Goal: Task Accomplishment & Management: Manage account settings

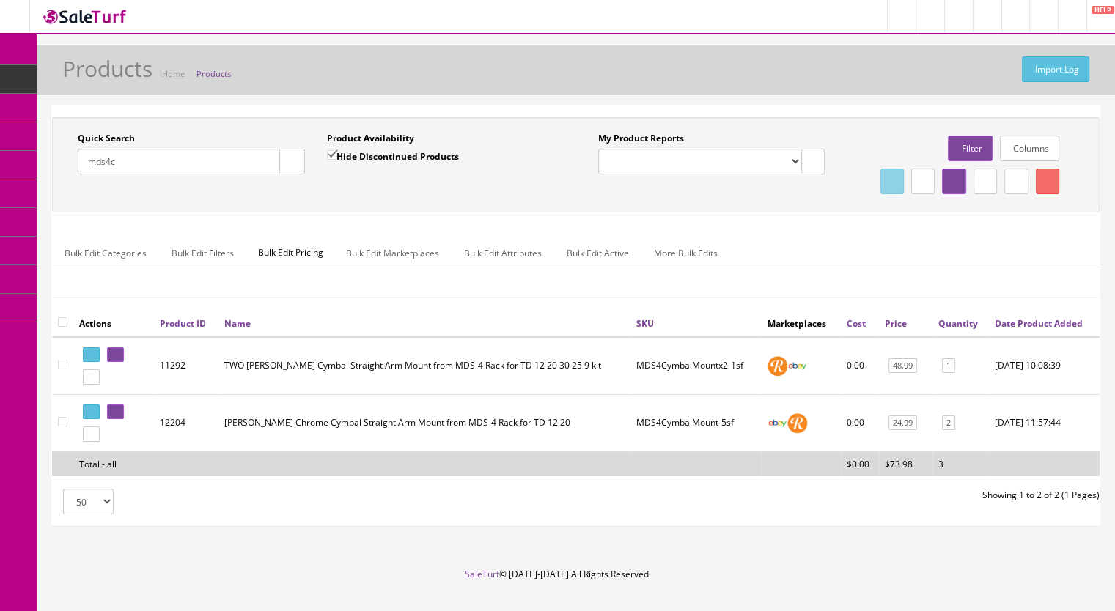
click at [158, 77] on link "Products" at bounding box center [114, 79] width 154 height 29
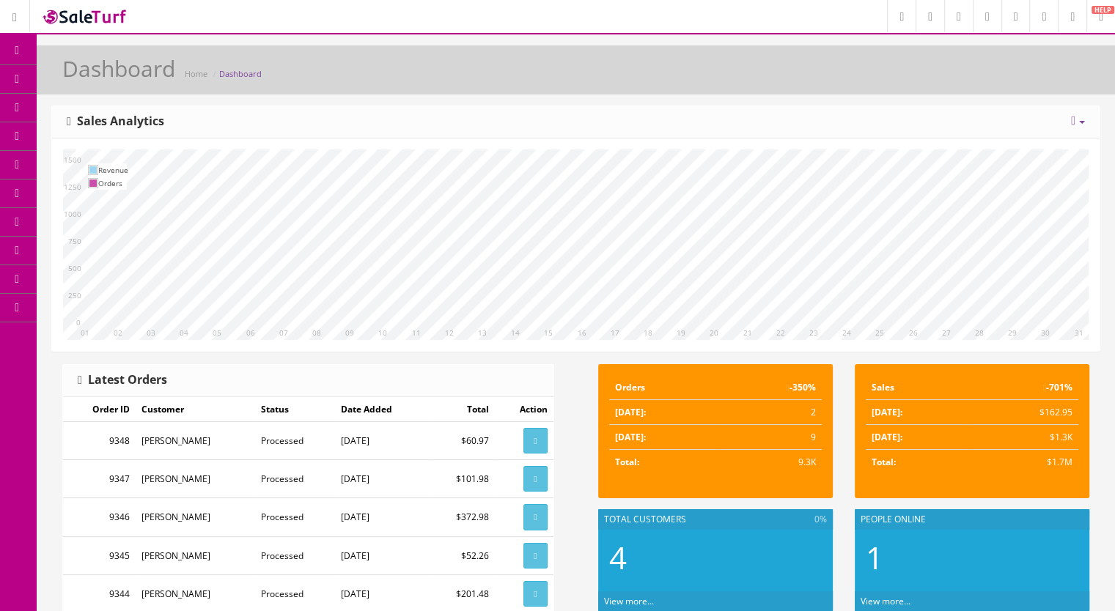
click at [114, 75] on span "Products" at bounding box center [105, 79] width 36 height 12
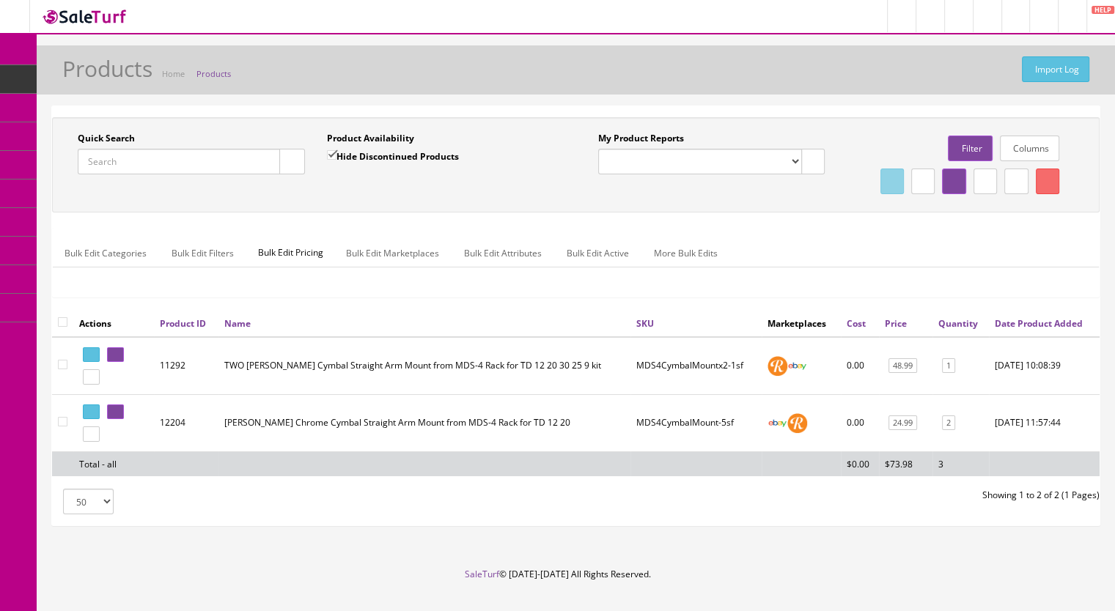
click at [99, 165] on input "Quick Search" at bounding box center [179, 162] width 202 height 26
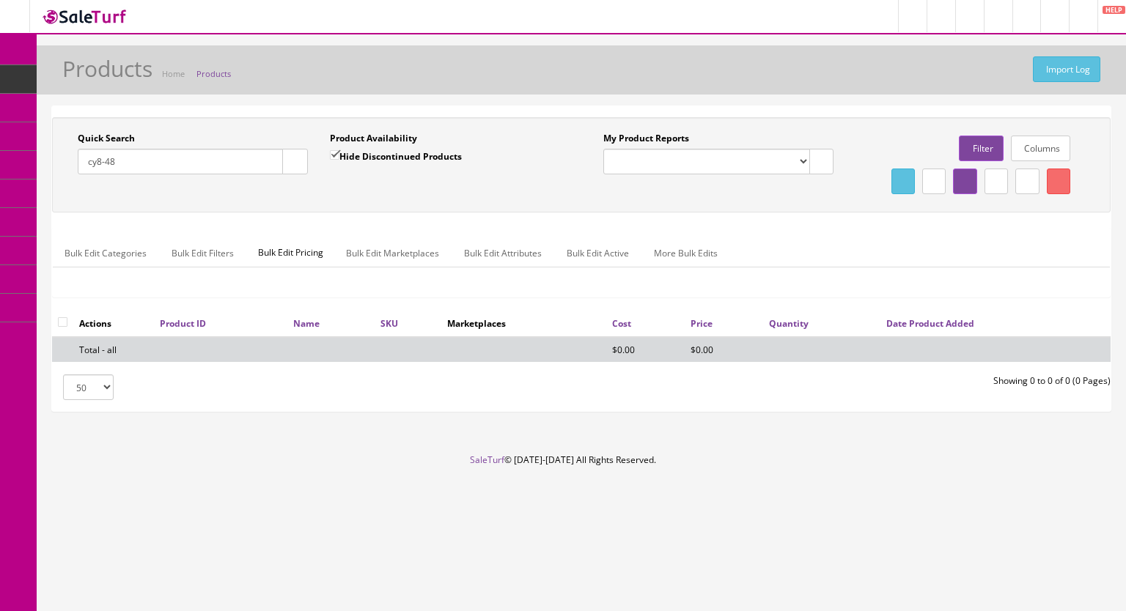
type input "cy8-48"
drag, startPoint x: 334, startPoint y: 153, endPoint x: 323, endPoint y: 153, distance: 11.0
click at [333, 152] on input "Hide Discontinued Products" at bounding box center [335, 155] width 10 height 10
checkbox input "false"
click at [295, 160] on icon "button" at bounding box center [294, 162] width 5 height 9
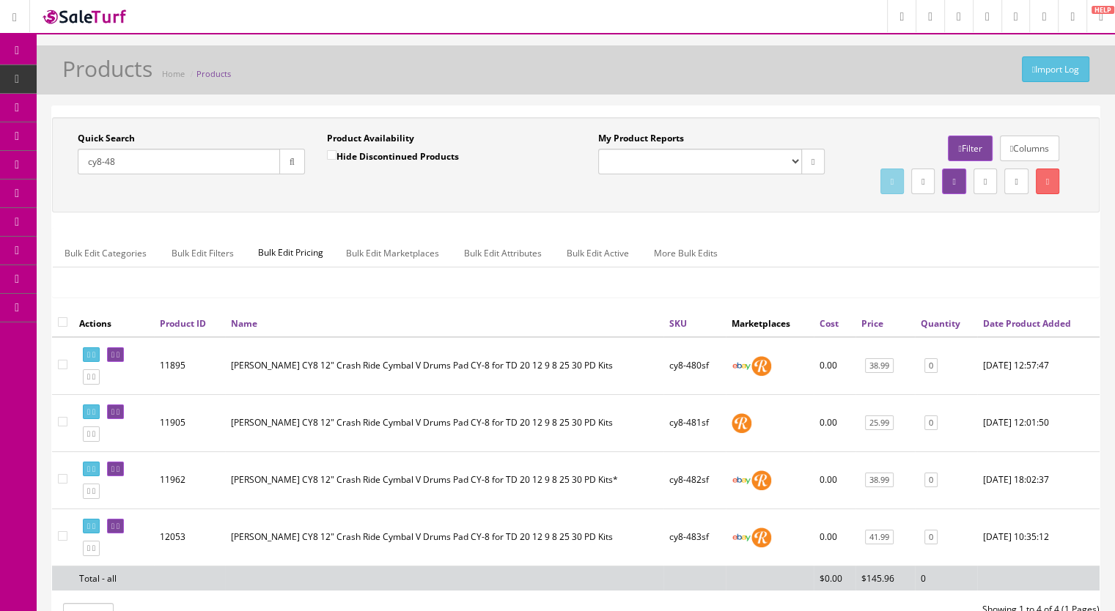
scroll to position [147, 0]
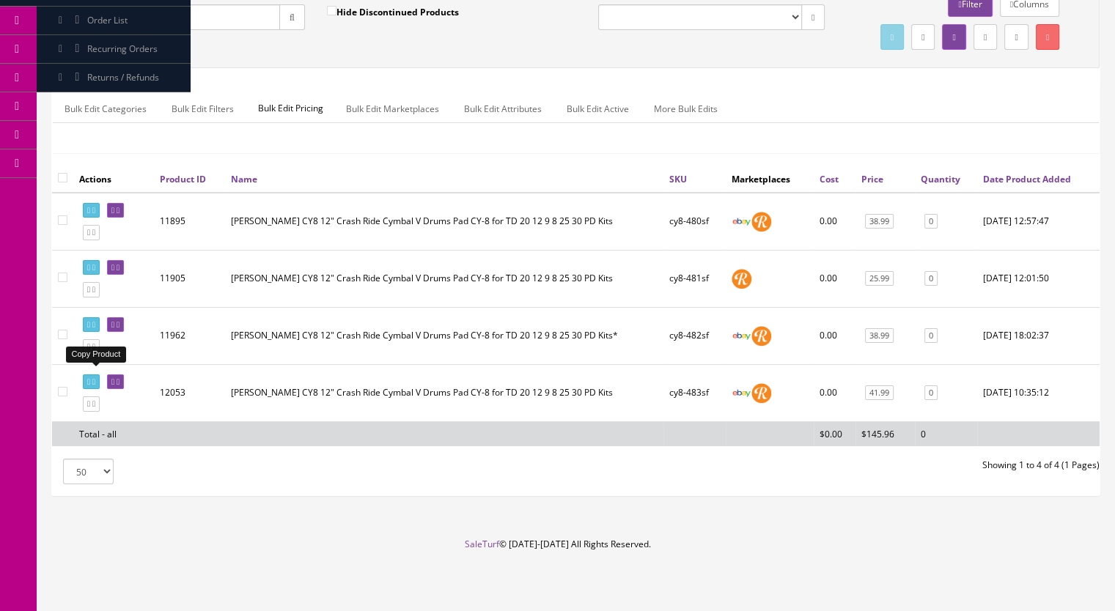
click at [95, 351] on icon at bounding box center [93, 347] width 3 height 8
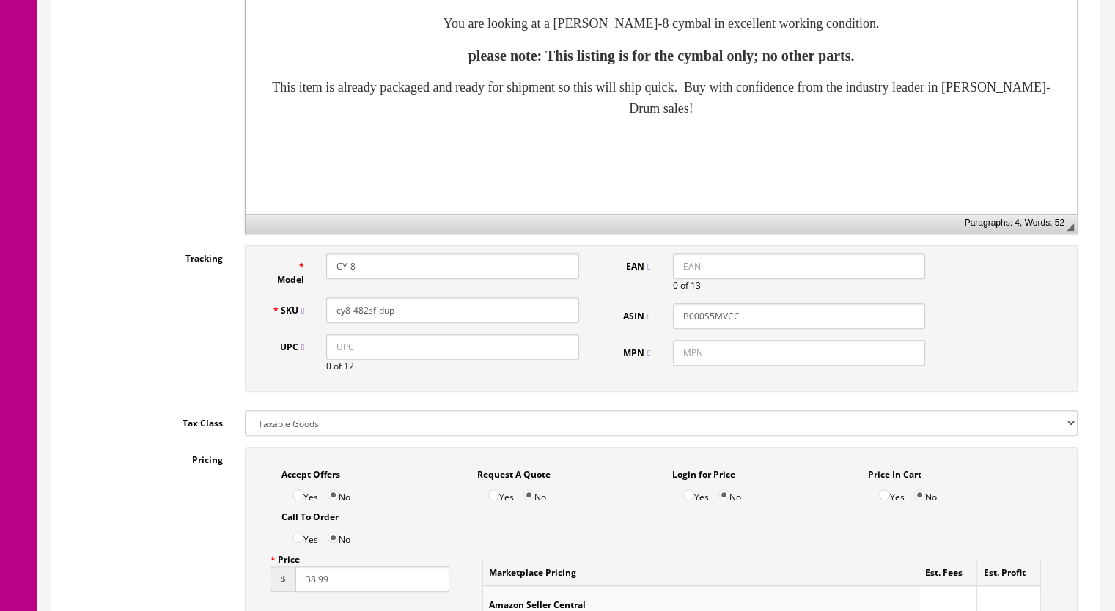
scroll to position [513, 0]
drag, startPoint x: 391, startPoint y: 313, endPoint x: 364, endPoint y: 319, distance: 28.5
click at [364, 319] on input "cy8-482sf-dup" at bounding box center [452, 310] width 253 height 26
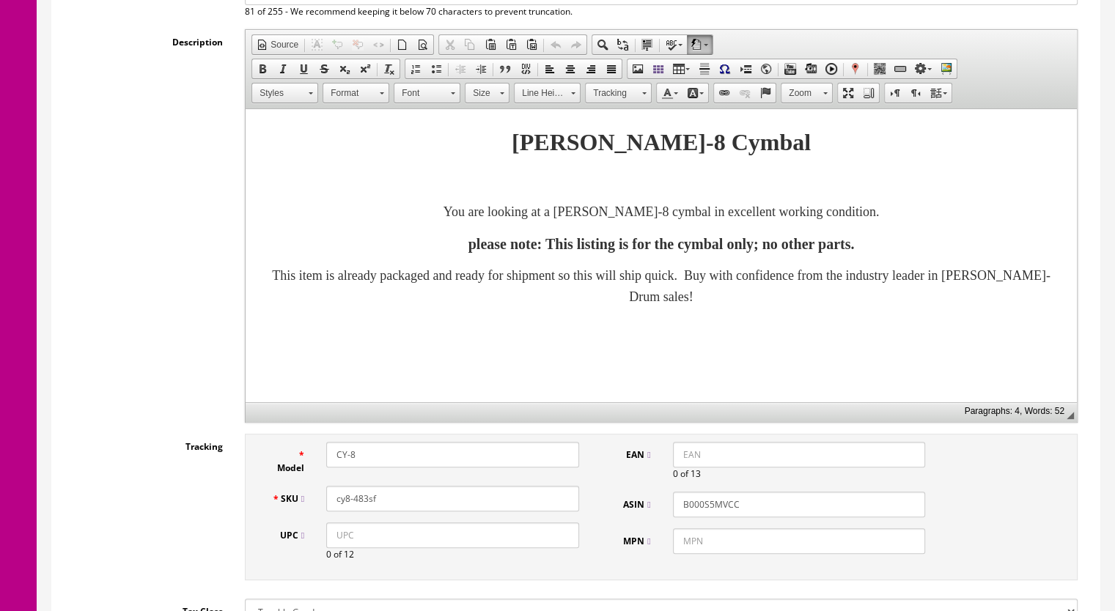
scroll to position [220, 0]
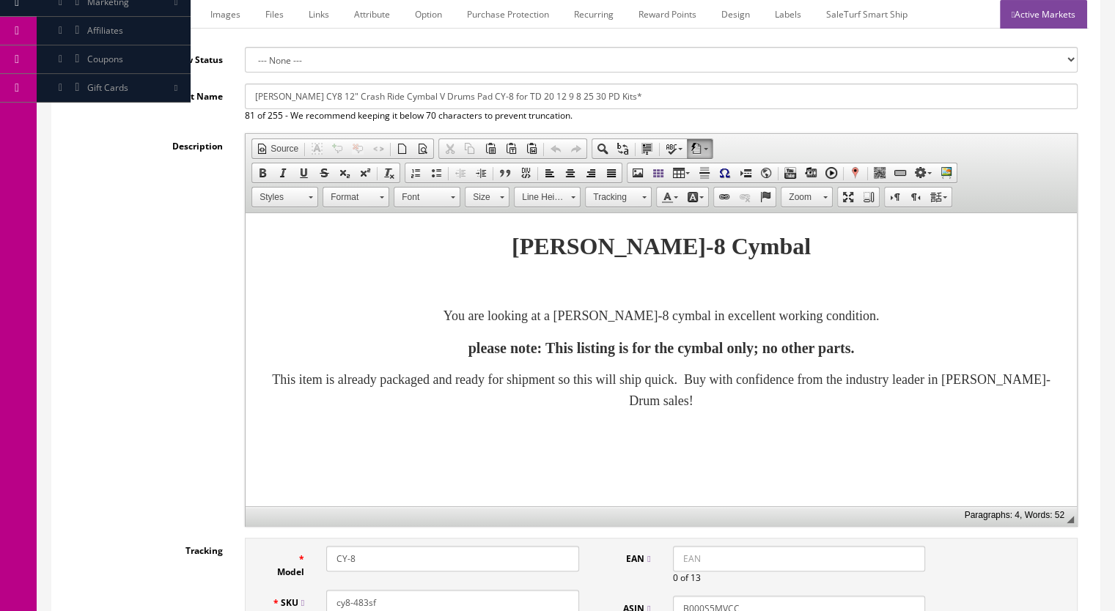
click at [164, 12] on link "Marketplace" at bounding box center [159, 14] width 75 height 29
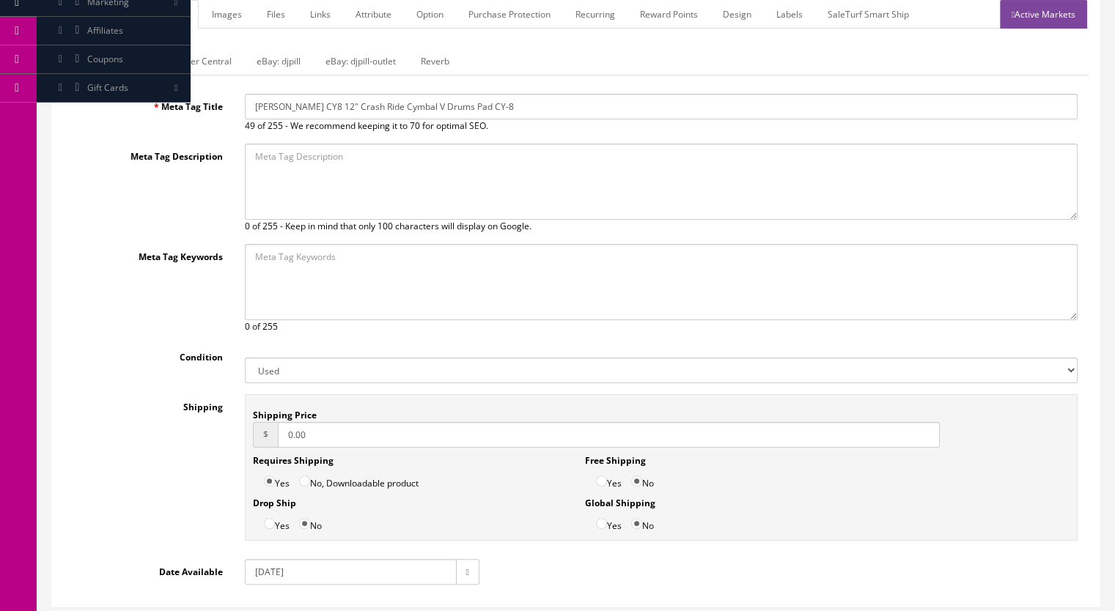
click at [444, 64] on link "Reverb" at bounding box center [435, 61] width 52 height 29
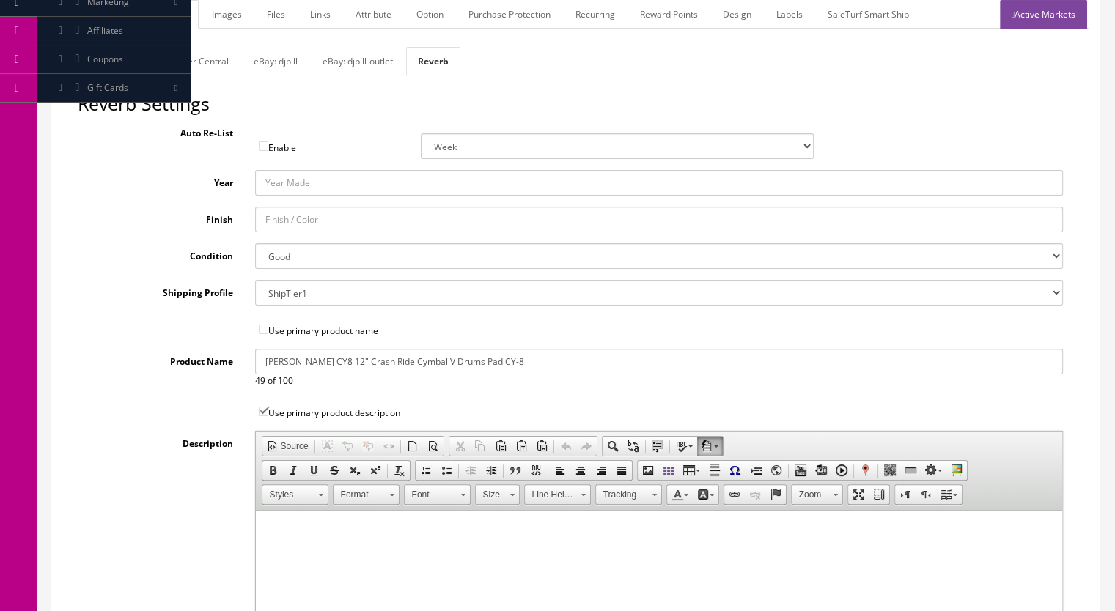
click at [210, 14] on link "Images" at bounding box center [227, 14] width 54 height 29
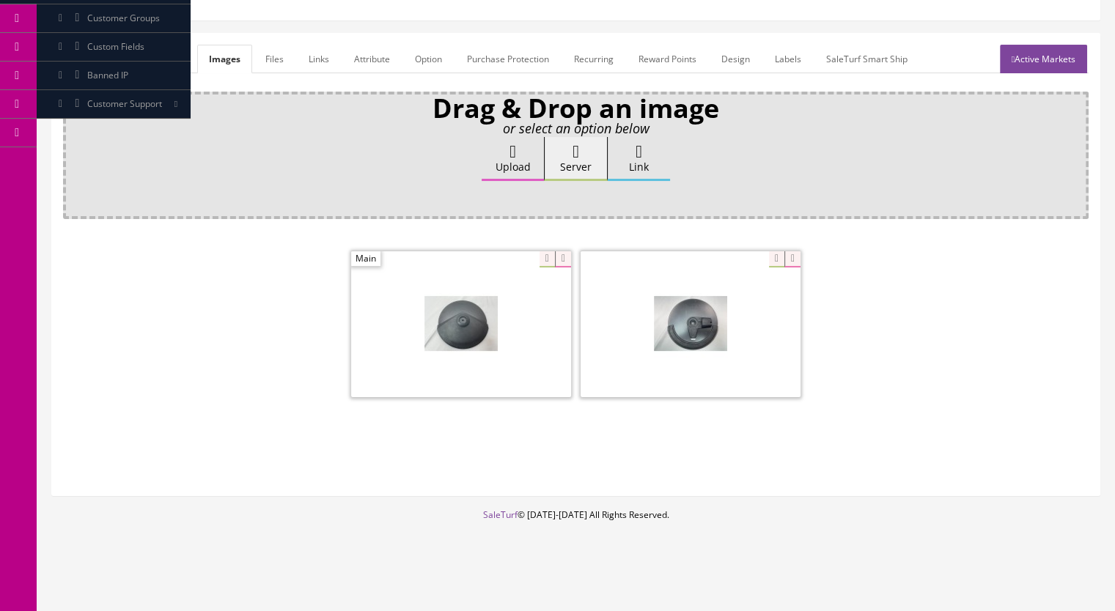
scroll to position [173, 0]
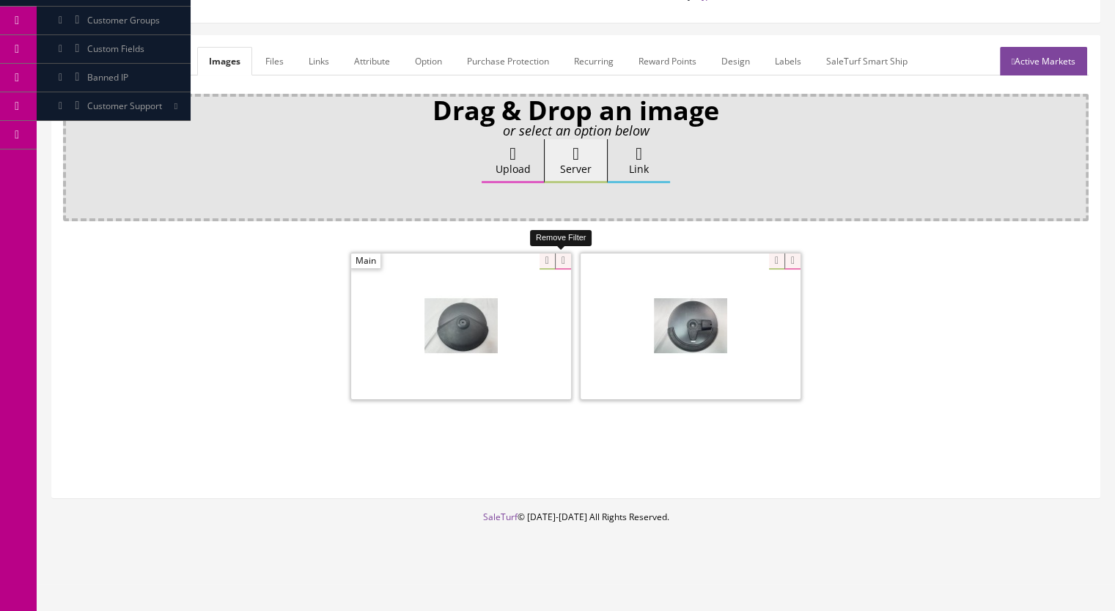
click at [558, 262] on icon at bounding box center [563, 262] width 16 height 16
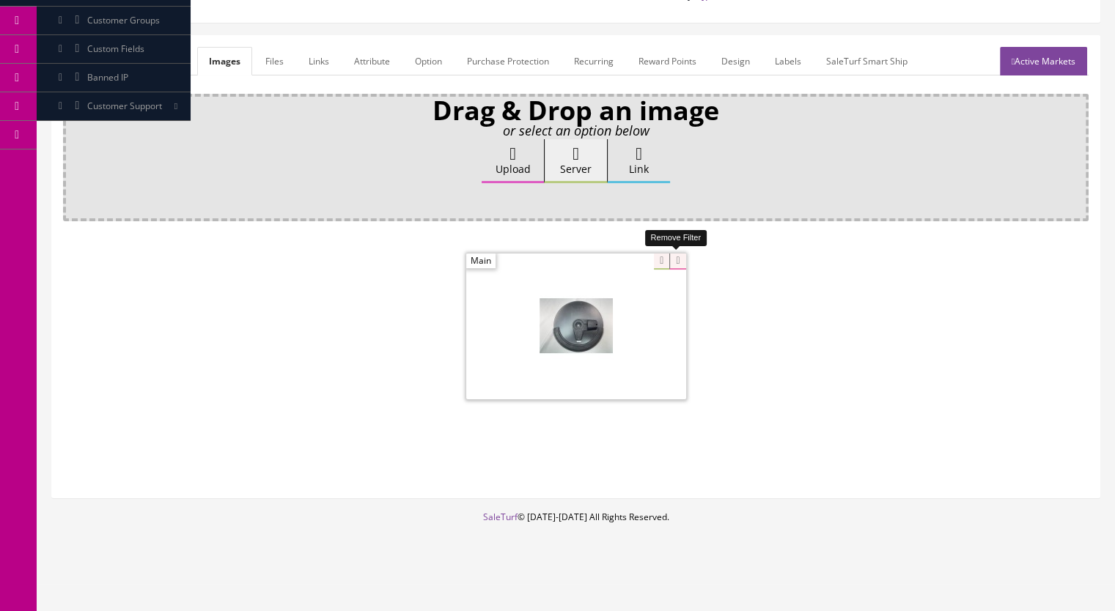
click at [679, 257] on icon at bounding box center [677, 262] width 16 height 16
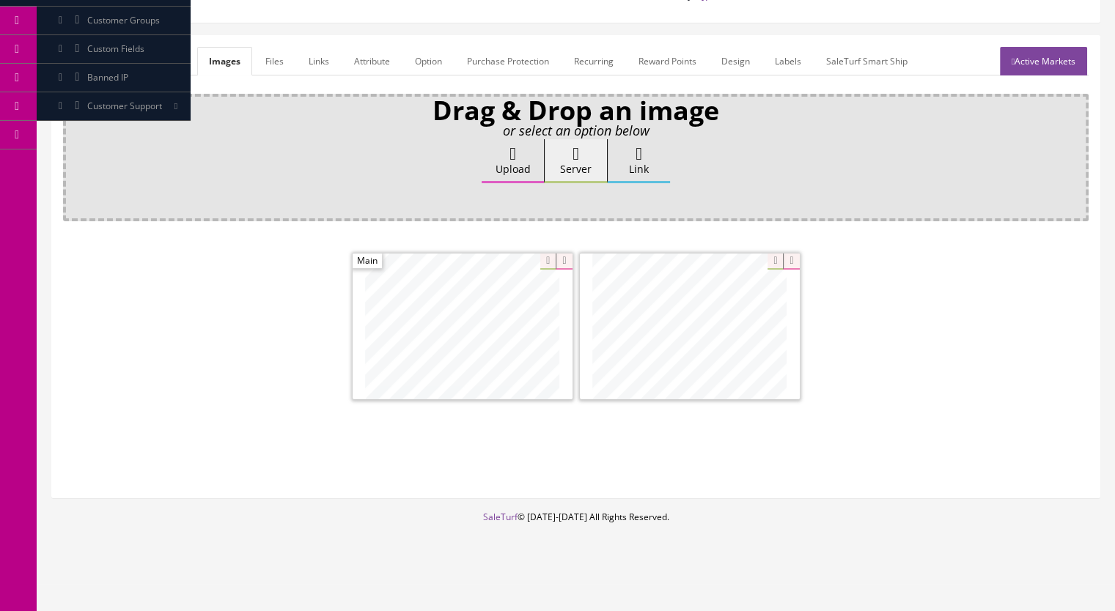
click at [99, 62] on link "General" at bounding box center [91, 61] width 56 height 29
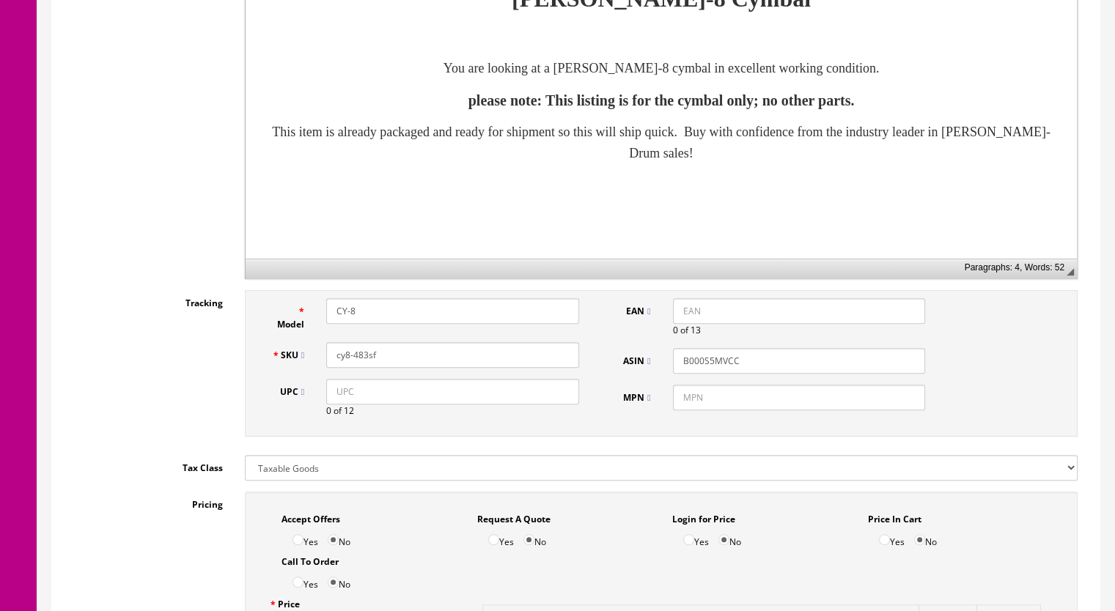
scroll to position [466, 0]
click at [368, 351] on input "cy8-483sf" at bounding box center [452, 357] width 253 height 26
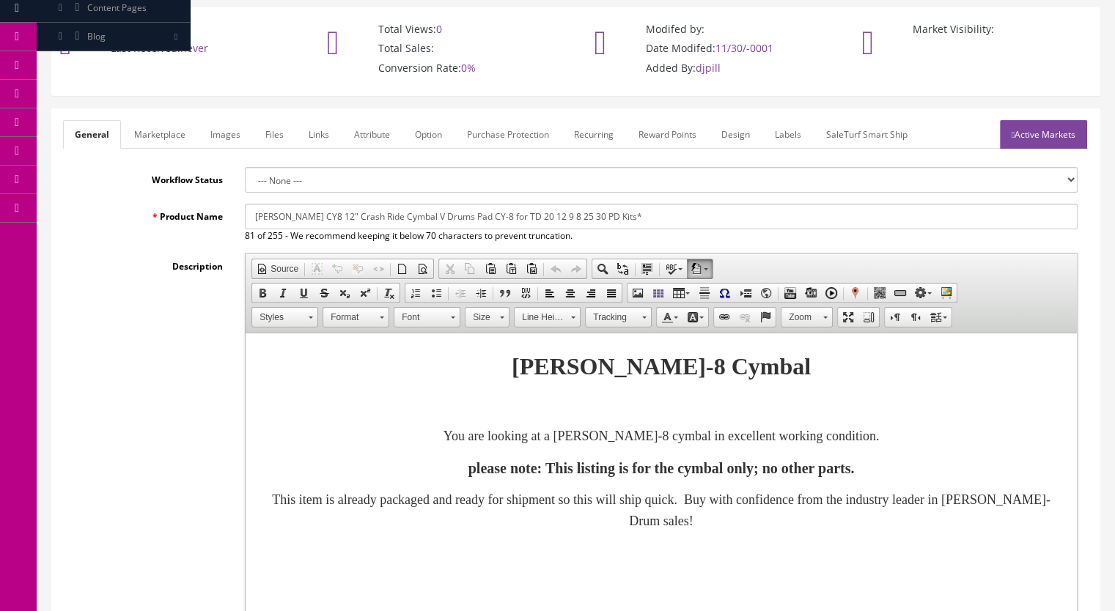
type input "cy8-484sf"
click at [1058, 133] on link "Active Markets" at bounding box center [1043, 134] width 87 height 29
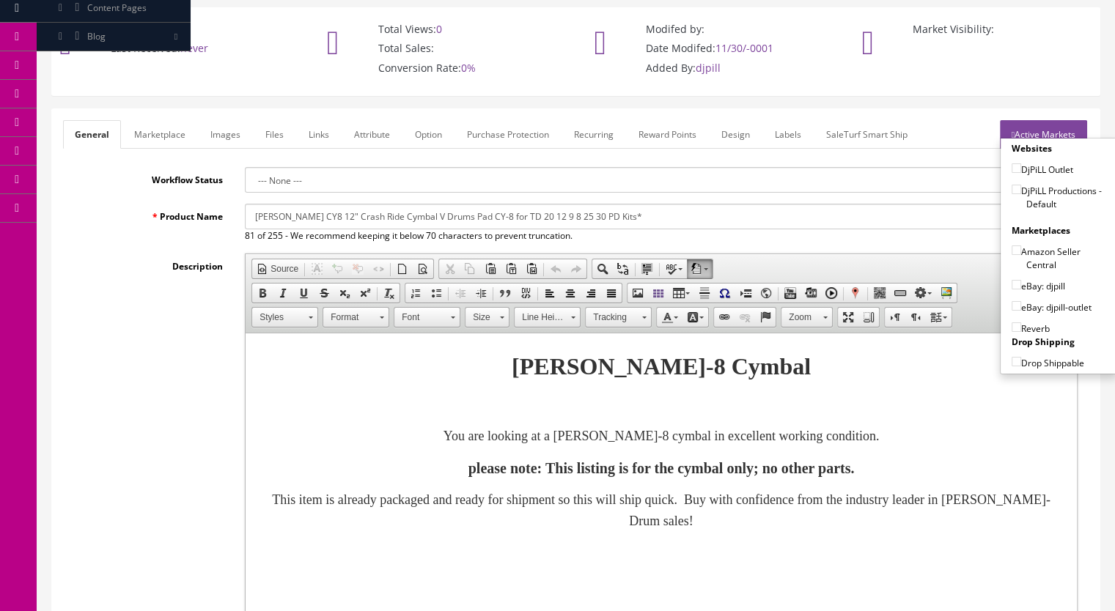
click at [1014, 188] on input"] "DjPiLL Productions - Default" at bounding box center [1017, 190] width 10 height 10
checkbox input"] "true"
click at [1012, 284] on input"] "eBay: djpill" at bounding box center [1017, 285] width 10 height 10
checkbox input"] "true"
click at [1013, 323] on input"] "Reverb" at bounding box center [1017, 328] width 10 height 10
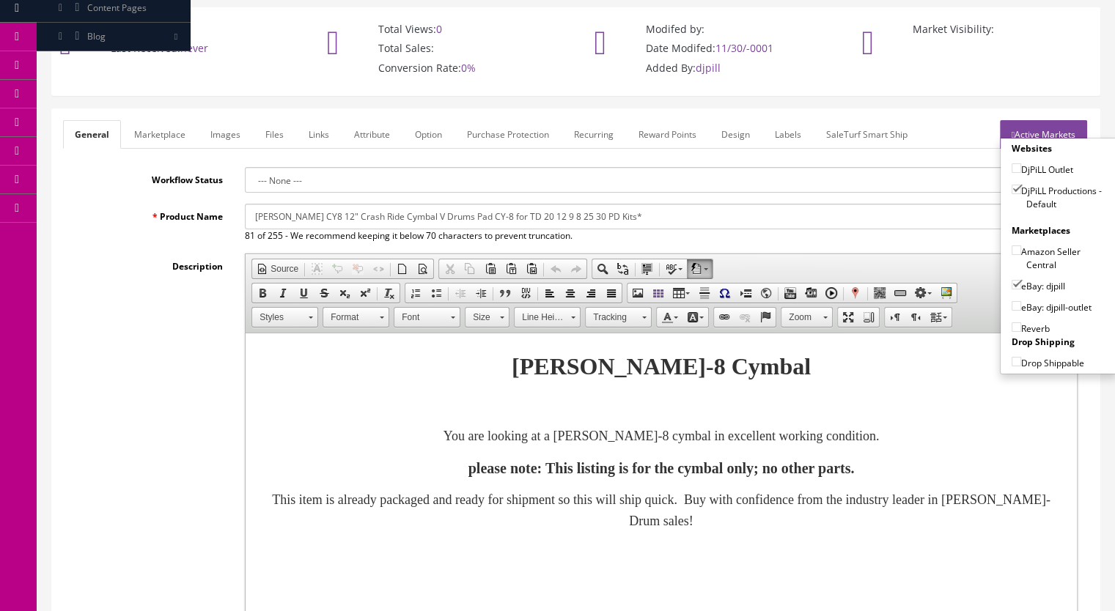
checkbox input"] "true"
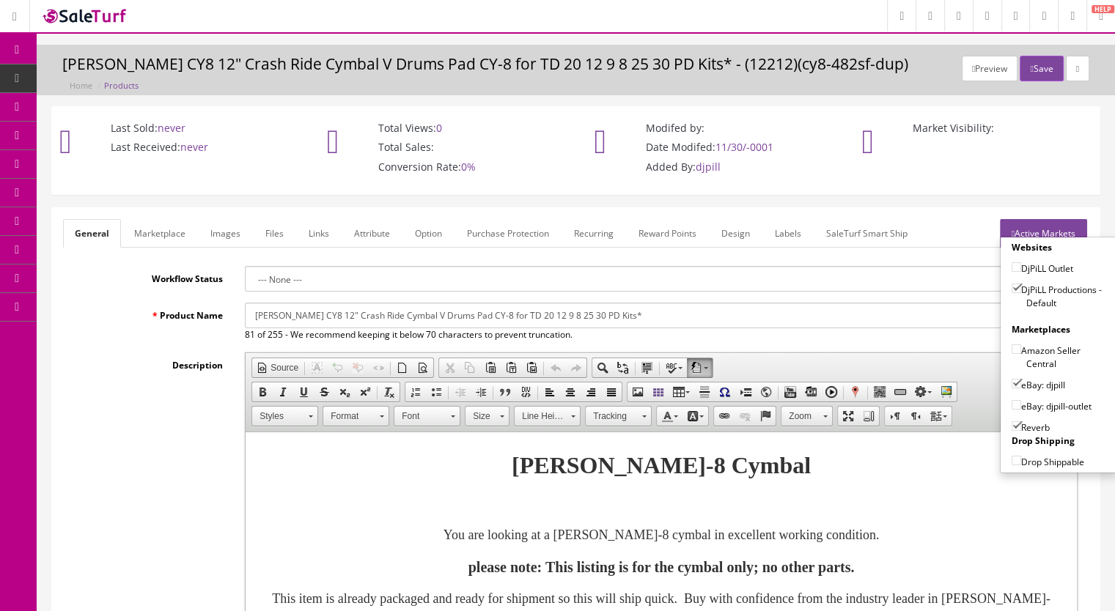
scroll to position [0, 0]
click at [1029, 69] on button "Save" at bounding box center [1041, 69] width 43 height 26
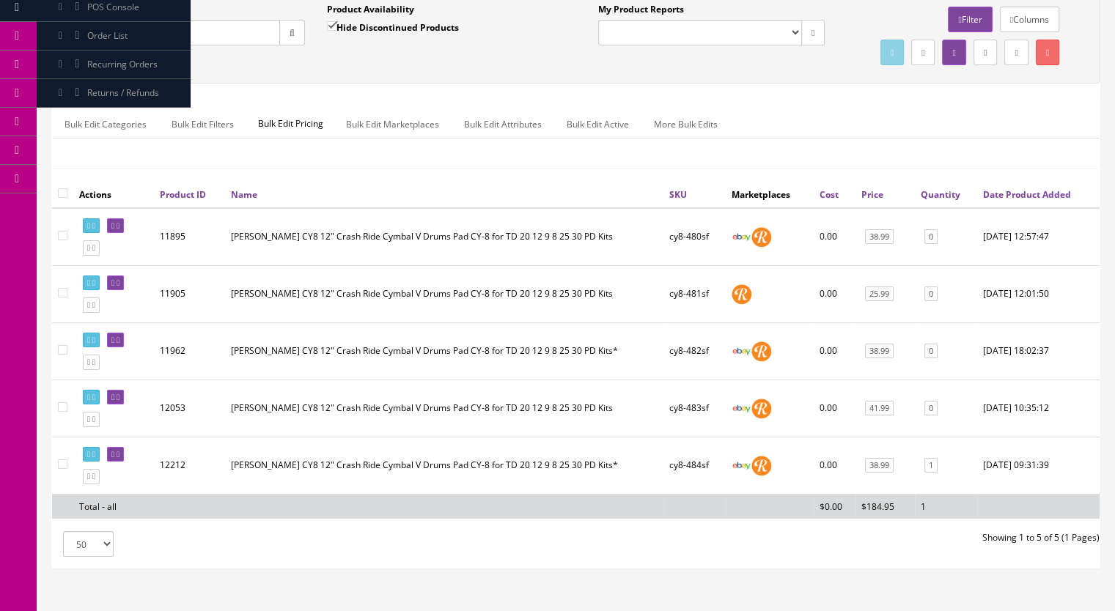
scroll to position [229, 0]
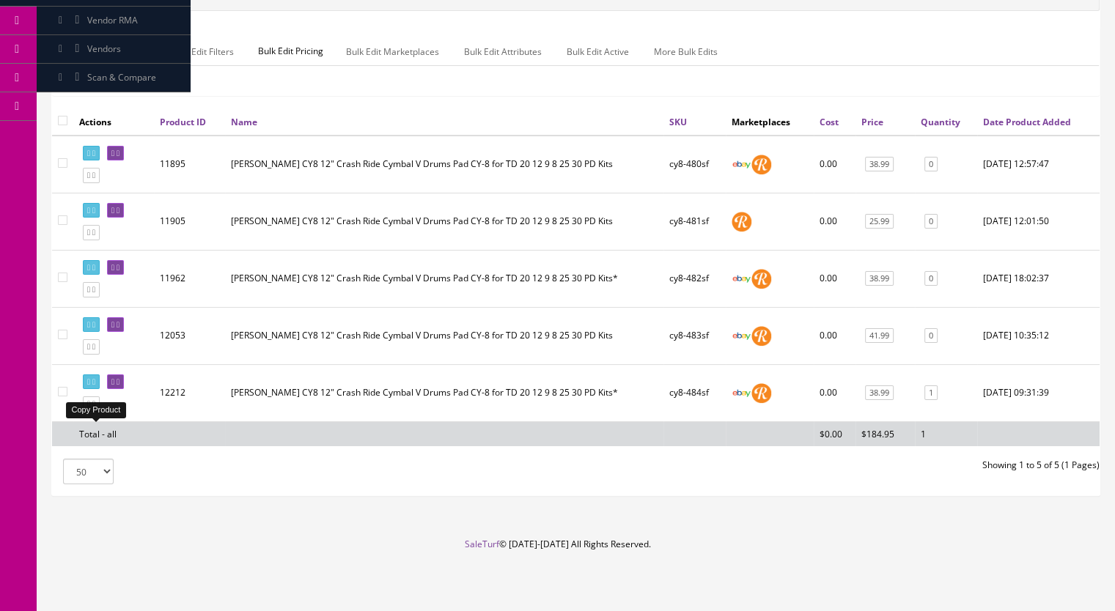
click at [95, 403] on icon at bounding box center [93, 404] width 3 height 8
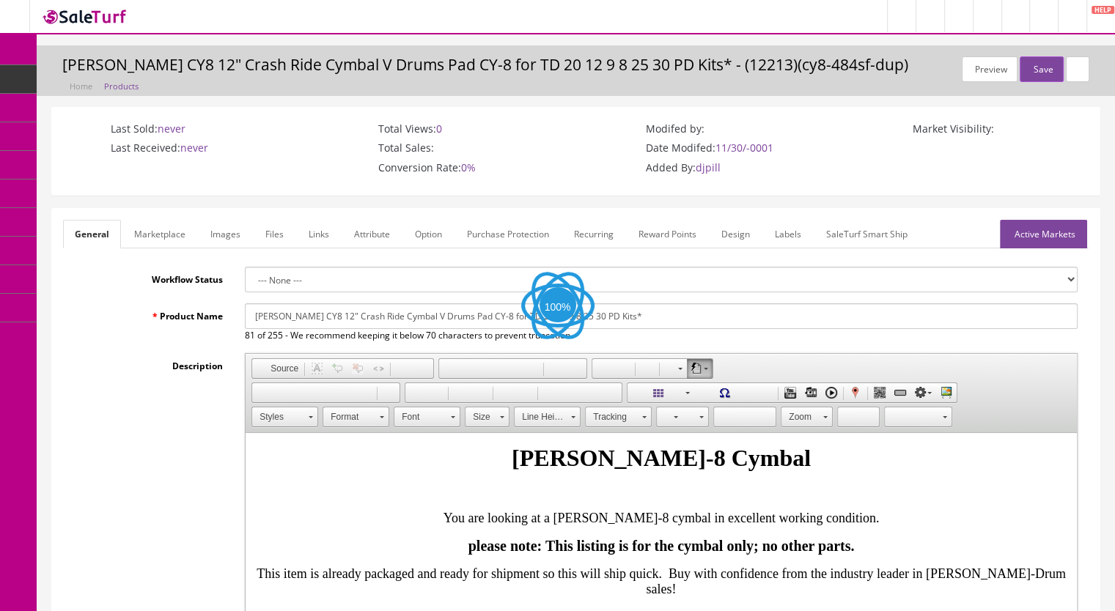
scroll to position [513, 0]
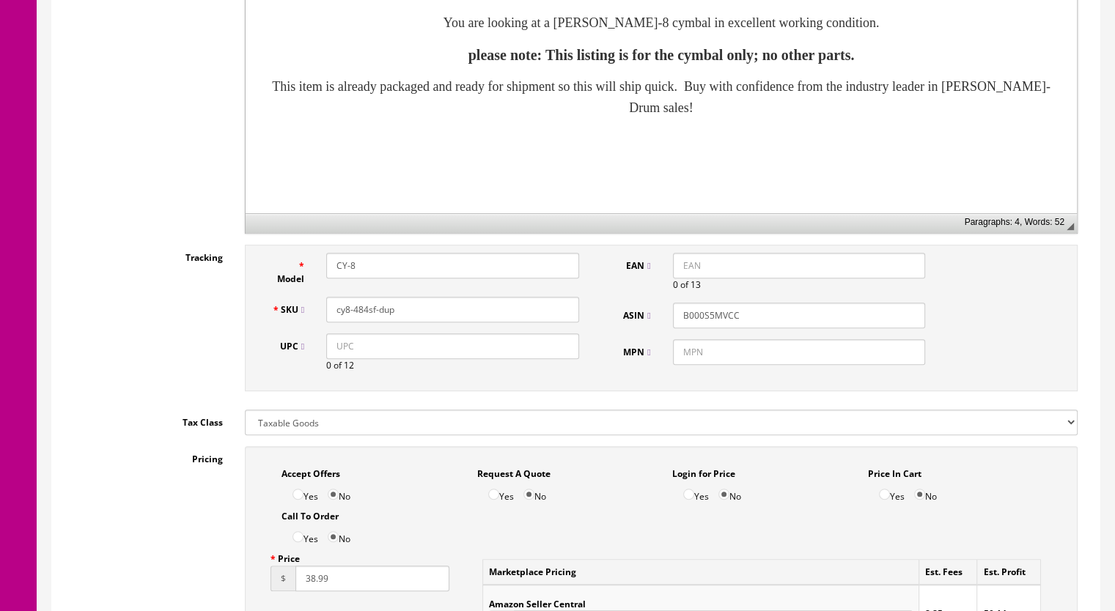
drag, startPoint x: 397, startPoint y: 314, endPoint x: 364, endPoint y: 322, distance: 34.0
click at [364, 322] on div "SKU cy8-484sf-dup" at bounding box center [425, 310] width 330 height 26
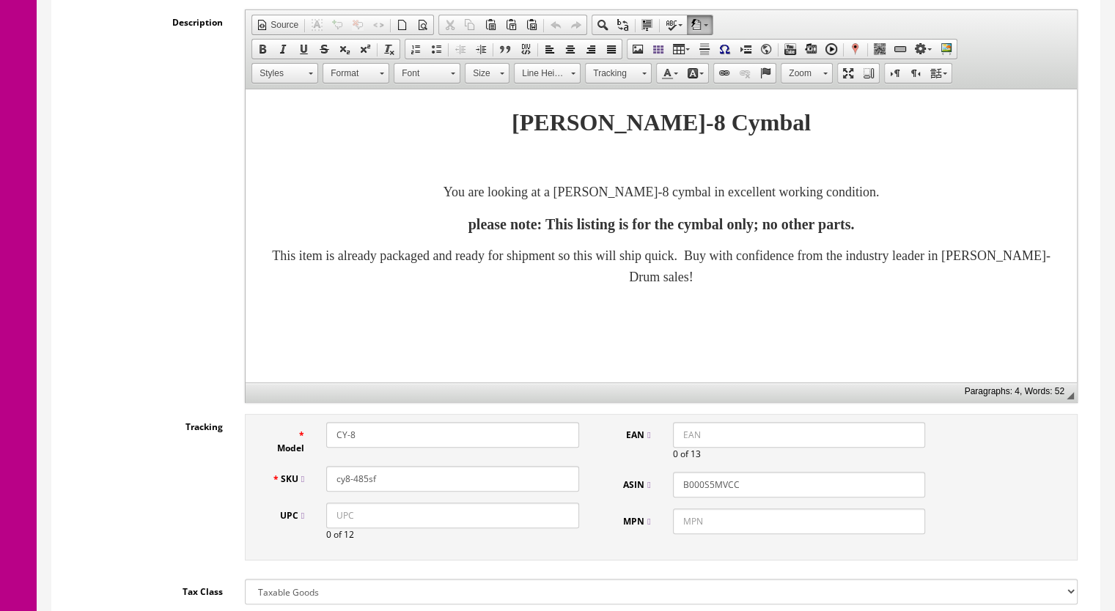
scroll to position [220, 0]
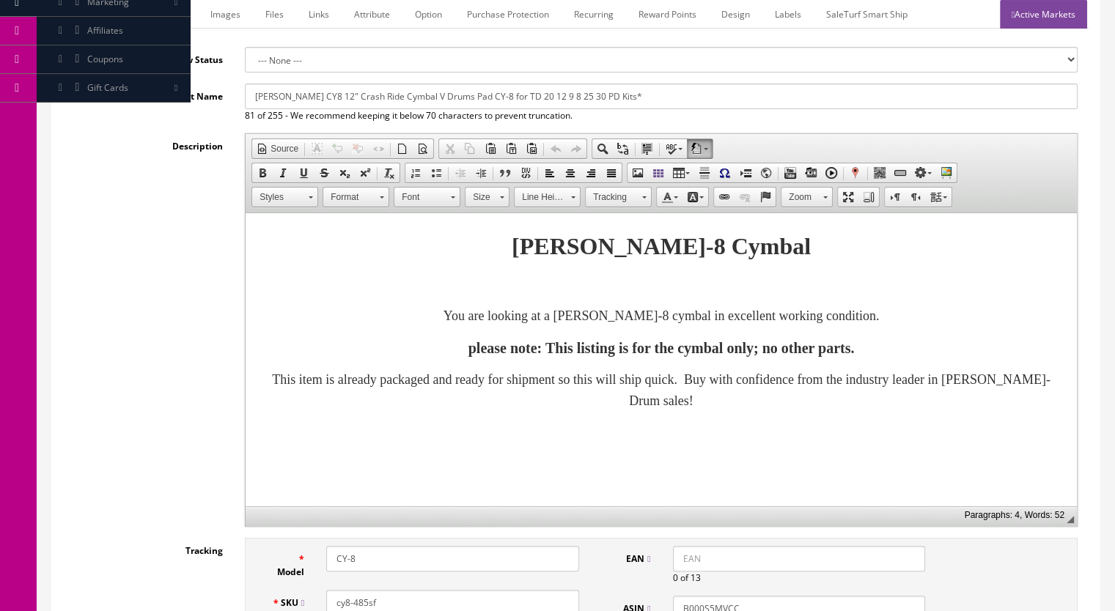
type input "cy8-485sf"
click at [165, 12] on link "Marketplace" at bounding box center [159, 14] width 75 height 29
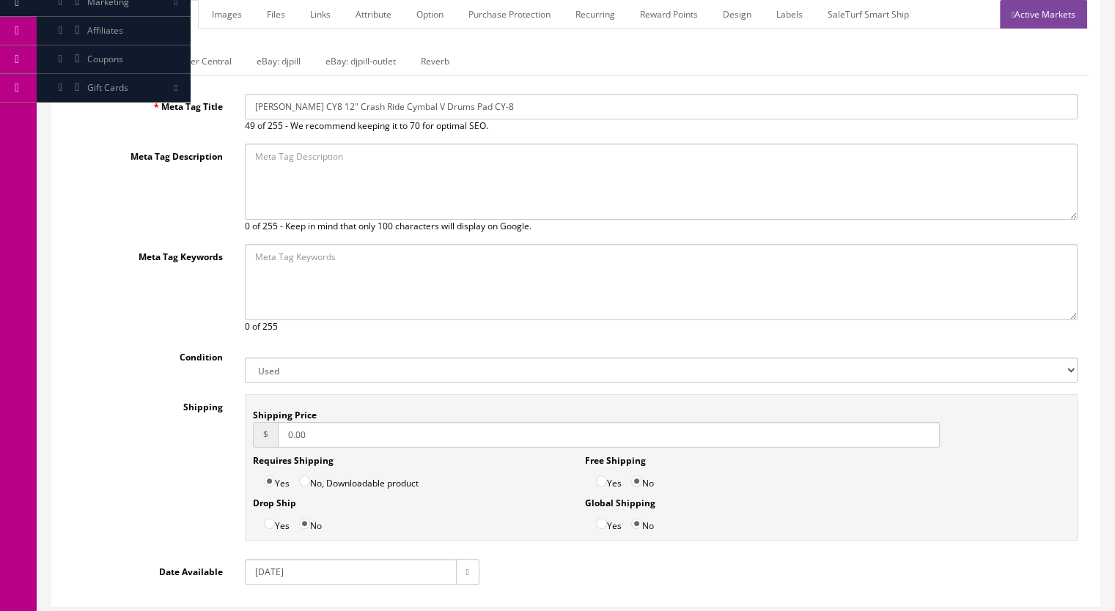
click at [232, 12] on link "Images" at bounding box center [227, 14] width 54 height 29
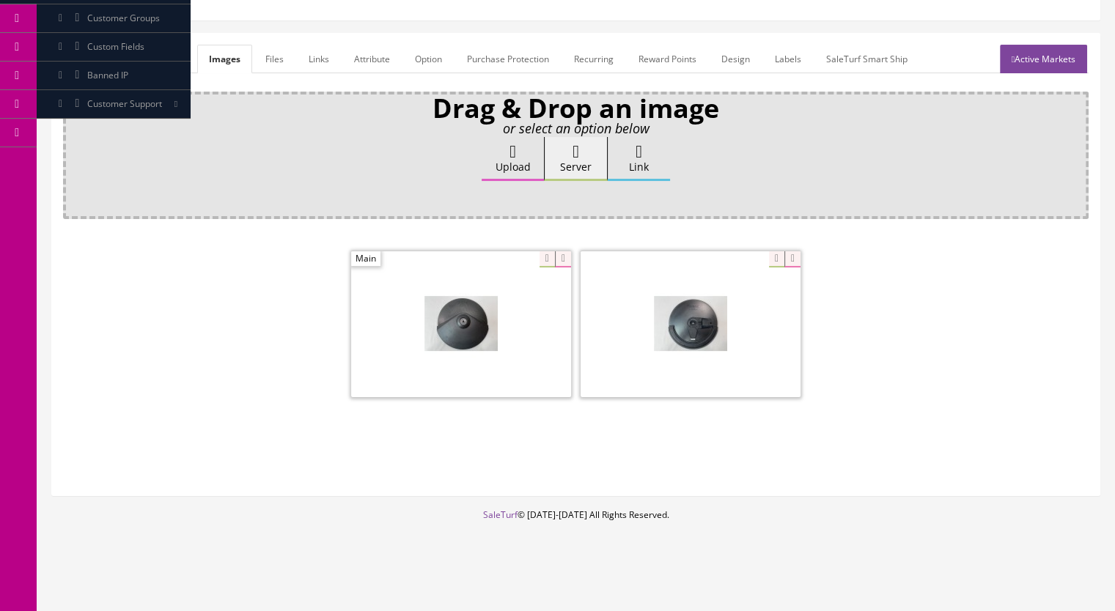
scroll to position [173, 0]
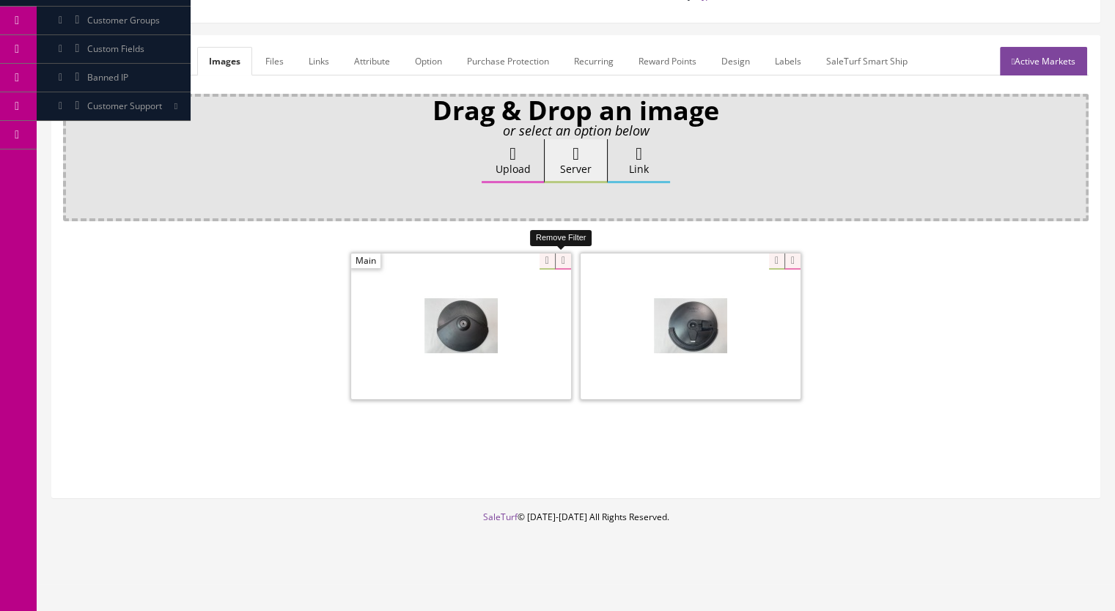
click at [571, 259] on div at bounding box center [575, 328] width 1025 height 155
click at [562, 256] on icon at bounding box center [563, 262] width 16 height 16
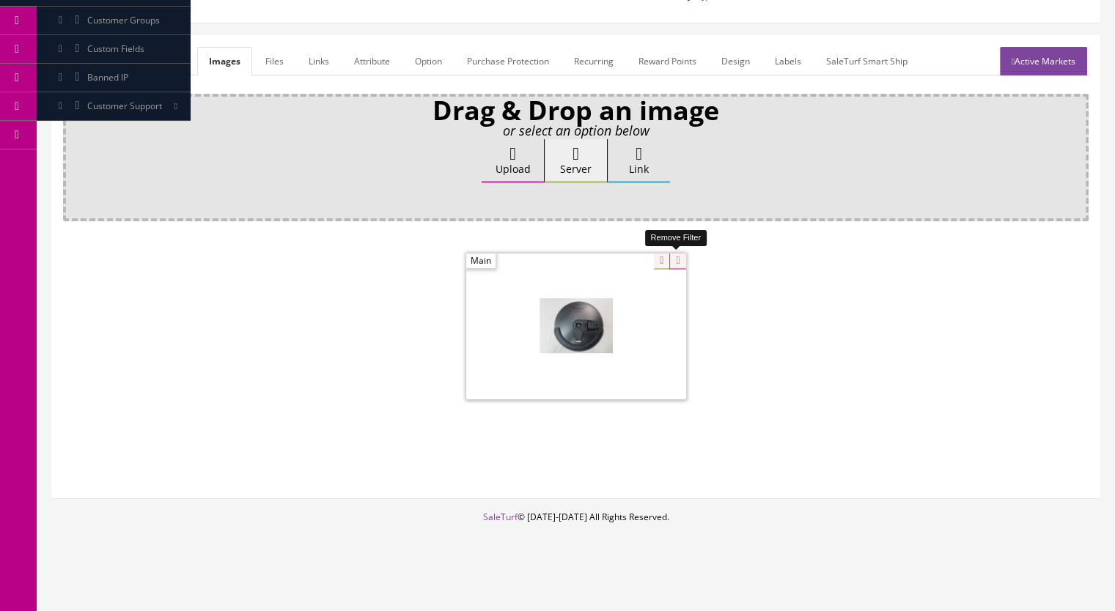
click at [670, 259] on icon at bounding box center [677, 262] width 16 height 16
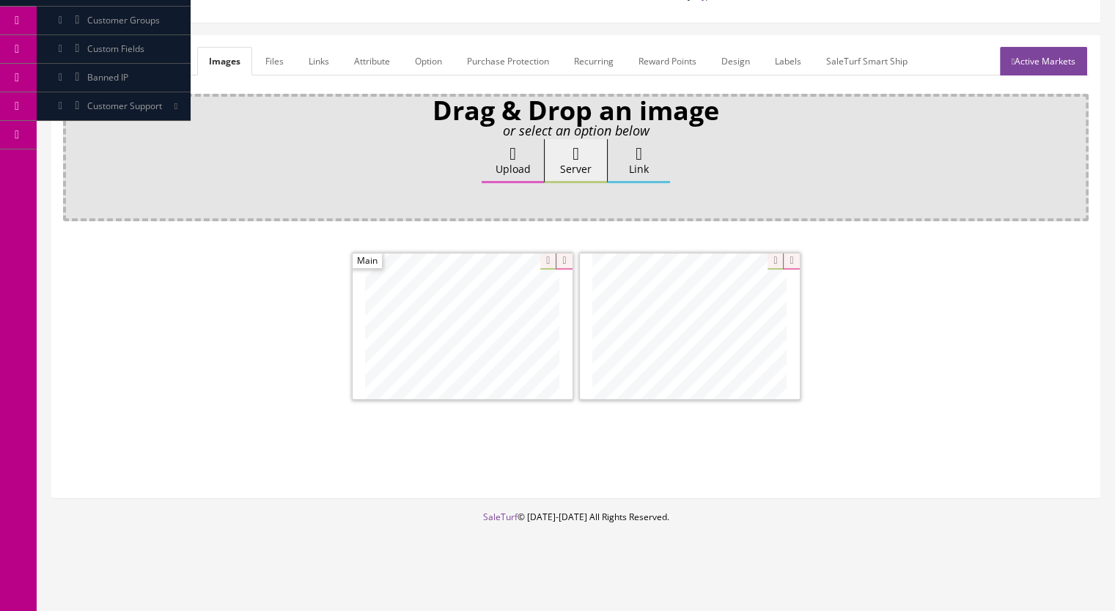
click at [1056, 49] on link "Active Markets" at bounding box center [1043, 61] width 87 height 29
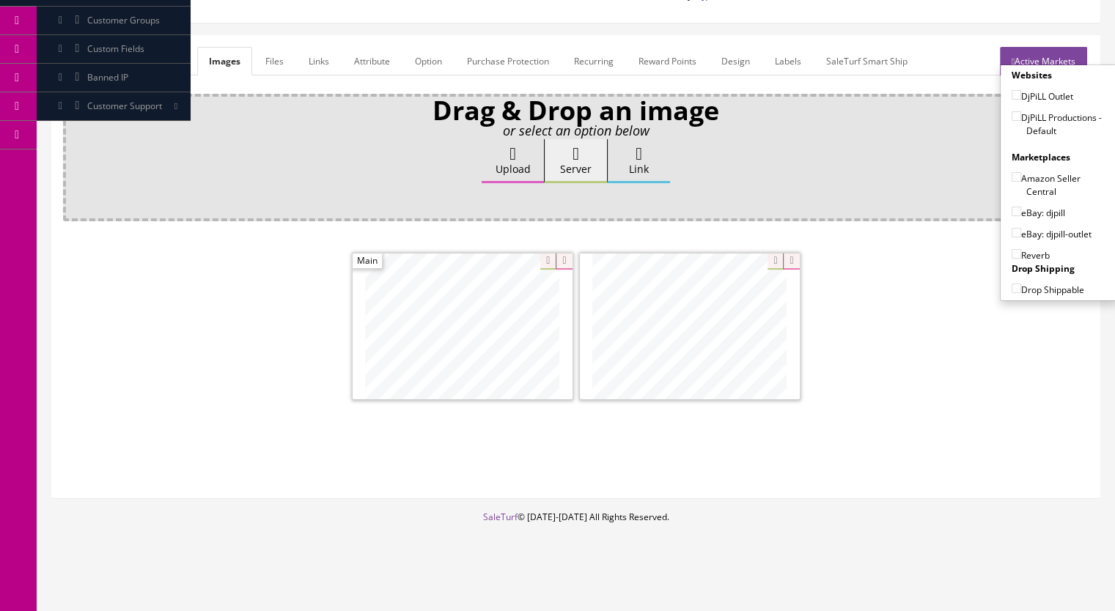
click at [1012, 114] on input"] "DjPiLL Productions - Default" at bounding box center [1017, 116] width 10 height 10
checkbox input"] "true"
click at [1012, 212] on input"] "eBay: djpill" at bounding box center [1017, 212] width 10 height 10
checkbox input"] "true"
click at [1012, 249] on input"] "Reverb" at bounding box center [1017, 254] width 10 height 10
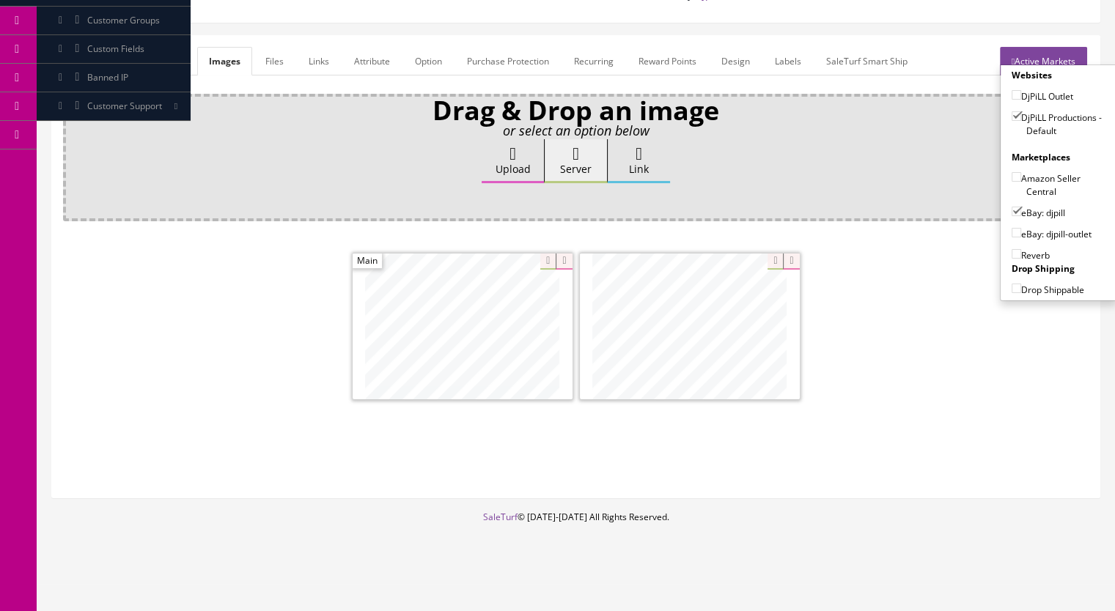
checkbox input"] "true"
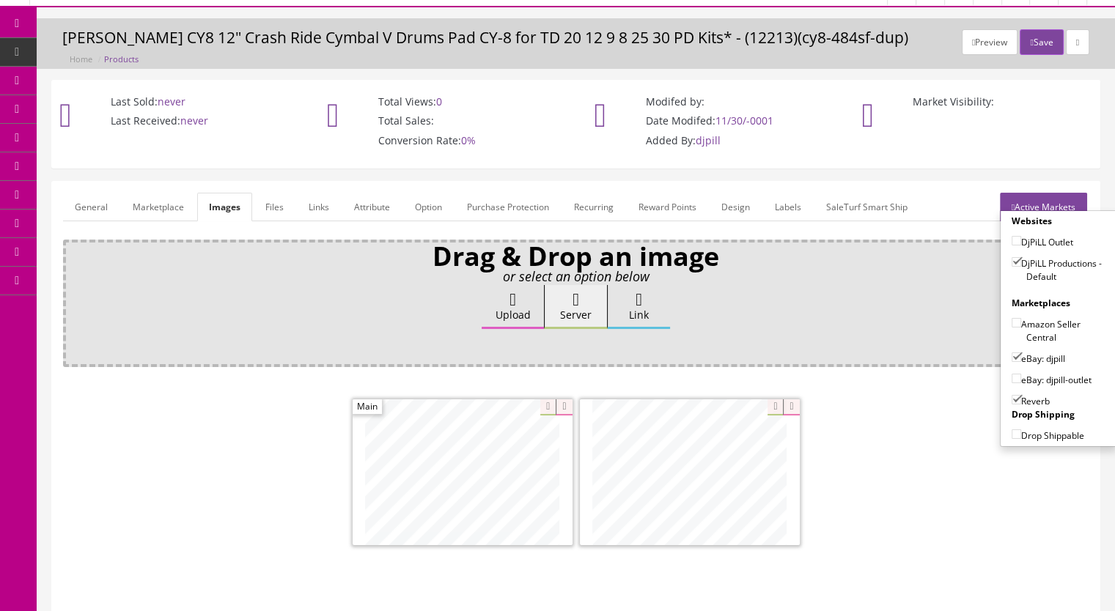
scroll to position [0, 0]
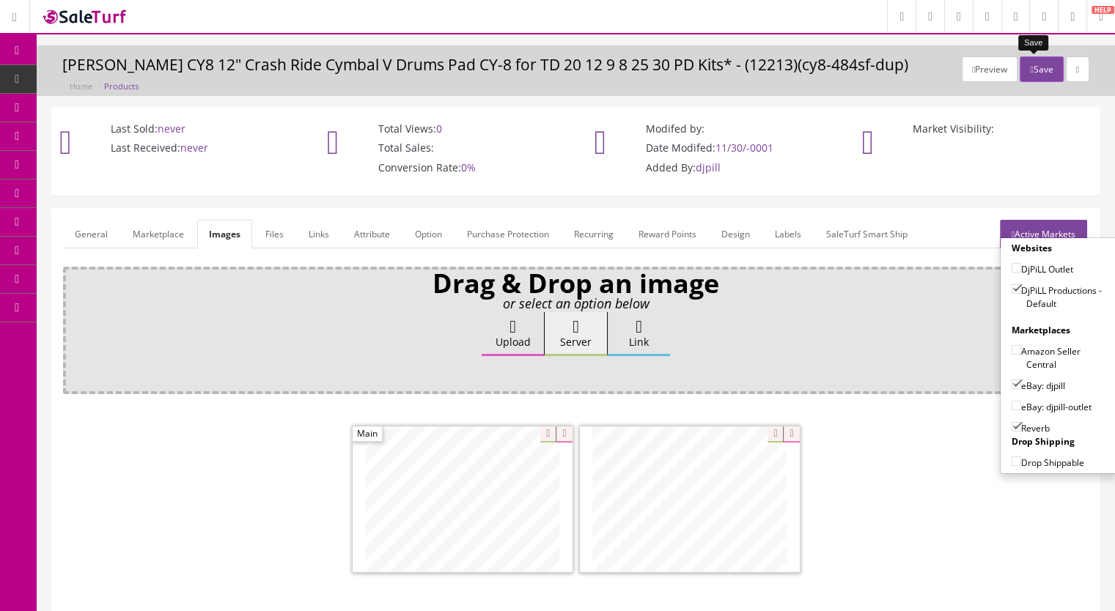
click at [1037, 75] on button "Save" at bounding box center [1041, 69] width 43 height 26
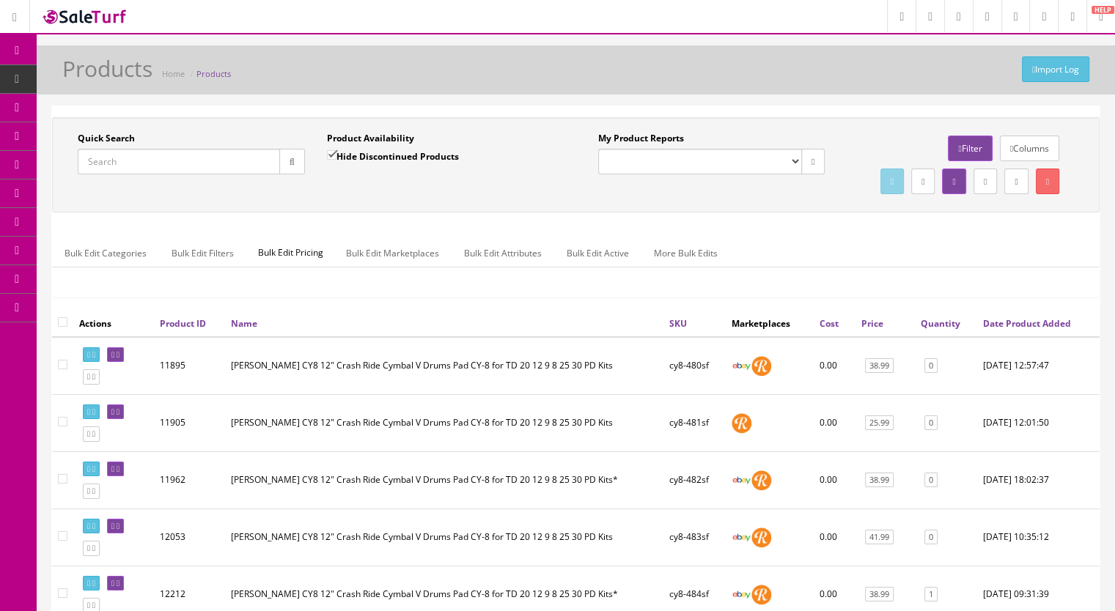
click at [122, 166] on input "Quick Search" at bounding box center [179, 162] width 202 height 26
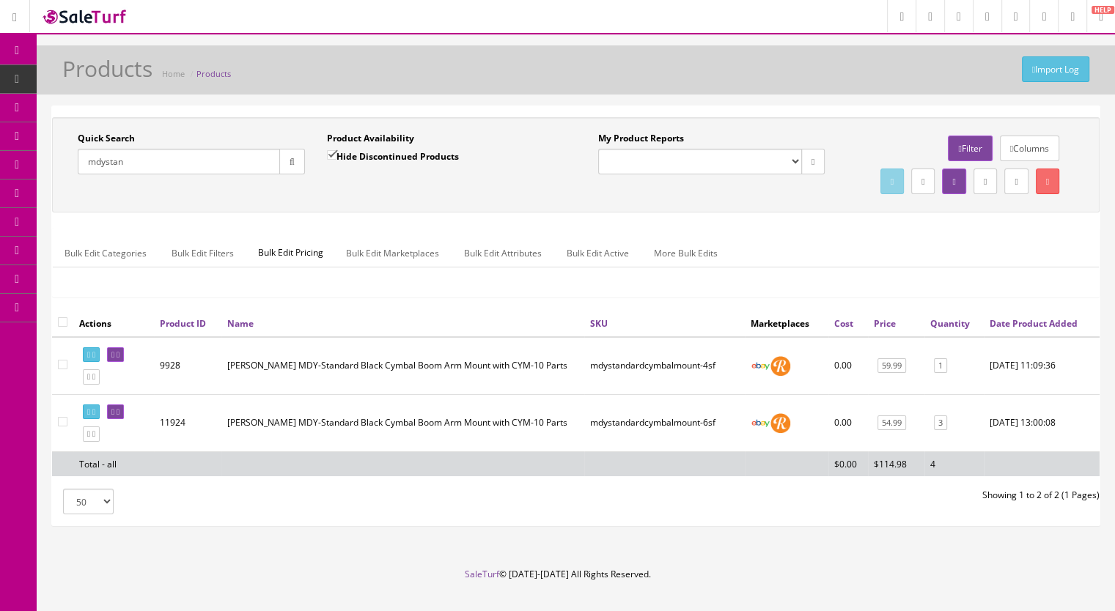
drag, startPoint x: 85, startPoint y: 161, endPoint x: 40, endPoint y: 156, distance: 44.9
click at [40, 159] on div "Quick Search mdystan Date From Product Availability Hide Discontinued Products …" at bounding box center [576, 322] width 1078 height 433
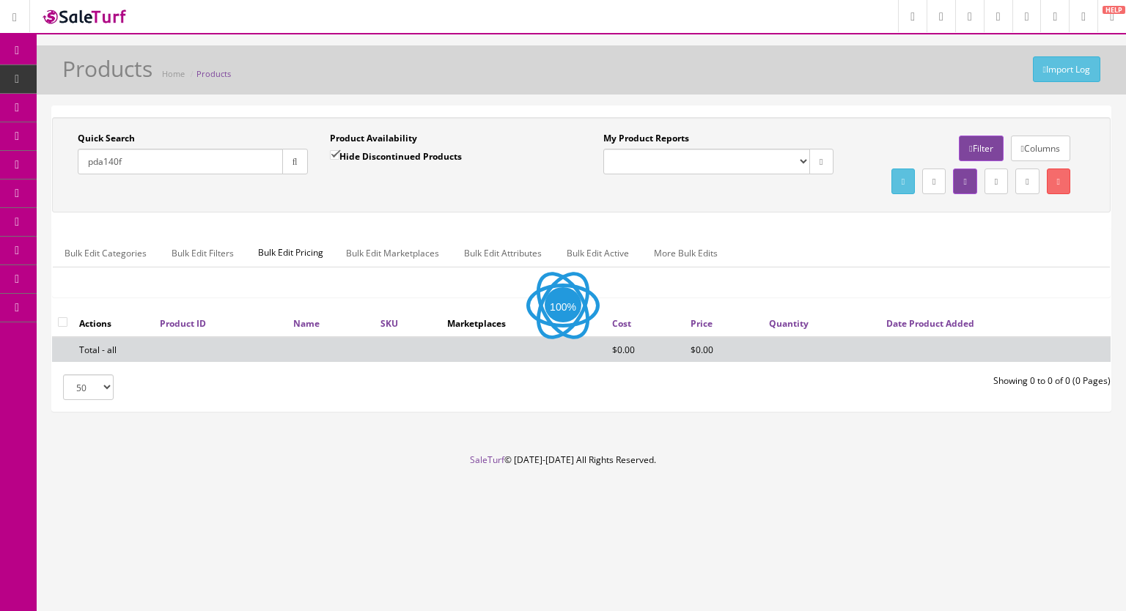
type input "pda140f"
click at [335, 155] on input "Hide Discontinued Products" at bounding box center [335, 155] width 10 height 10
checkbox input "false"
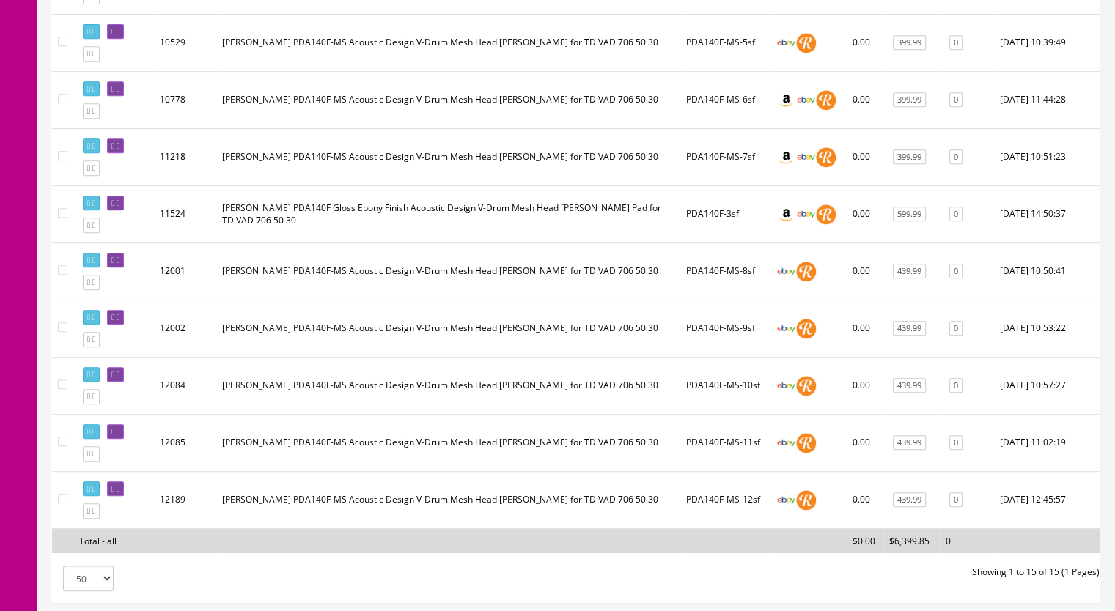
scroll to position [792, 0]
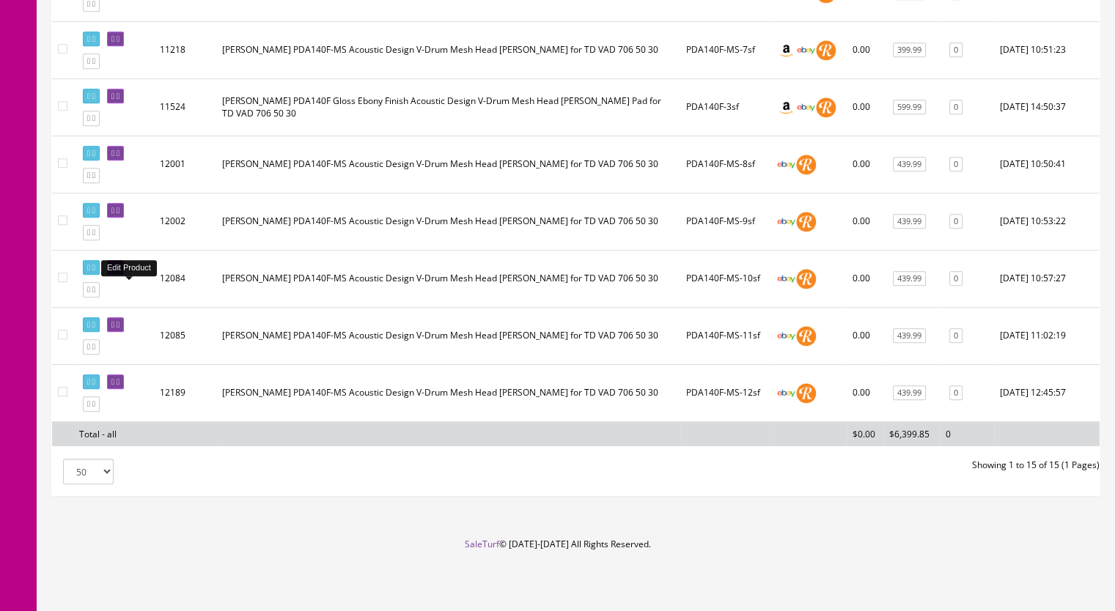
click at [119, 268] on icon at bounding box center [118, 268] width 3 height 8
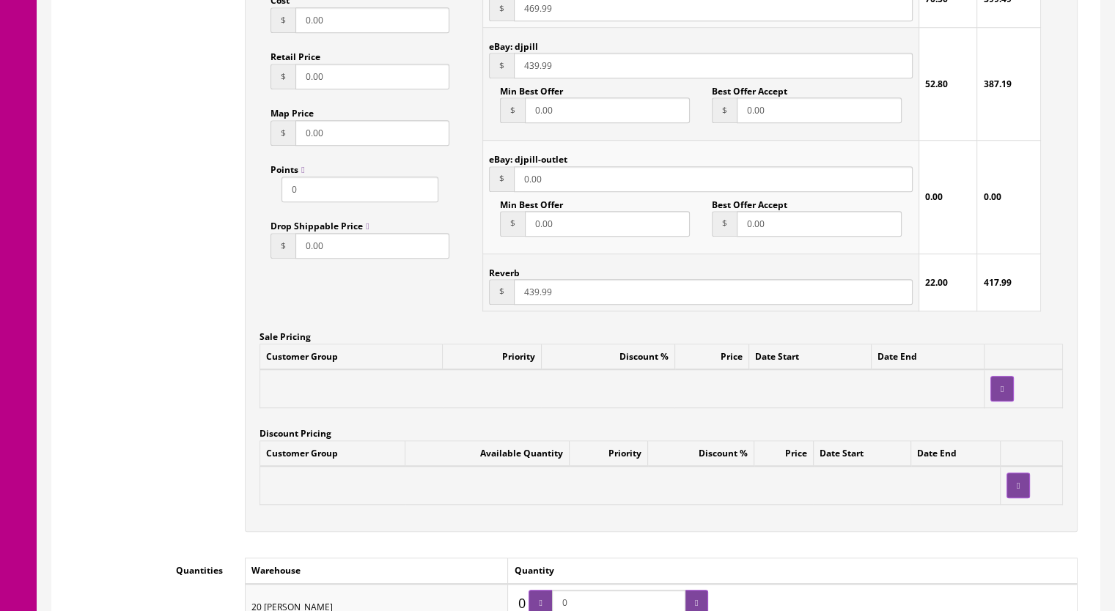
scroll to position [1173, 0]
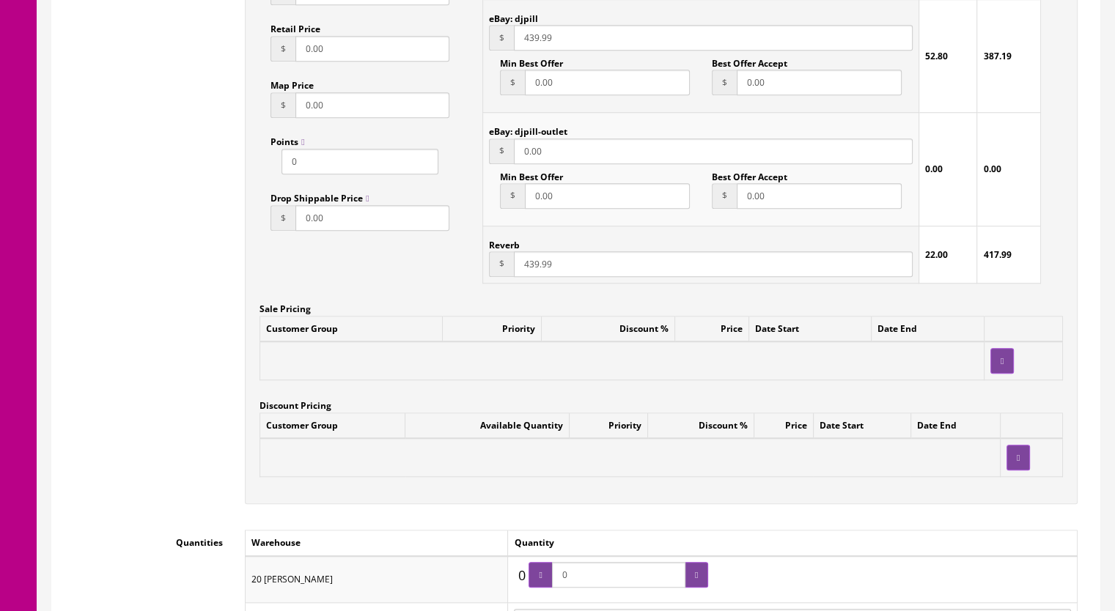
drag, startPoint x: 592, startPoint y: 564, endPoint x: 569, endPoint y: 563, distance: 23.5
click at [568, 564] on input "0" at bounding box center [618, 575] width 133 height 26
type input "1"
click at [699, 562] on div at bounding box center [696, 575] width 23 height 26
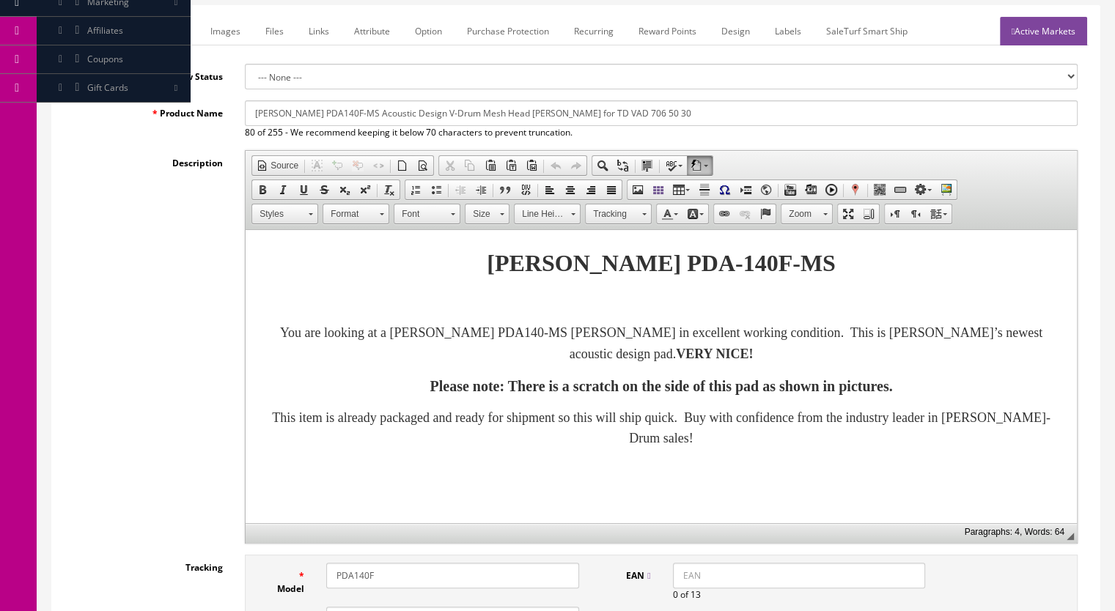
scroll to position [0, 0]
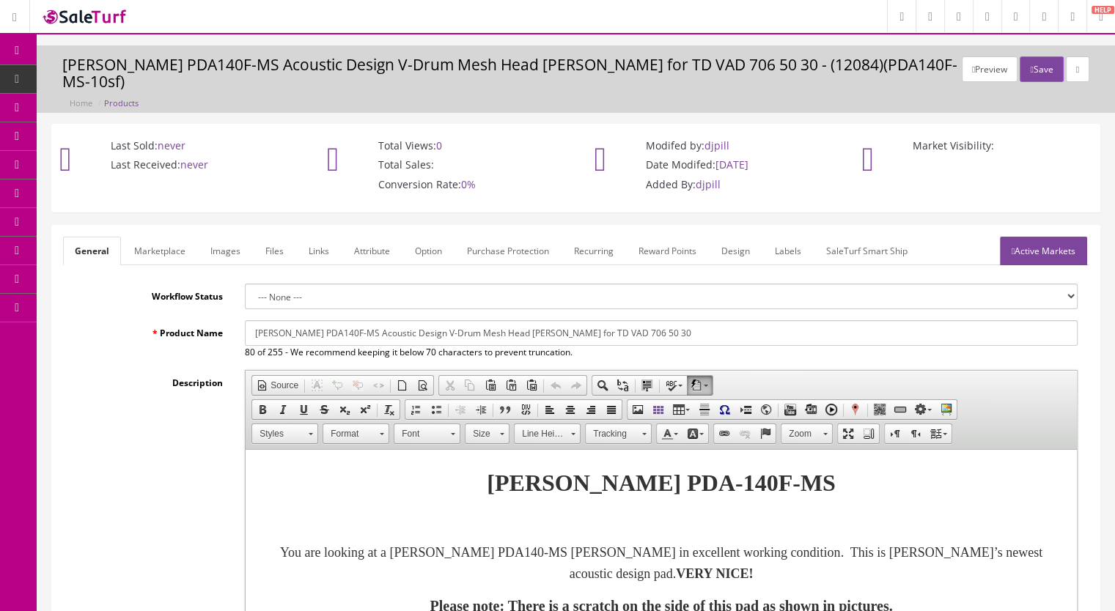
click at [1023, 238] on link "Active Markets" at bounding box center [1043, 251] width 87 height 29
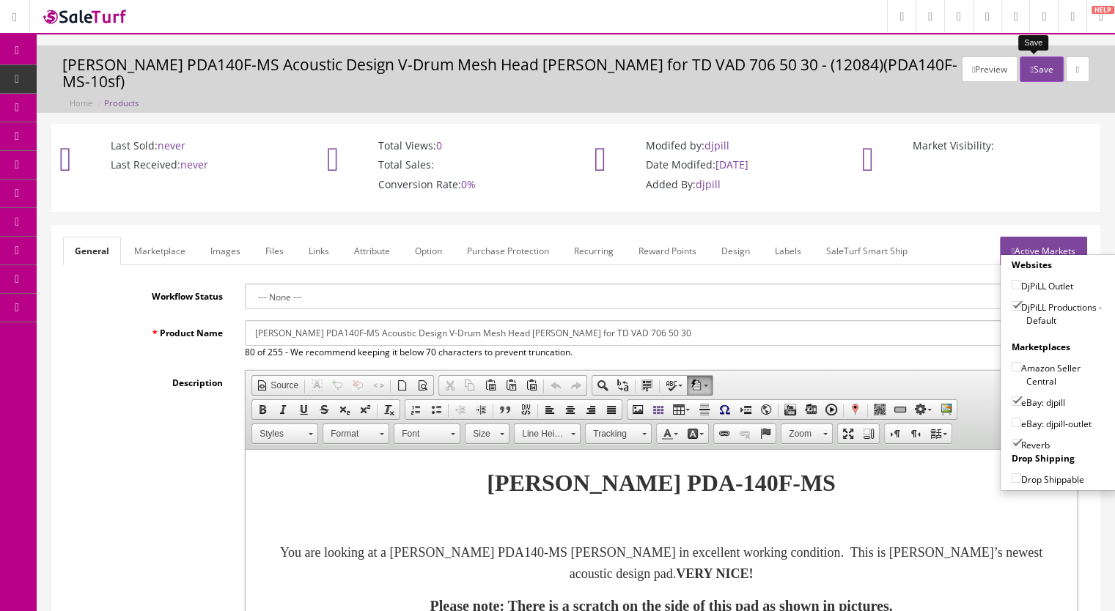
click at [1036, 72] on button "Save" at bounding box center [1041, 69] width 43 height 26
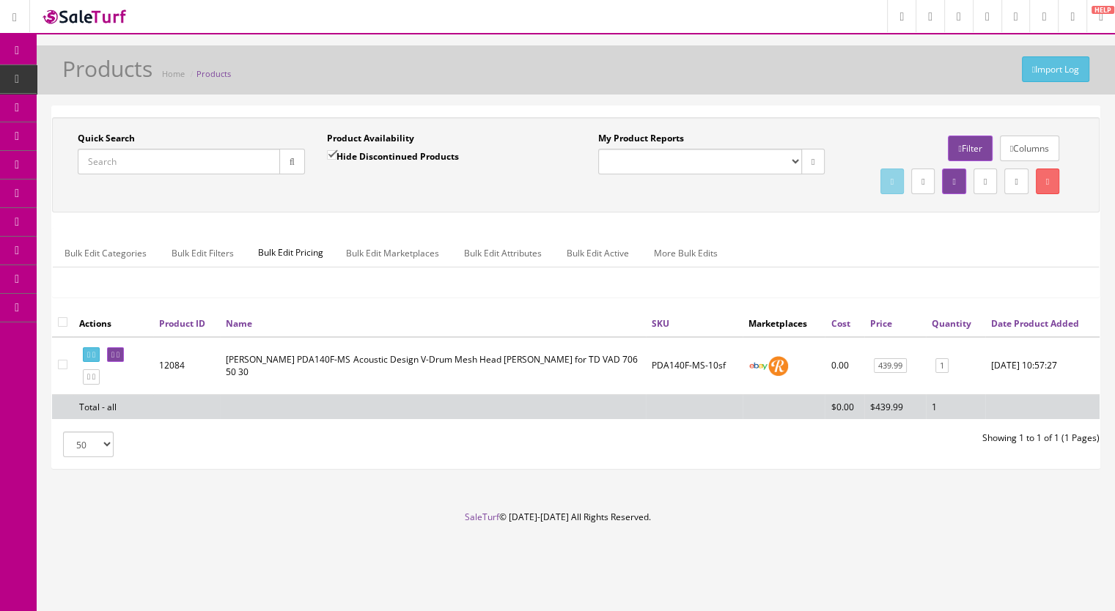
click at [109, 80] on span "Products" at bounding box center [113, 79] width 36 height 12
click at [127, 156] on input "Quick Search" at bounding box center [179, 162] width 202 height 26
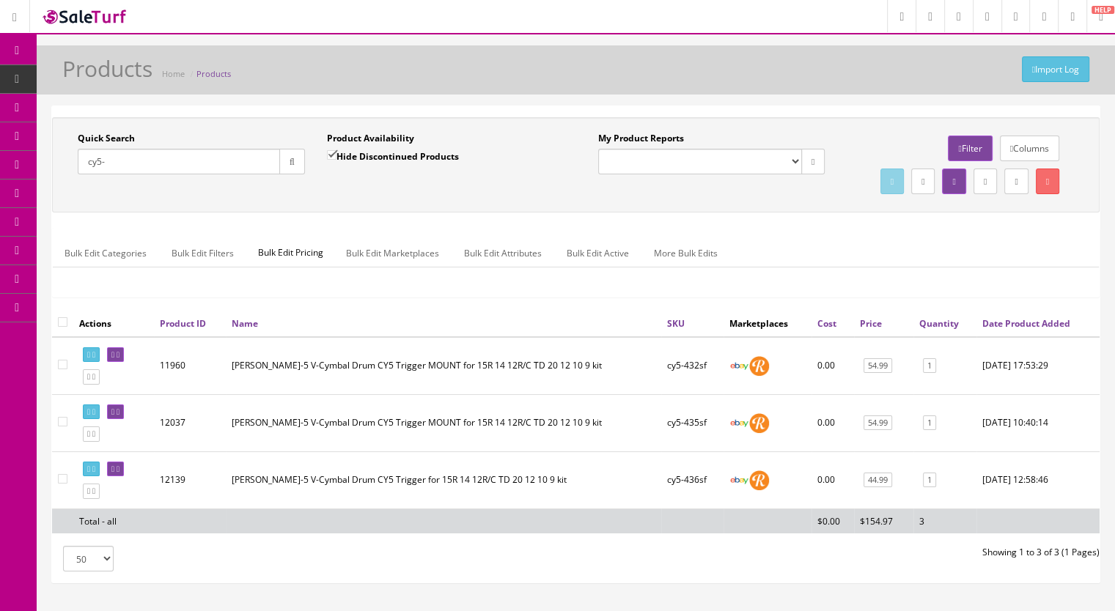
type input "cy5-"
click at [95, 496] on icon at bounding box center [93, 491] width 3 height 8
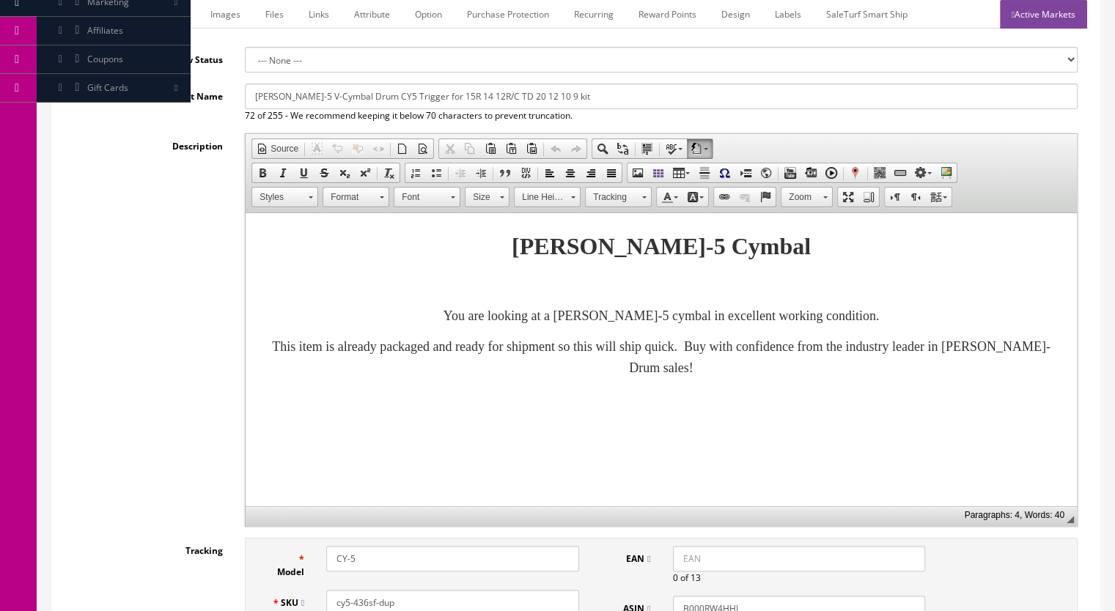
scroll to position [366, 0]
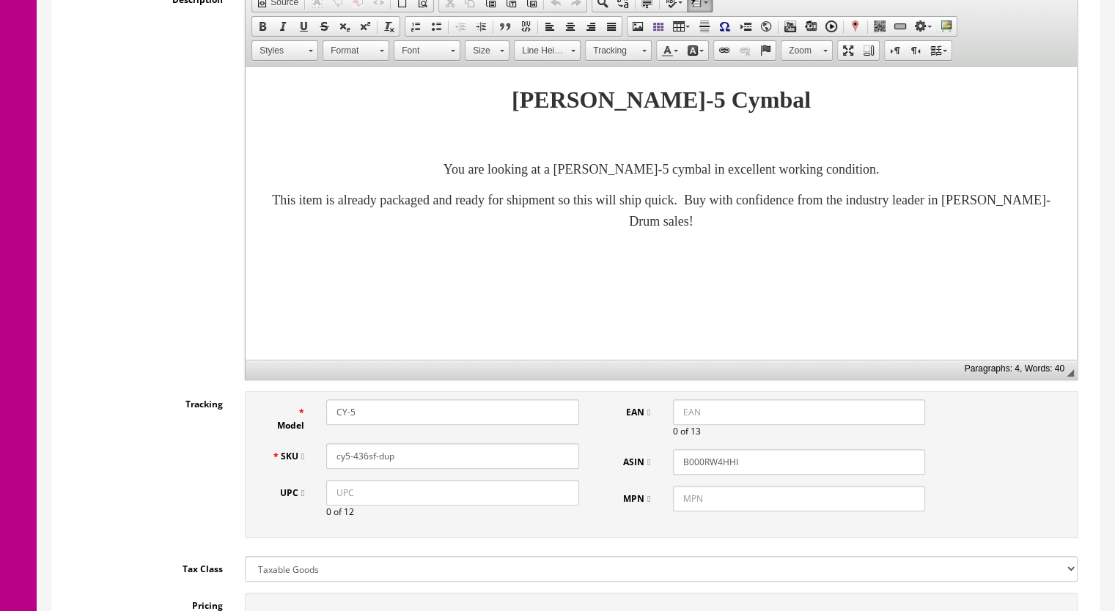
drag, startPoint x: 405, startPoint y: 455, endPoint x: 361, endPoint y: 460, distance: 43.5
click at [361, 460] on input "cy5-436sf-dup" at bounding box center [452, 456] width 253 height 26
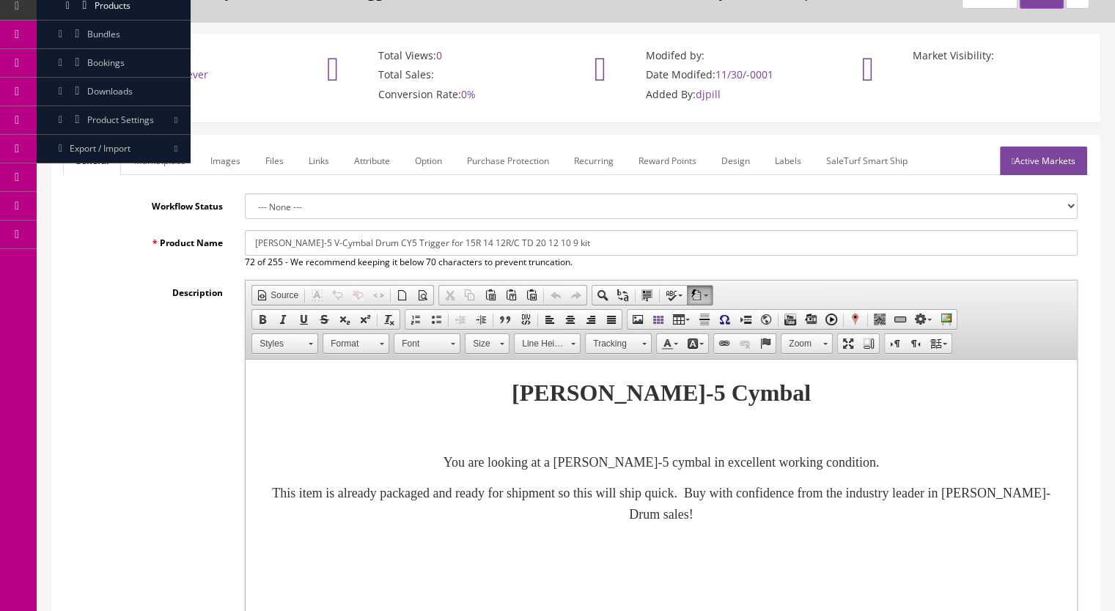
type input "cy5-437sf"
click at [165, 157] on link "Marketplace" at bounding box center [159, 161] width 75 height 29
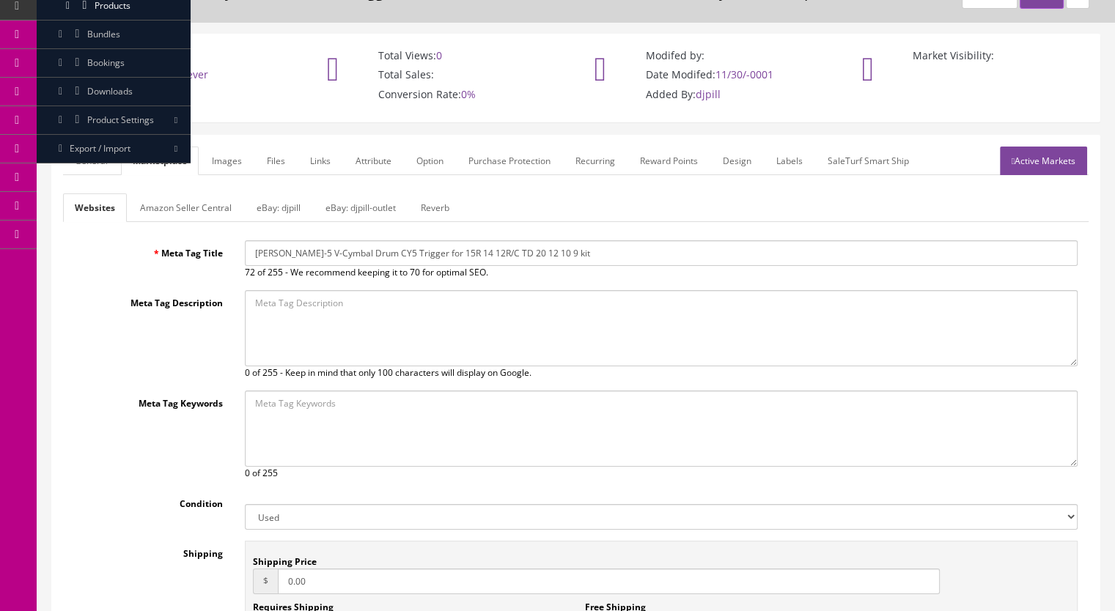
click at [427, 202] on link "Reverb" at bounding box center [435, 208] width 52 height 29
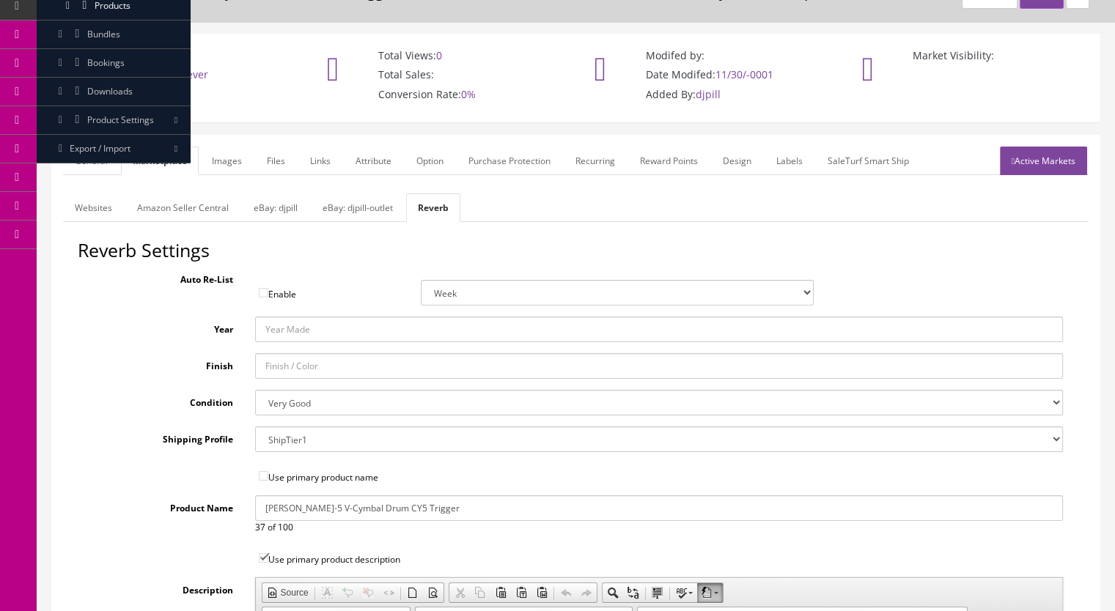
click at [291, 400] on select "Brand New Mint Excellent Very Good Good Fair Poor B-Stock Non Functioning" at bounding box center [659, 403] width 808 height 26
select select "f7a3f48c-972a-44c6-b01a-0cd27488d3f6"
click at [255, 390] on select "Brand New Mint Excellent Very Good Good Fair Poor B-Stock Non Functioning" at bounding box center [659, 403] width 808 height 26
drag, startPoint x: 224, startPoint y: 165, endPoint x: 273, endPoint y: 245, distance: 93.8
click at [225, 165] on link "Images" at bounding box center [227, 161] width 54 height 29
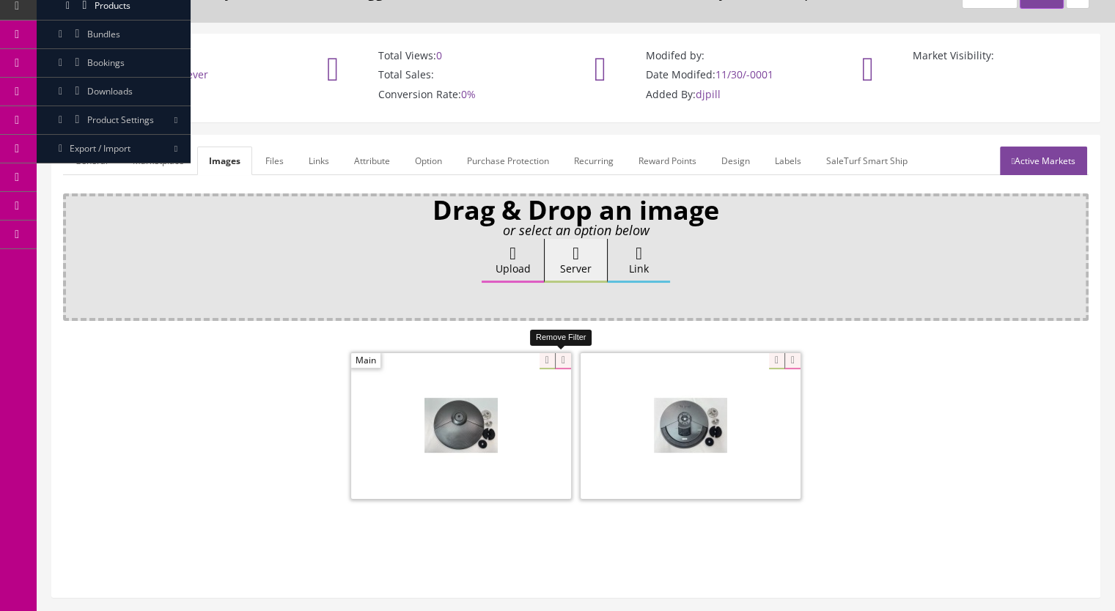
click at [560, 356] on icon at bounding box center [563, 361] width 16 height 16
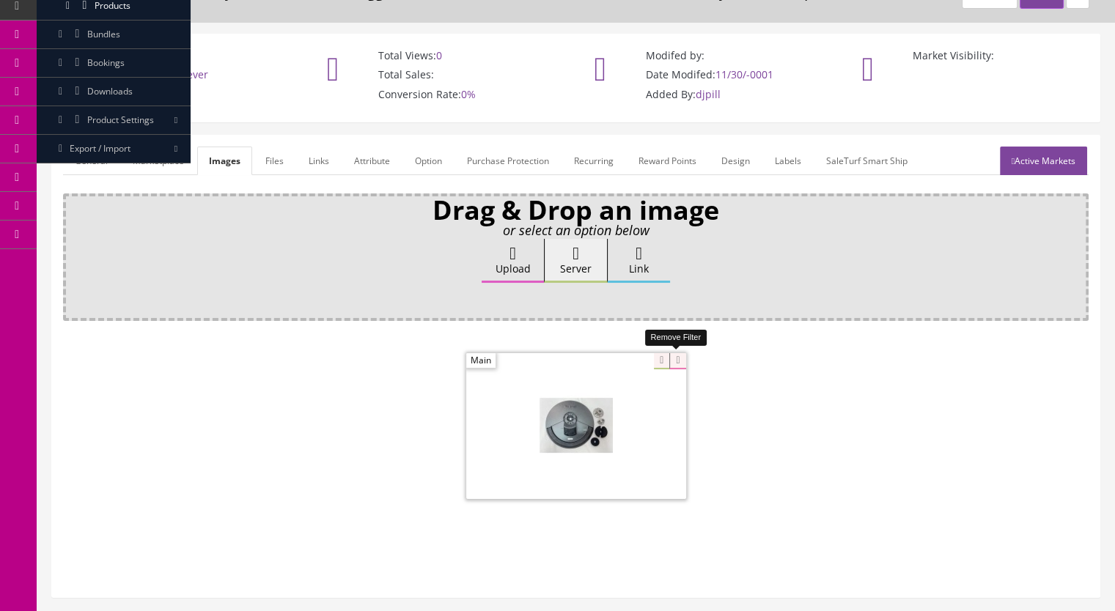
click at [673, 361] on icon at bounding box center [677, 361] width 16 height 16
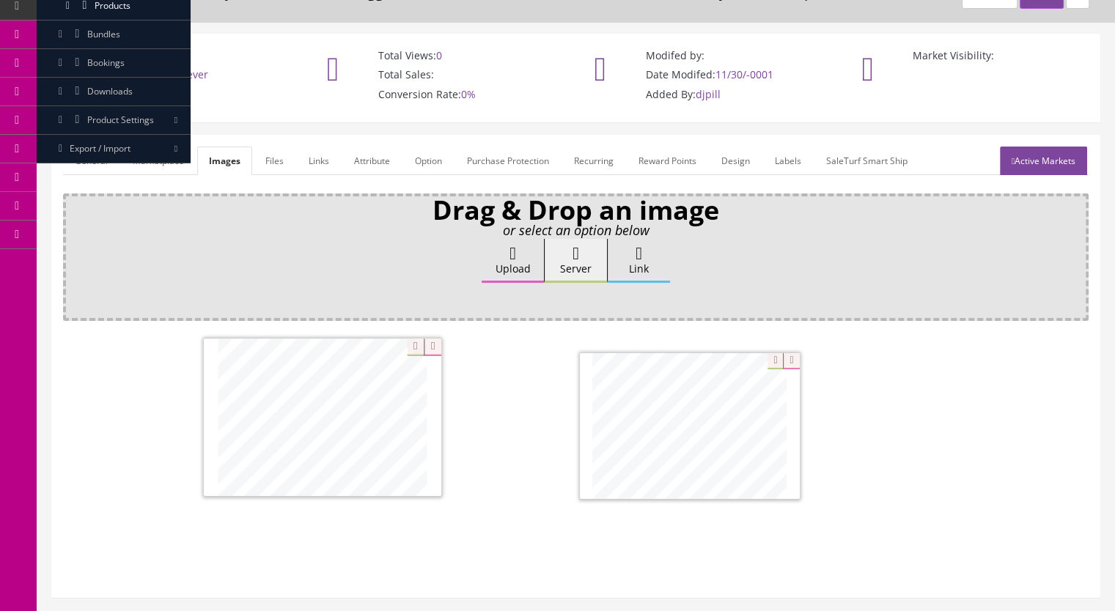
drag, startPoint x: 646, startPoint y: 466, endPoint x: 345, endPoint y: 452, distance: 301.6
click at [1057, 161] on link "Active Markets" at bounding box center [1043, 161] width 87 height 29
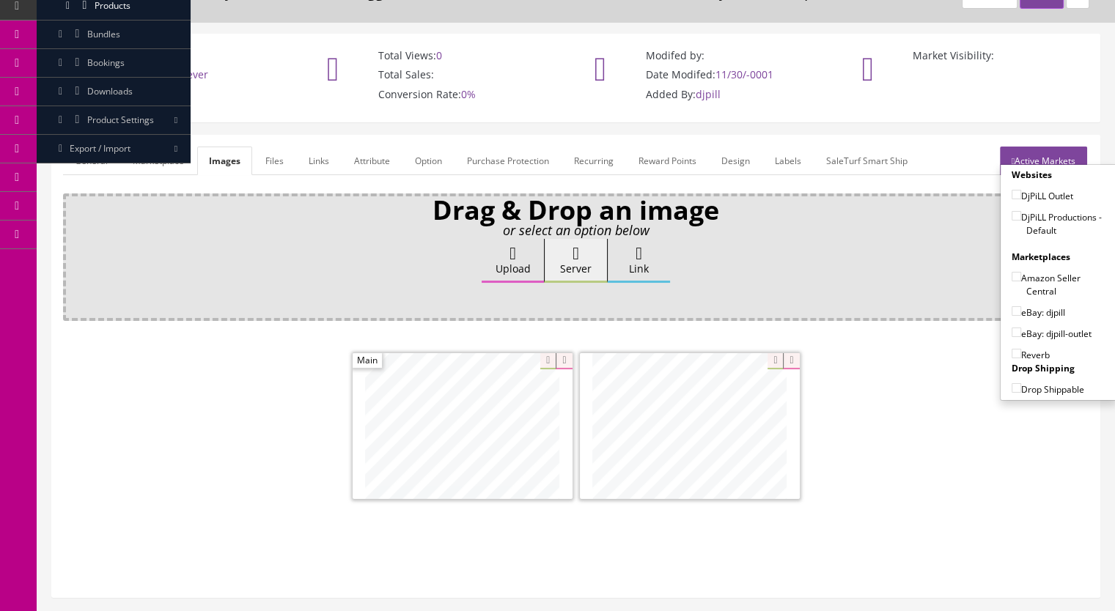
click at [1012, 216] on input"] "DjPiLL Productions - Default" at bounding box center [1017, 216] width 10 height 10
checkbox input"] "true"
click at [1012, 308] on input"] "eBay: djpill" at bounding box center [1017, 311] width 10 height 10
checkbox input"] "true"
click at [1012, 347] on label "Reverb" at bounding box center [1031, 354] width 38 height 15
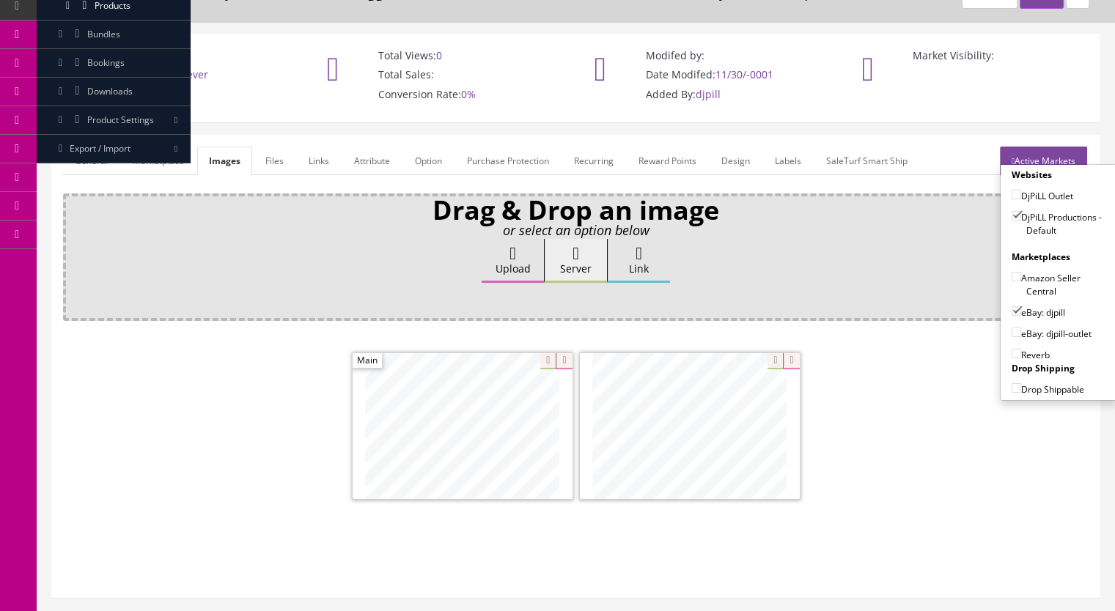
click at [1012, 349] on input"] "Reverb" at bounding box center [1017, 354] width 10 height 10
checkbox input"] "true"
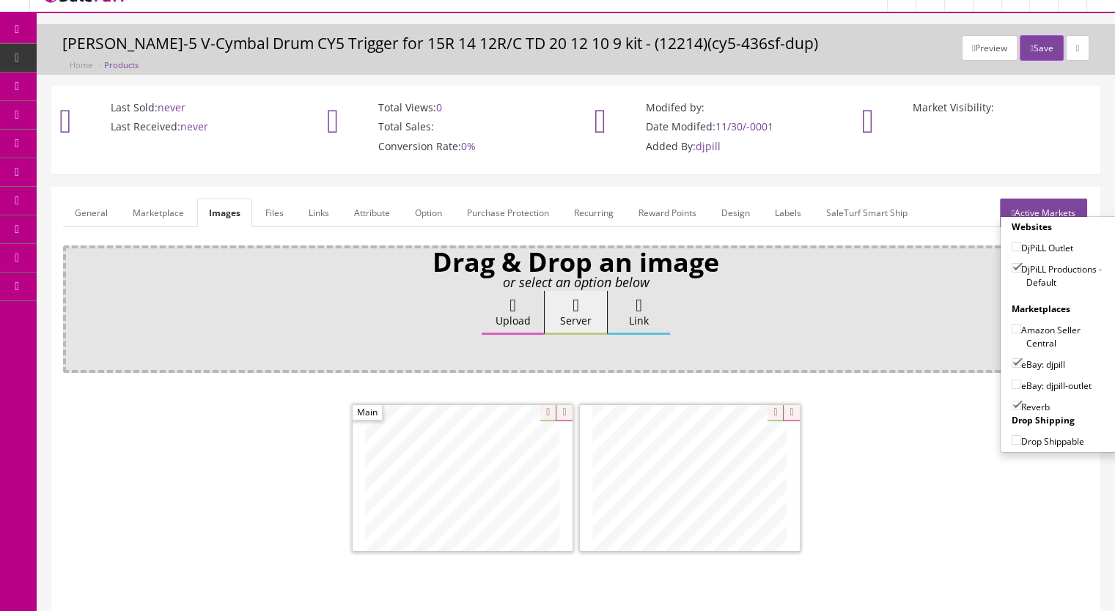
scroll to position [0, 0]
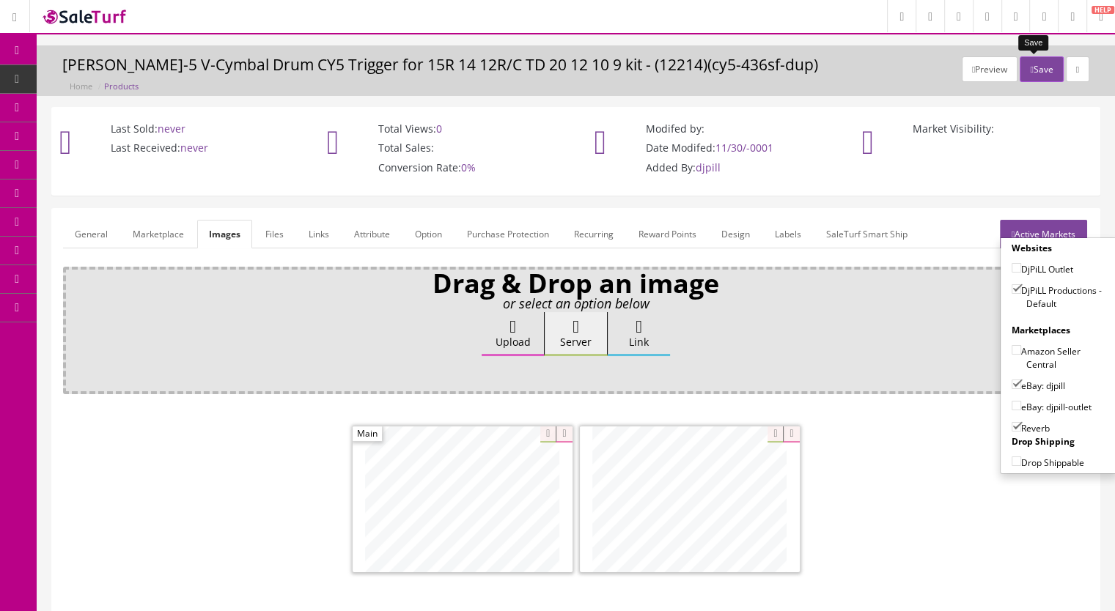
click at [1039, 74] on button "Save" at bounding box center [1041, 69] width 43 height 26
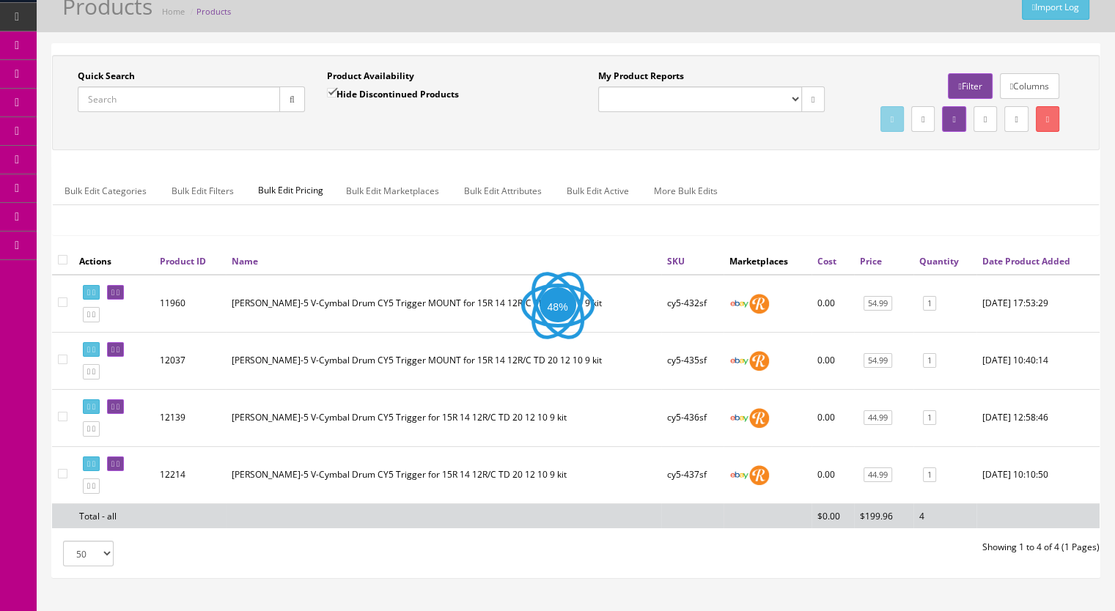
scroll to position [147, 0]
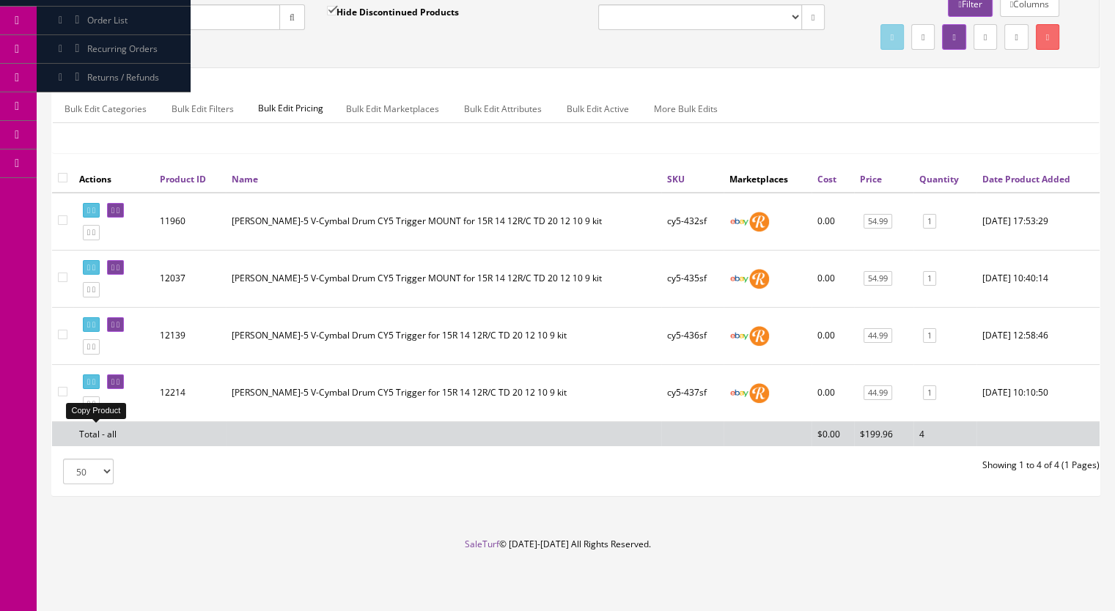
click at [95, 408] on icon at bounding box center [93, 404] width 3 height 8
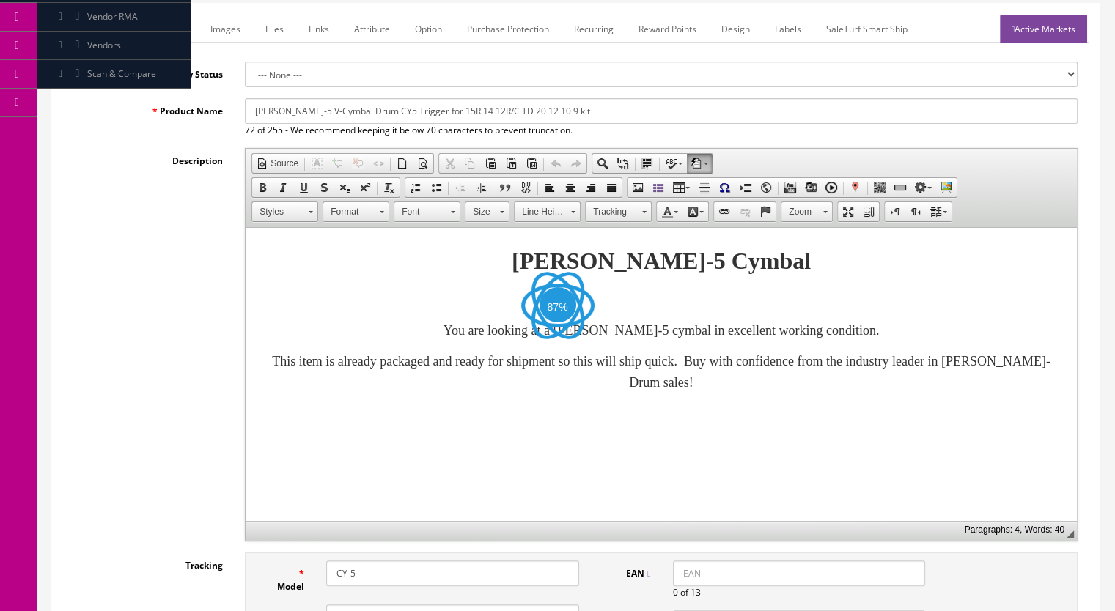
scroll to position [366, 0]
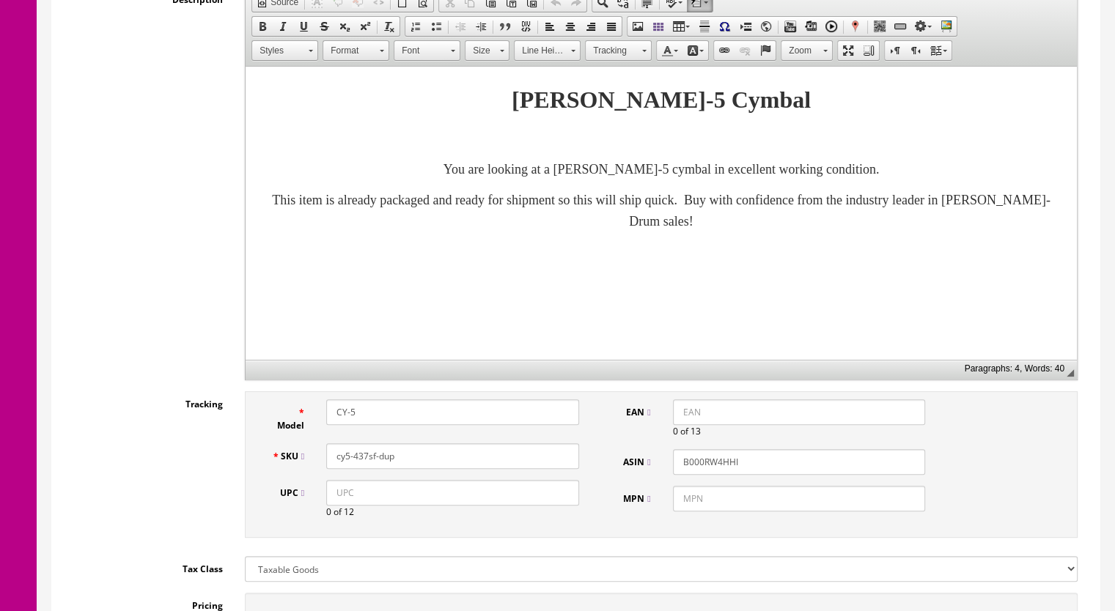
drag, startPoint x: 399, startPoint y: 461, endPoint x: 360, endPoint y: 464, distance: 39.0
click at [361, 464] on input "cy5-437sf-dup" at bounding box center [452, 456] width 253 height 26
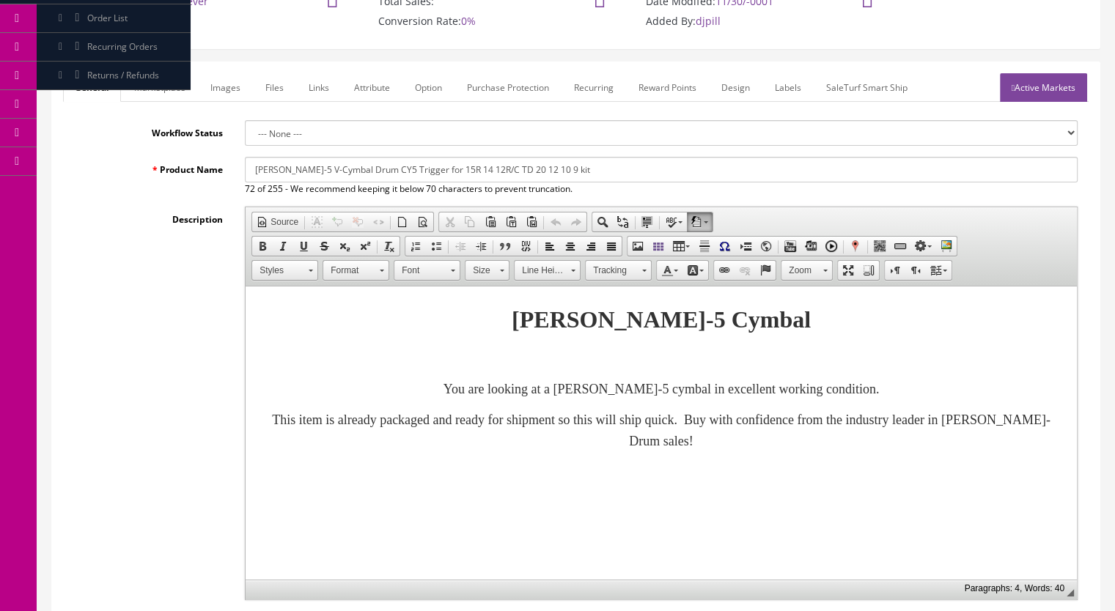
type input "cy5-438sf"
click at [226, 88] on link "Images" at bounding box center [226, 87] width 54 height 29
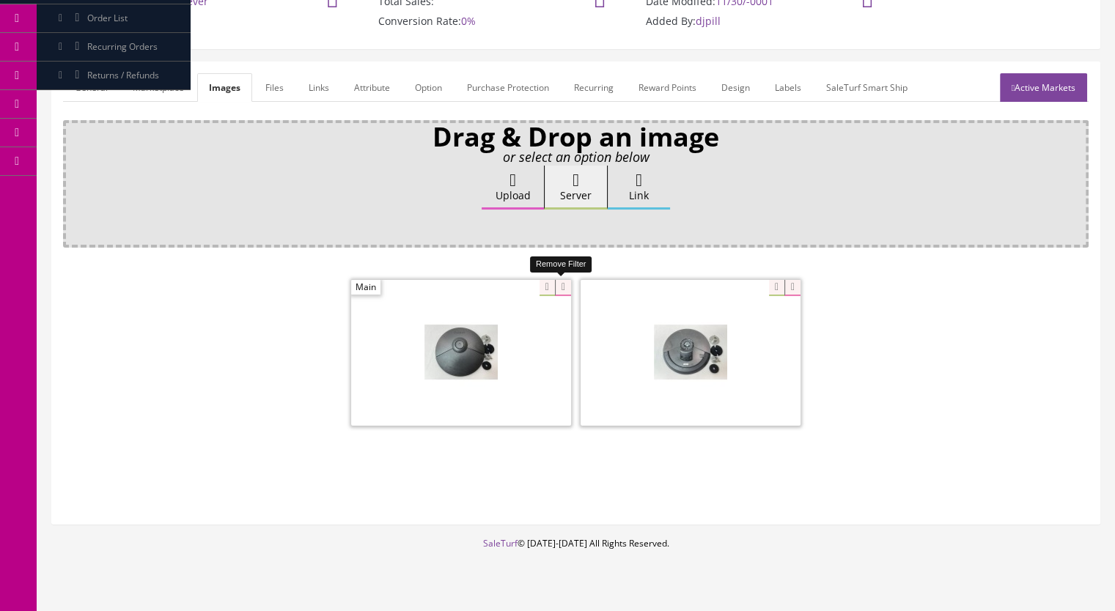
drag, startPoint x: 564, startPoint y: 288, endPoint x: 667, endPoint y: 299, distance: 103.9
click at [564, 288] on icon at bounding box center [563, 288] width 16 height 16
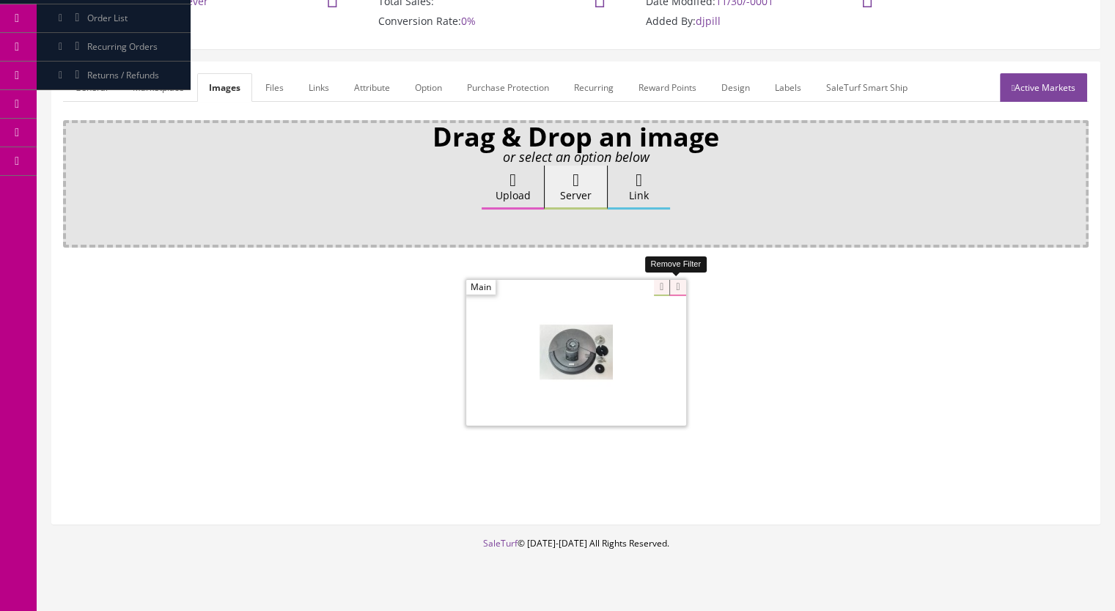
click at [682, 285] on icon at bounding box center [677, 288] width 16 height 16
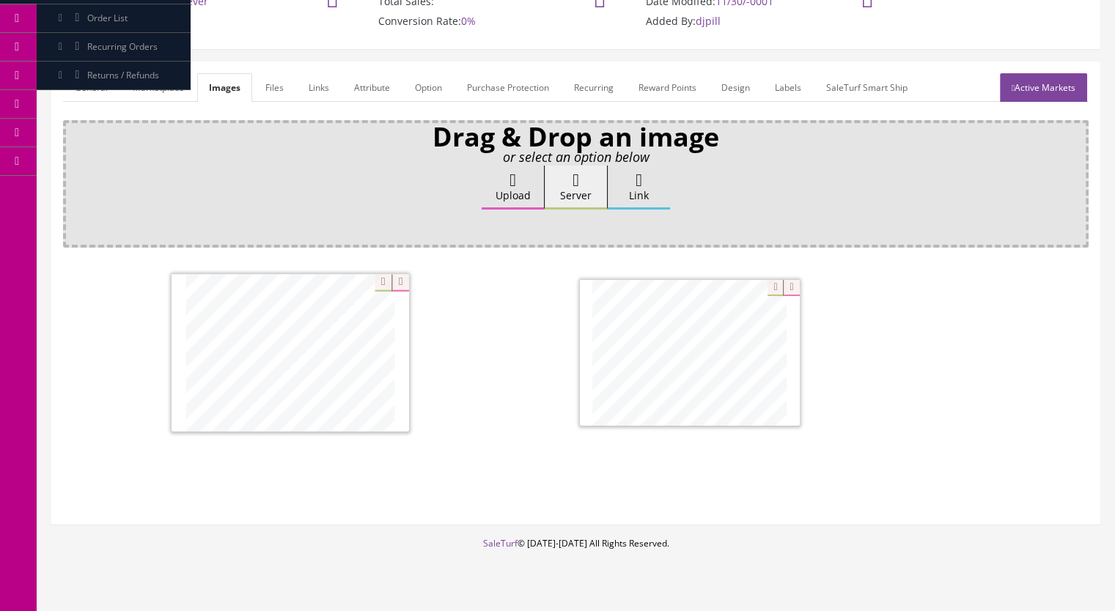
drag, startPoint x: 714, startPoint y: 383, endPoint x: 339, endPoint y: 383, distance: 374.6
click at [1058, 85] on link "Active Markets" at bounding box center [1043, 87] width 87 height 29
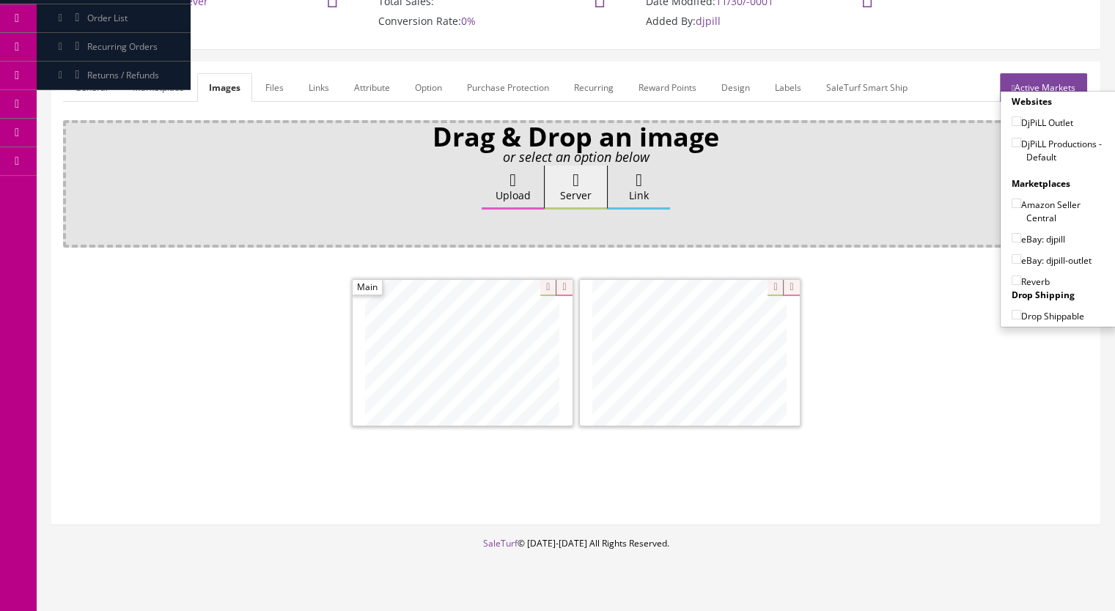
click at [1012, 138] on input"] "DjPiLL Productions - Default" at bounding box center [1017, 143] width 10 height 10
checkbox input"] "true"
click at [1012, 233] on input"] "eBay: djpill" at bounding box center [1017, 238] width 10 height 10
checkbox input"] "true"
click at [1012, 279] on input"] "Reverb" at bounding box center [1017, 281] width 10 height 10
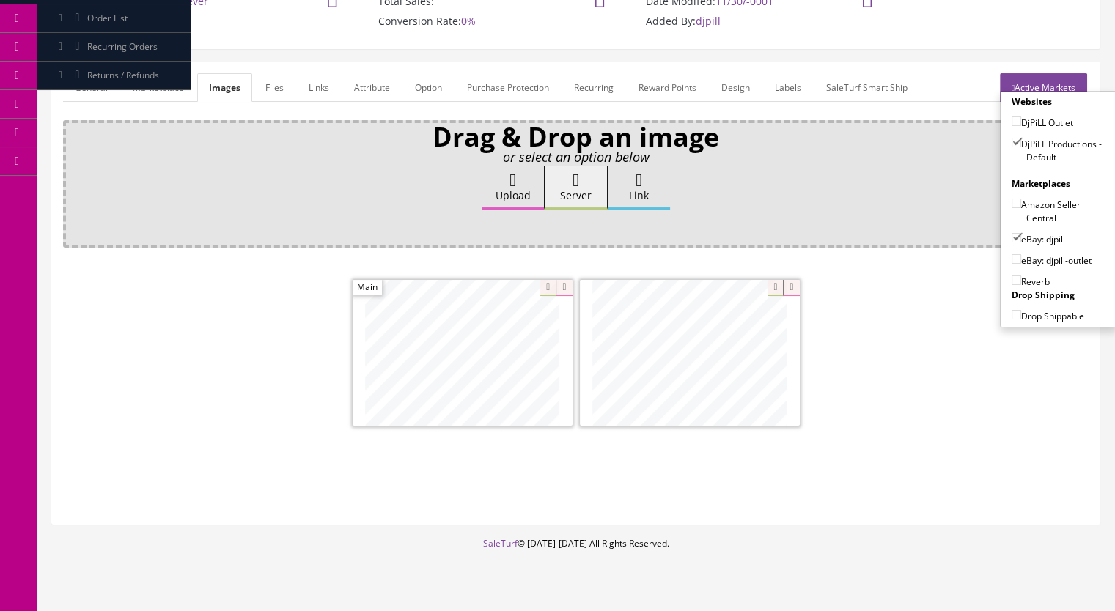
checkbox input"] "true"
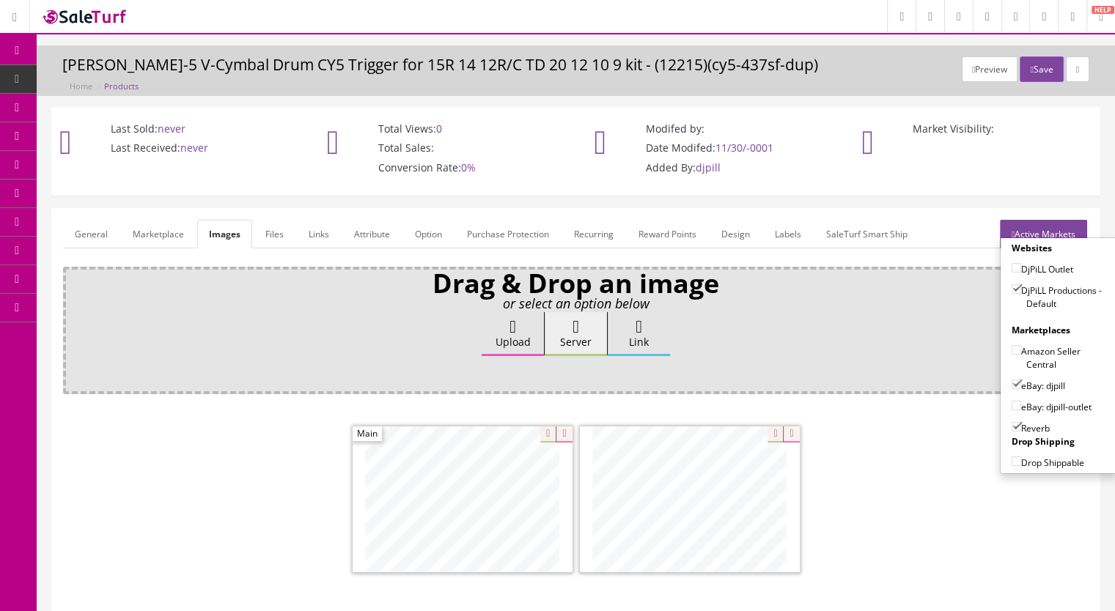
scroll to position [0, 0]
click at [1040, 67] on button "Save" at bounding box center [1041, 69] width 43 height 26
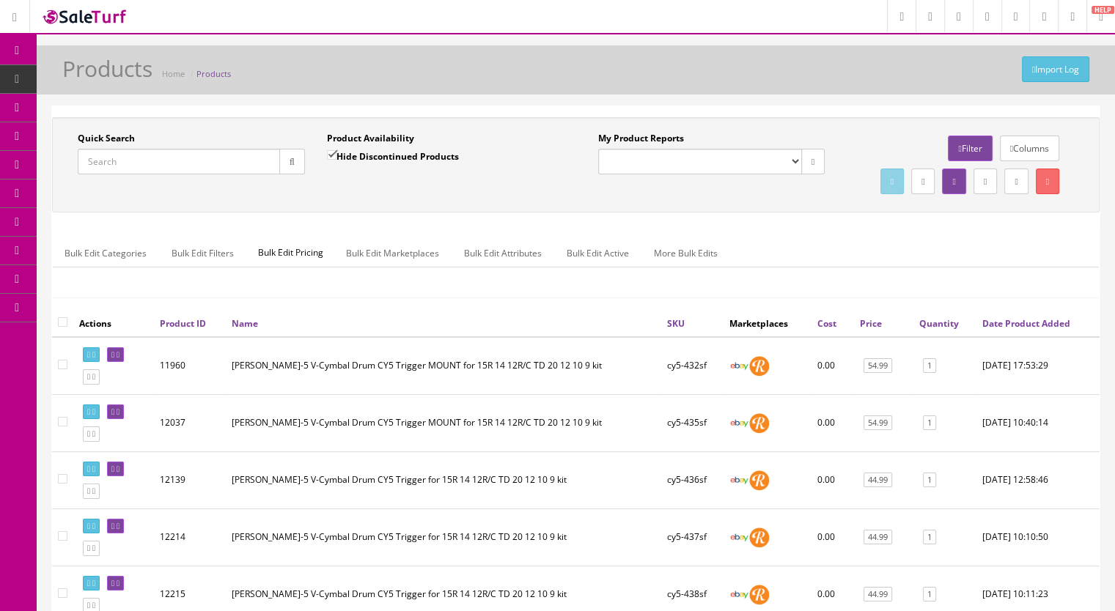
click at [131, 156] on input "Quick Search" at bounding box center [179, 162] width 202 height 26
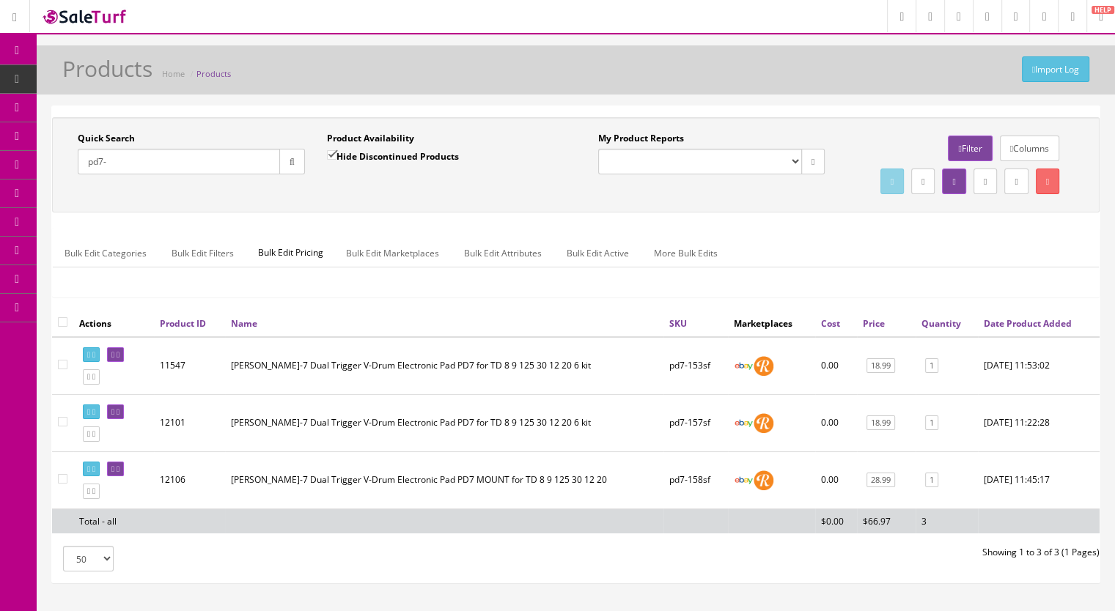
type input "pd7-"
click at [124, 363] on link at bounding box center [115, 354] width 17 height 15
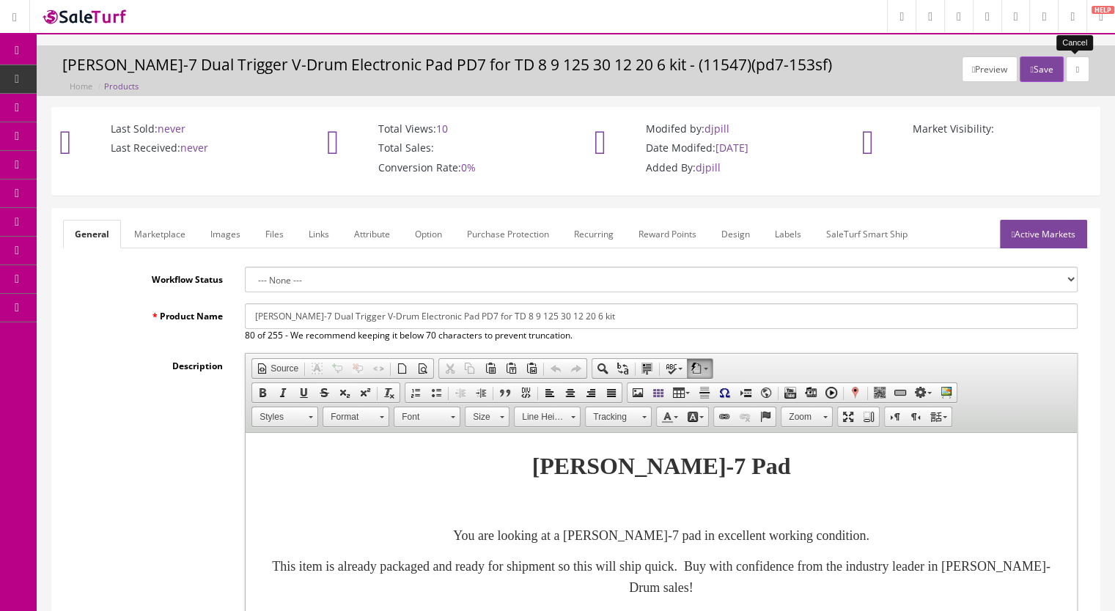
drag, startPoint x: 1083, startPoint y: 69, endPoint x: 1074, endPoint y: 68, distance: 8.8
click at [1083, 68] on link at bounding box center [1077, 69] width 23 height 26
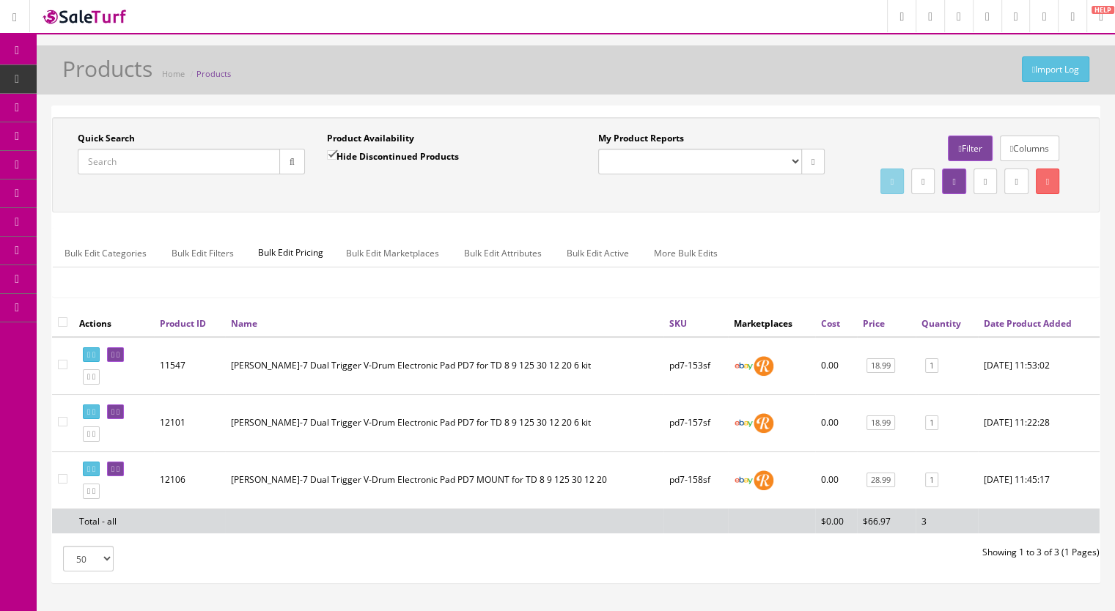
click at [62, 484] on input"] "checkbox" at bounding box center [63, 479] width 10 height 10
checkbox input"] "true"
click at [62, 427] on input"] "checkbox" at bounding box center [63, 422] width 10 height 10
checkbox input"] "true"
click at [69, 390] on td at bounding box center [62, 366] width 21 height 58
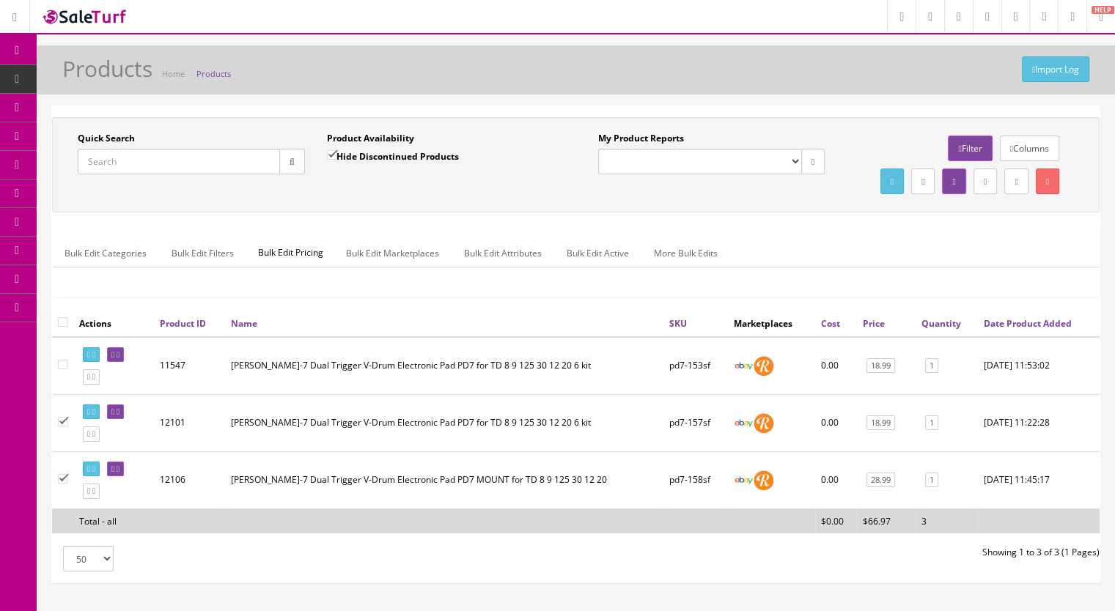
click at [59, 369] on input"] "checkbox" at bounding box center [63, 365] width 10 height 10
checkbox input"] "true"
click at [520, 268] on link "Bulk Edit Attributes" at bounding box center [502, 253] width 101 height 29
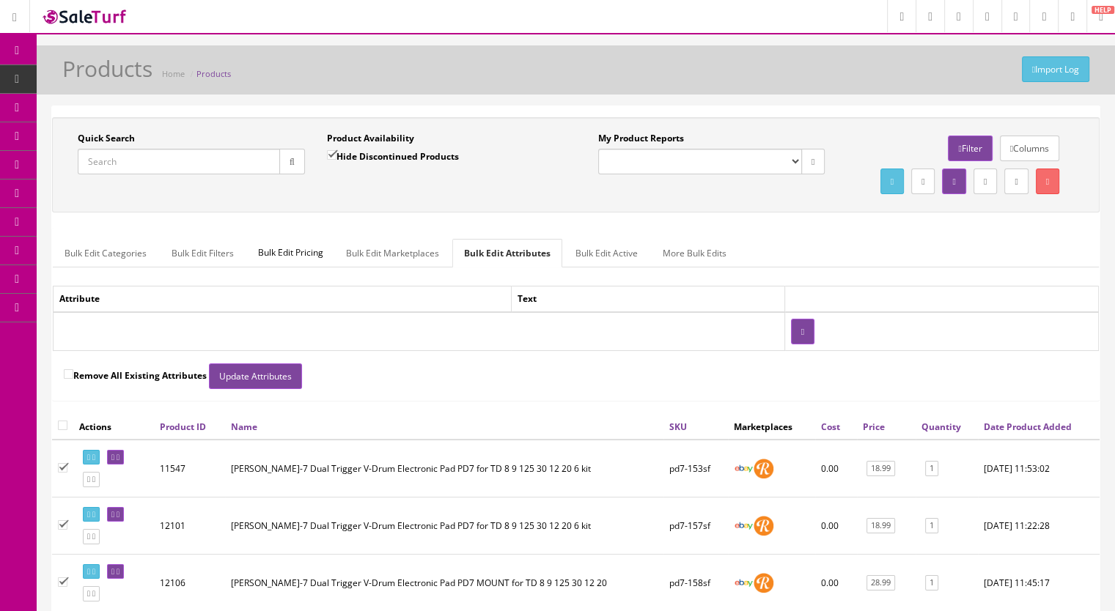
click at [609, 268] on link "Bulk Edit Active" at bounding box center [607, 253] width 86 height 29
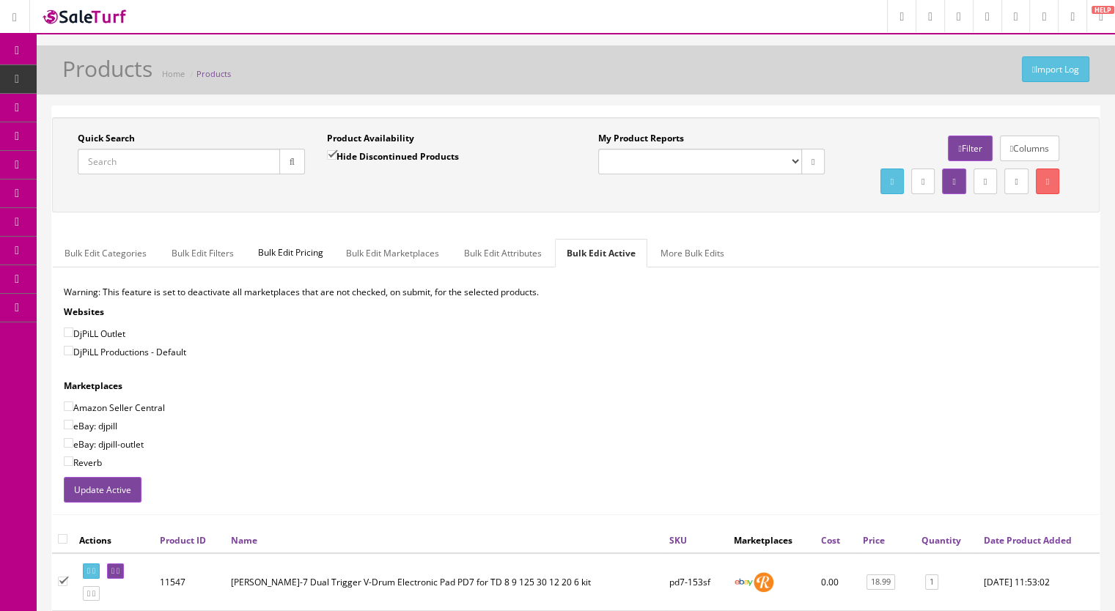
click at [712, 268] on link "More Bulk Edits" at bounding box center [692, 253] width 87 height 29
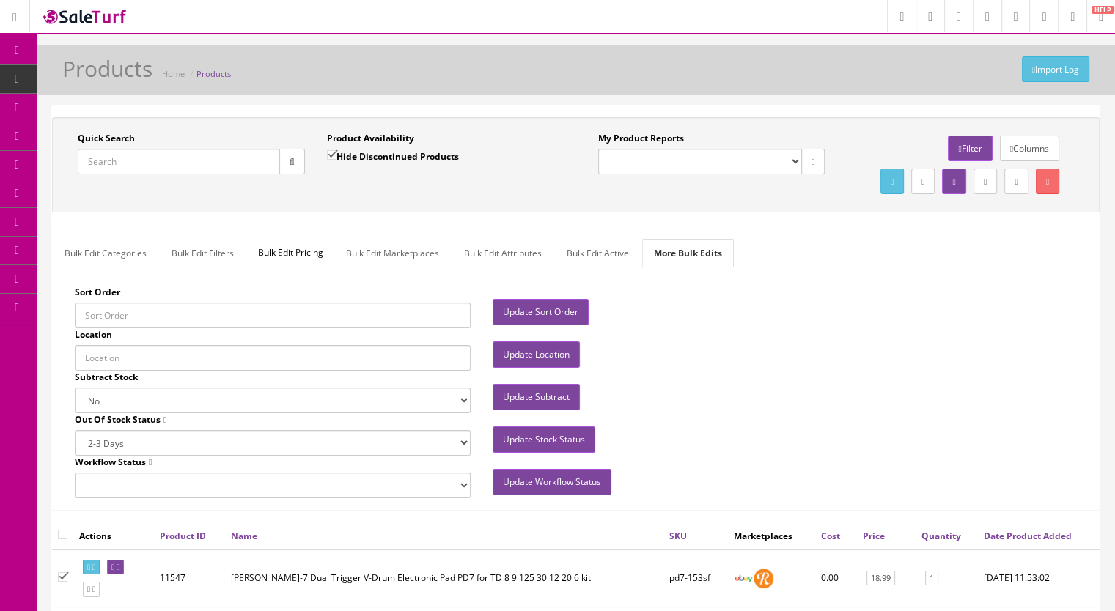
click at [191, 268] on link "Bulk Edit Filters" at bounding box center [203, 253] width 86 height 29
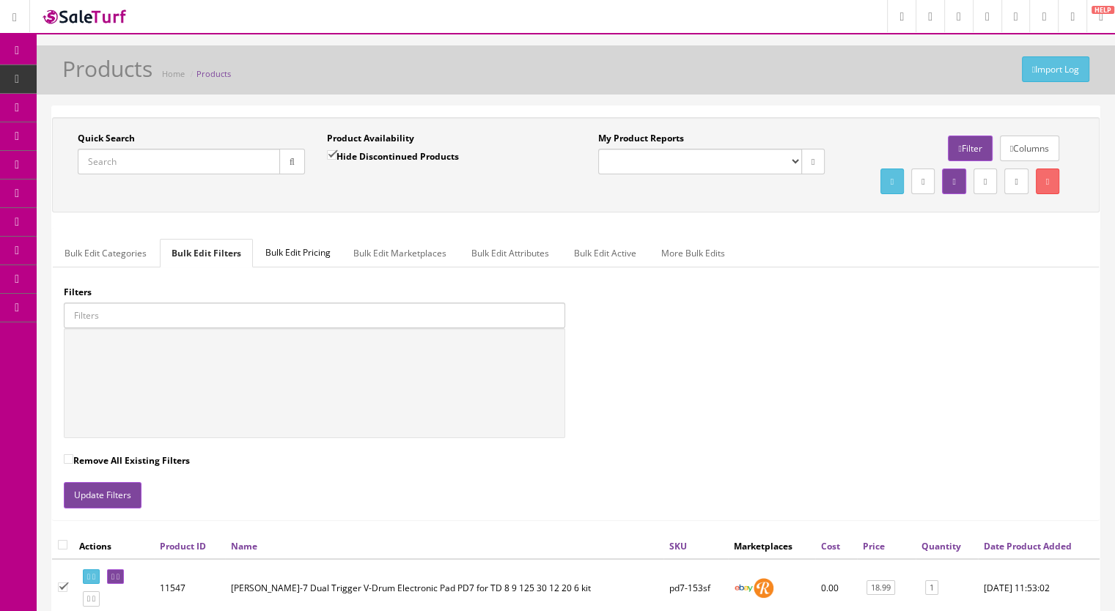
click at [296, 267] on span "Bulk Edit Pricing" at bounding box center [297, 253] width 87 height 28
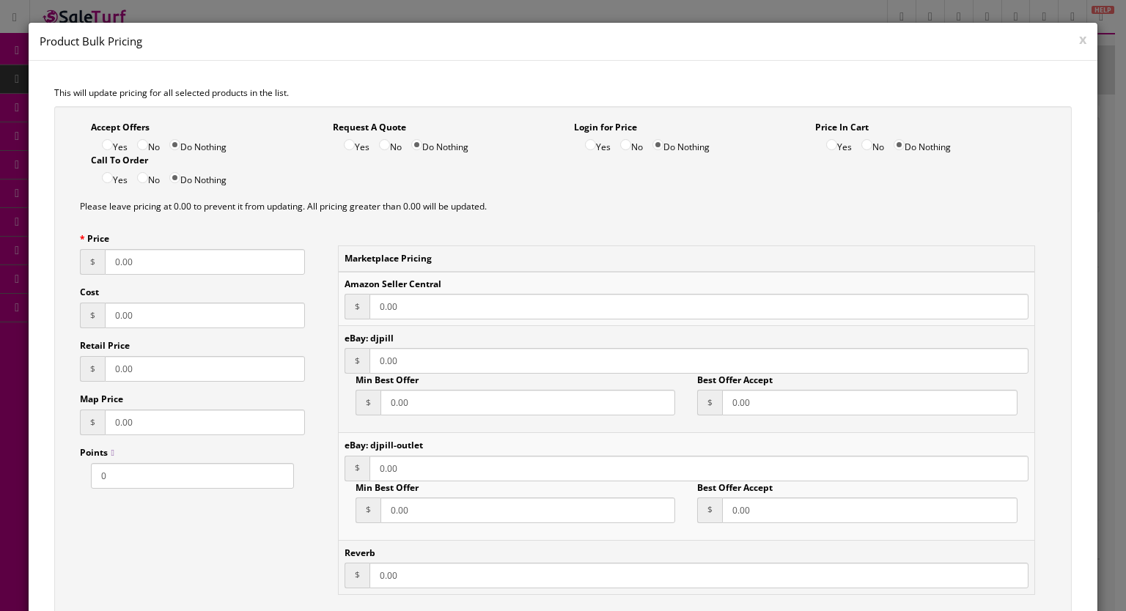
drag, startPoint x: 1071, startPoint y: 40, endPoint x: 1064, endPoint y: 39, distance: 7.4
click at [1079, 39] on button "x" at bounding box center [1082, 38] width 7 height 13
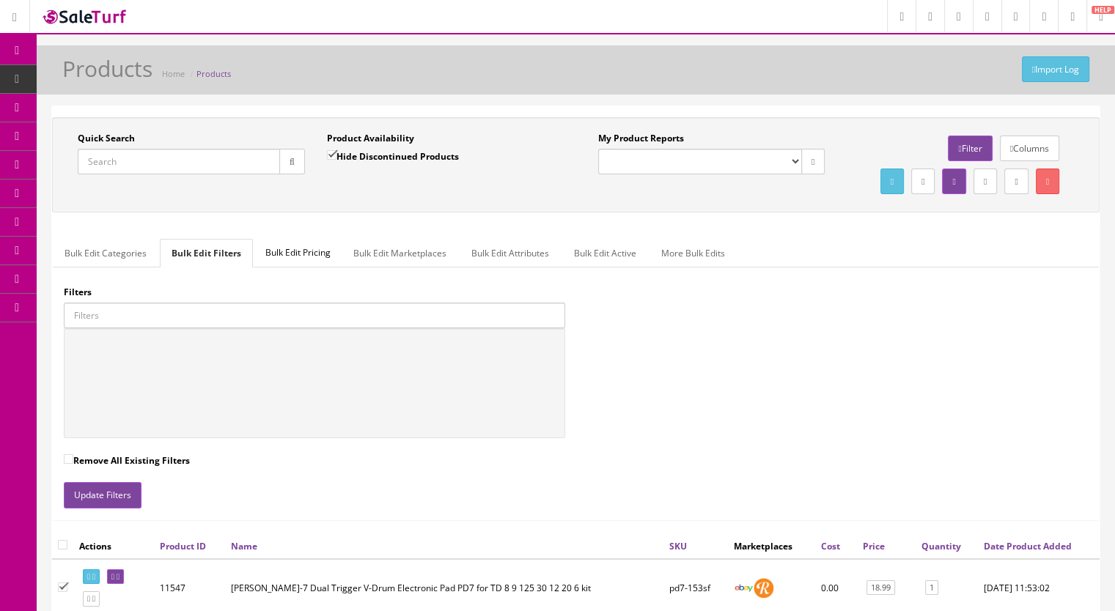
click at [112, 268] on link "Bulk Edit Categories" at bounding box center [106, 253] width 106 height 29
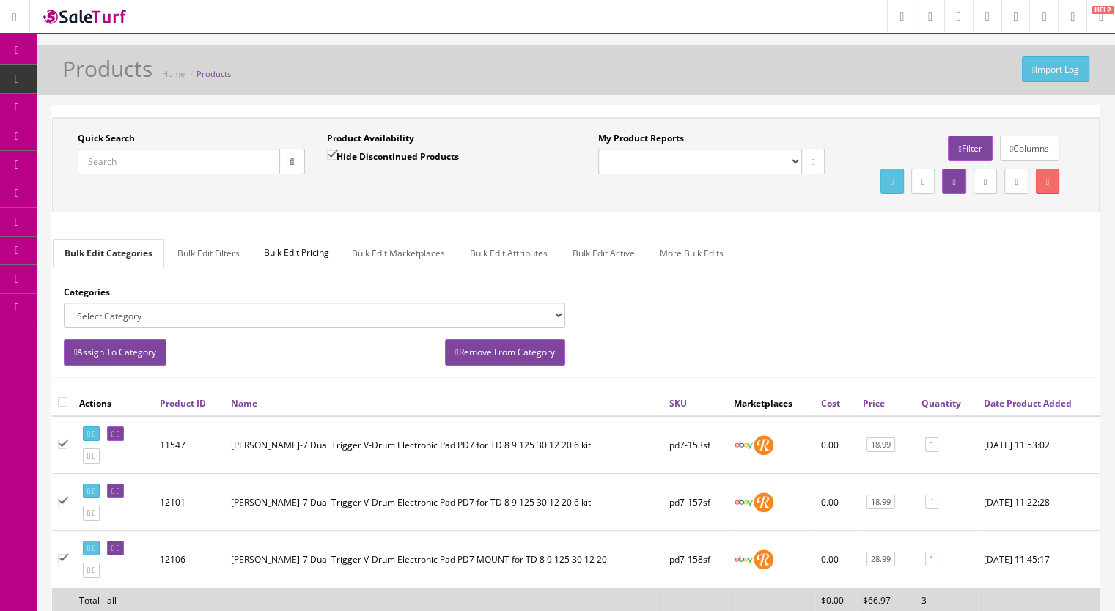
click at [387, 268] on link "Bulk Edit Marketplaces" at bounding box center [398, 253] width 117 height 29
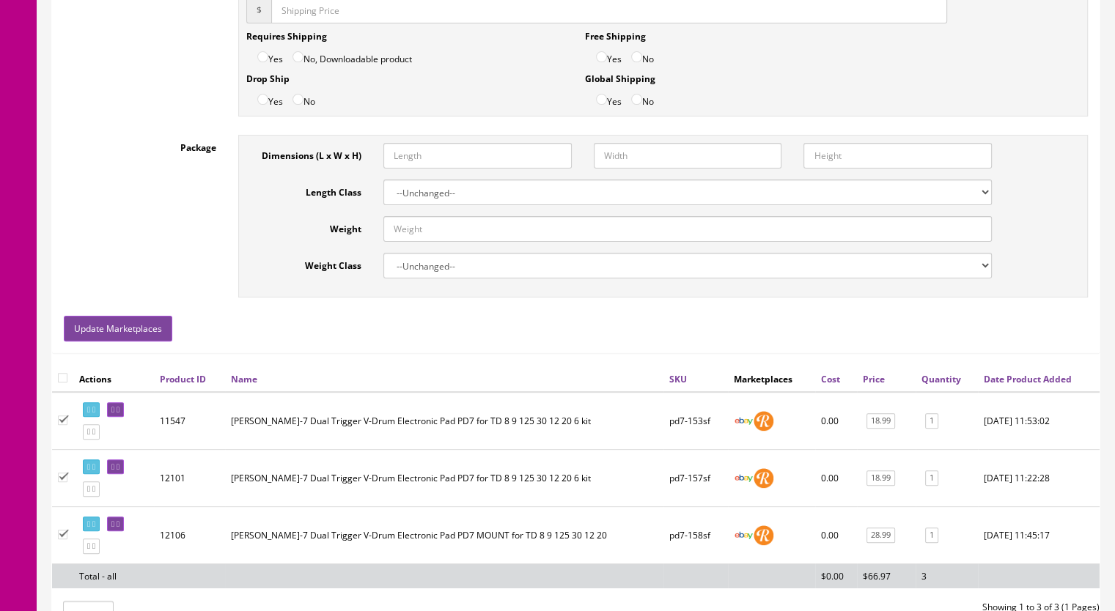
scroll to position [440, 0]
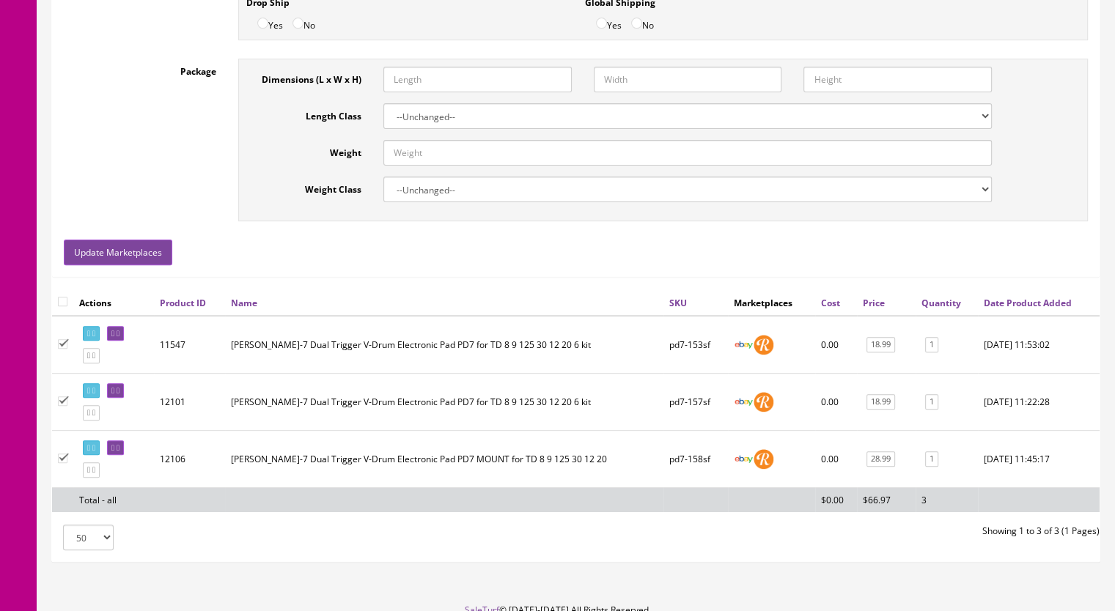
click at [416, 92] on input "Dimensions (L x W x H)" at bounding box center [477, 80] width 188 height 26
type input "12"
type input "4"
click at [423, 166] on input "Weight" at bounding box center [687, 153] width 608 height 26
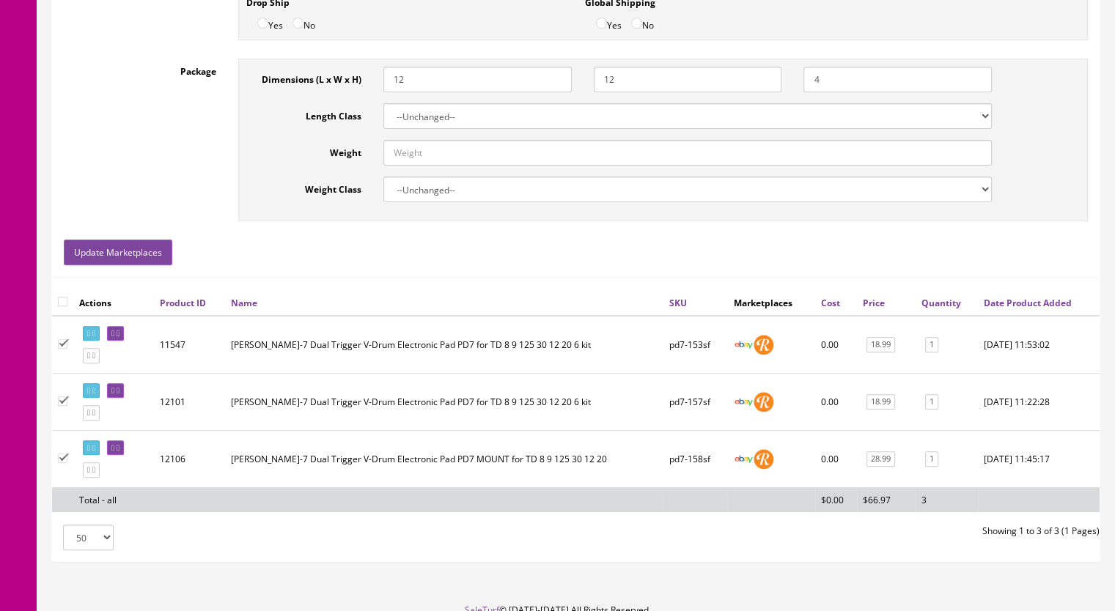
type input "6.00"
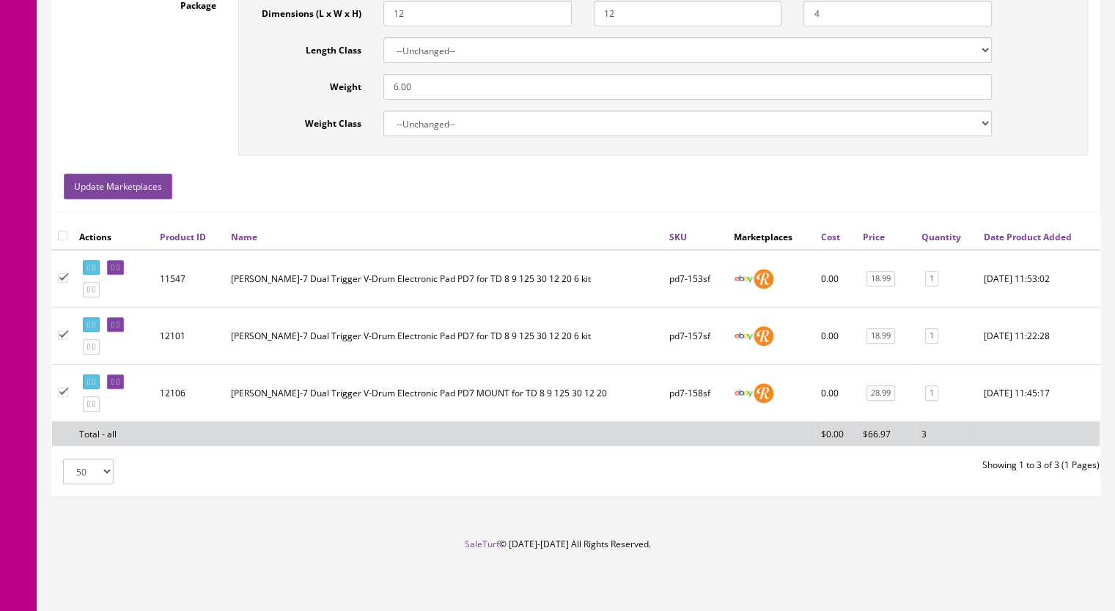
scroll to position [531, 0]
click at [144, 183] on button "Update Marketplaces" at bounding box center [118, 187] width 108 height 26
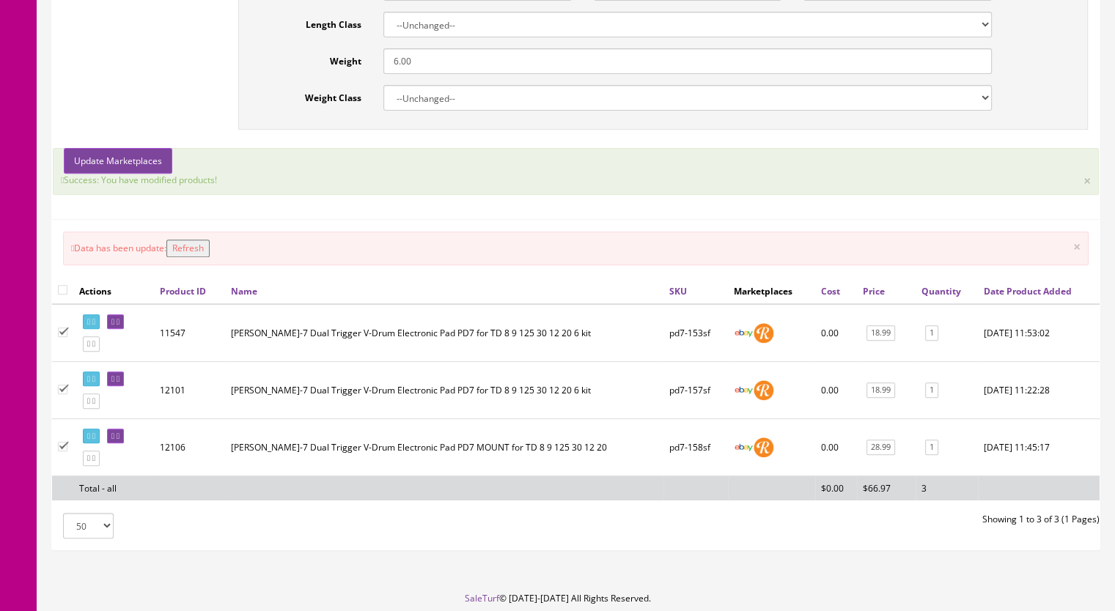
drag, startPoint x: 194, startPoint y: 276, endPoint x: 181, endPoint y: 268, distance: 15.5
click at [195, 257] on button "Refresh" at bounding box center [187, 249] width 43 height 18
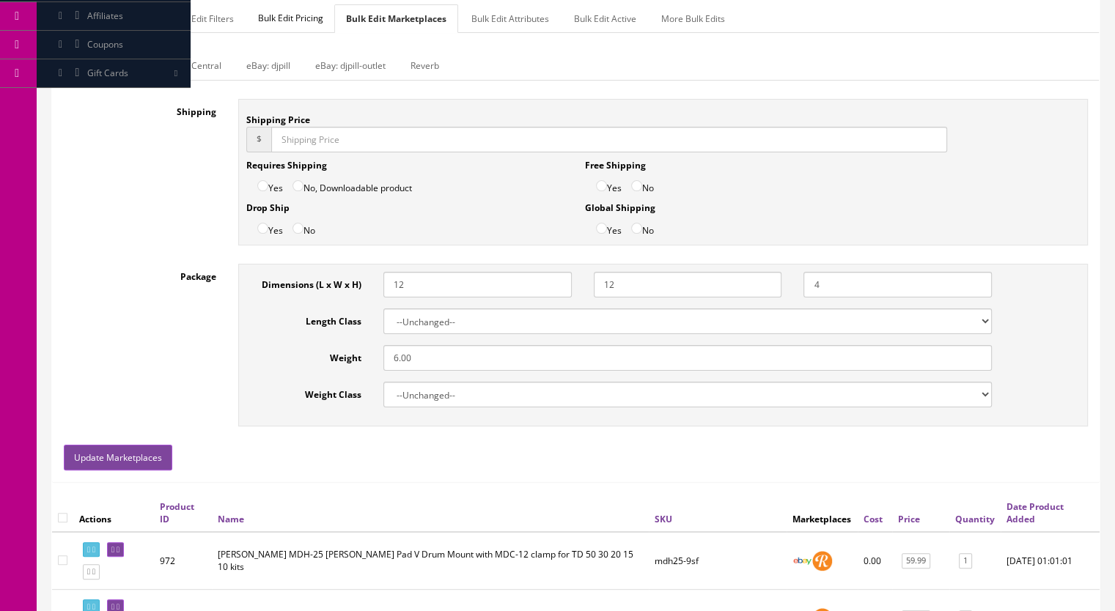
scroll to position [92, 0]
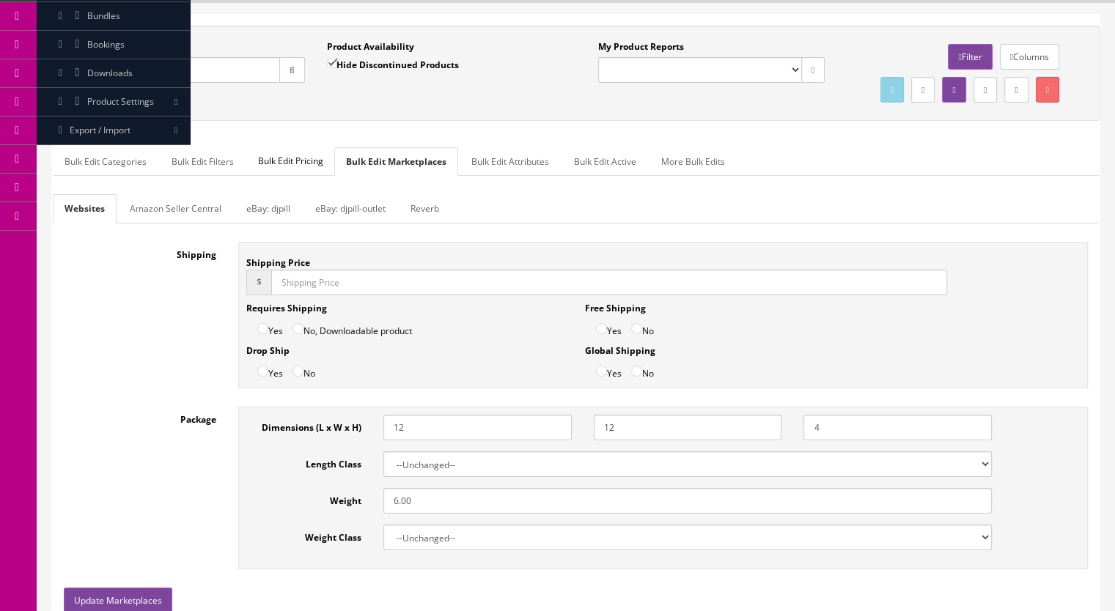
click at [138, 73] on input "Quick Search" at bounding box center [179, 70] width 202 height 26
type input "pd7-"
click at [96, 176] on link "Bulk Edit Categories" at bounding box center [106, 161] width 106 height 29
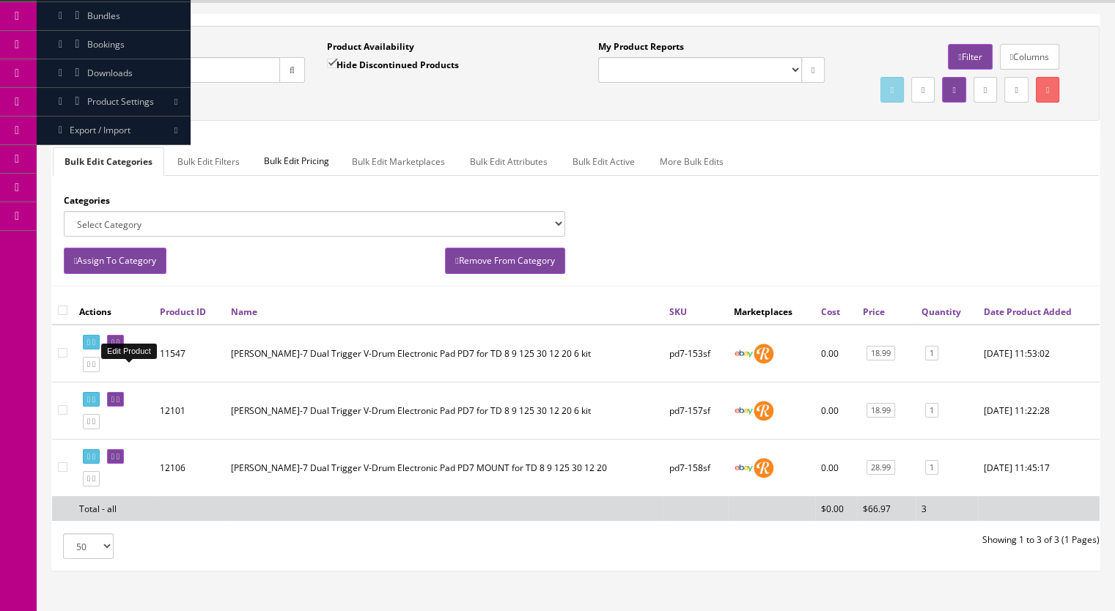
click at [124, 350] on link at bounding box center [115, 342] width 17 height 15
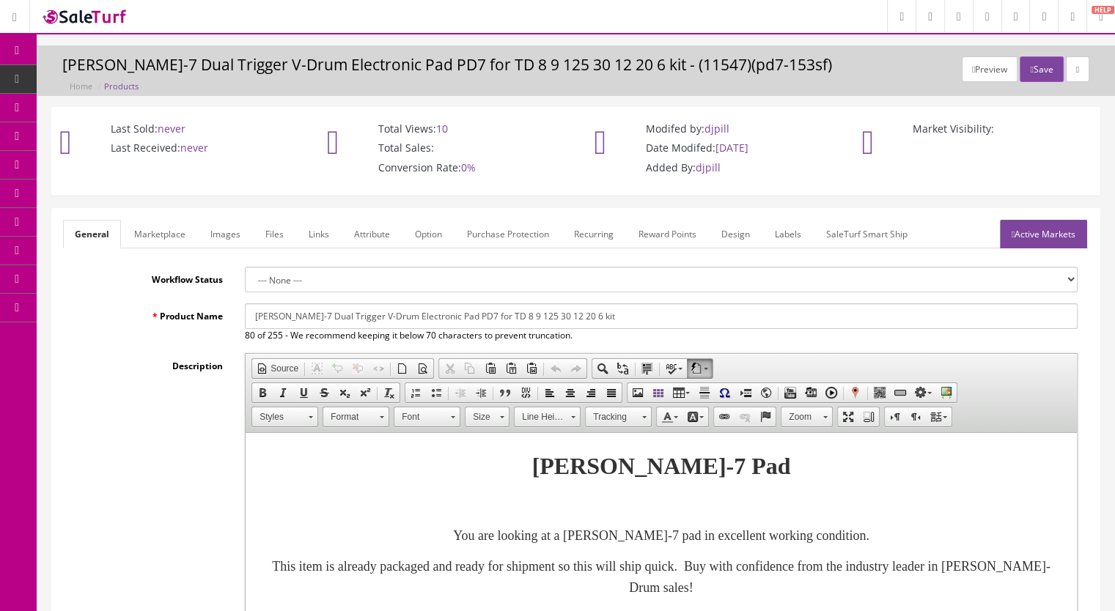
click at [181, 238] on link "Marketplace" at bounding box center [159, 234] width 75 height 29
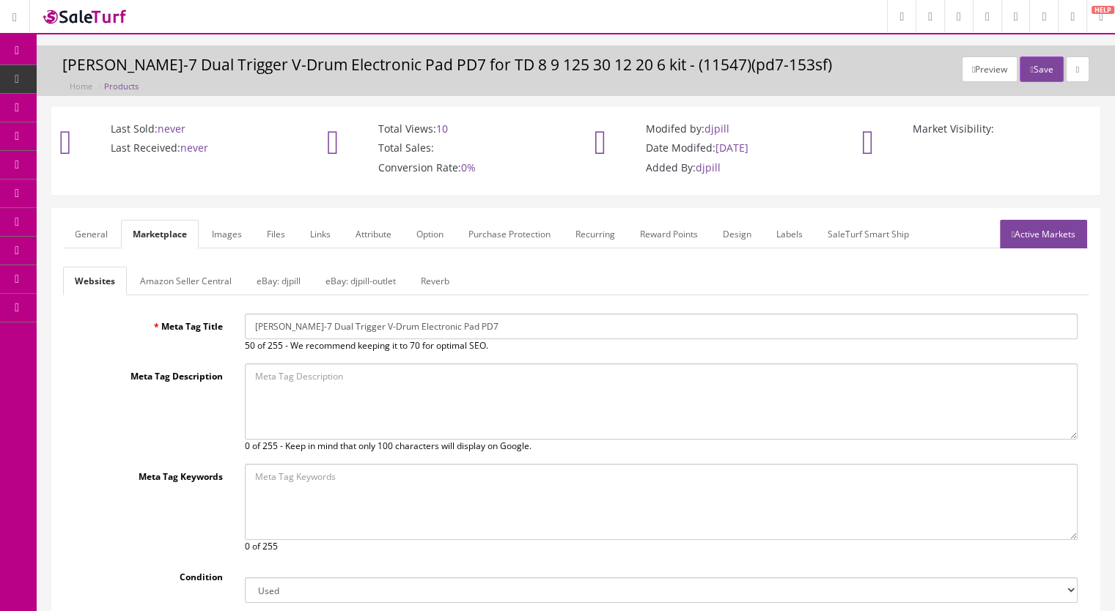
click at [435, 276] on link "Reverb" at bounding box center [435, 281] width 52 height 29
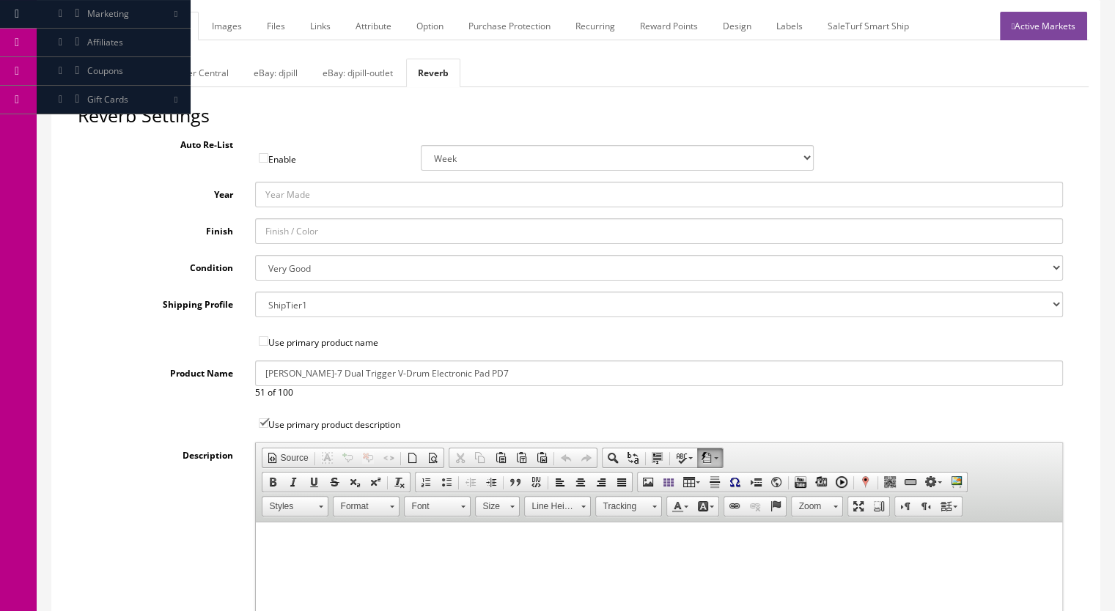
scroll to position [220, 0]
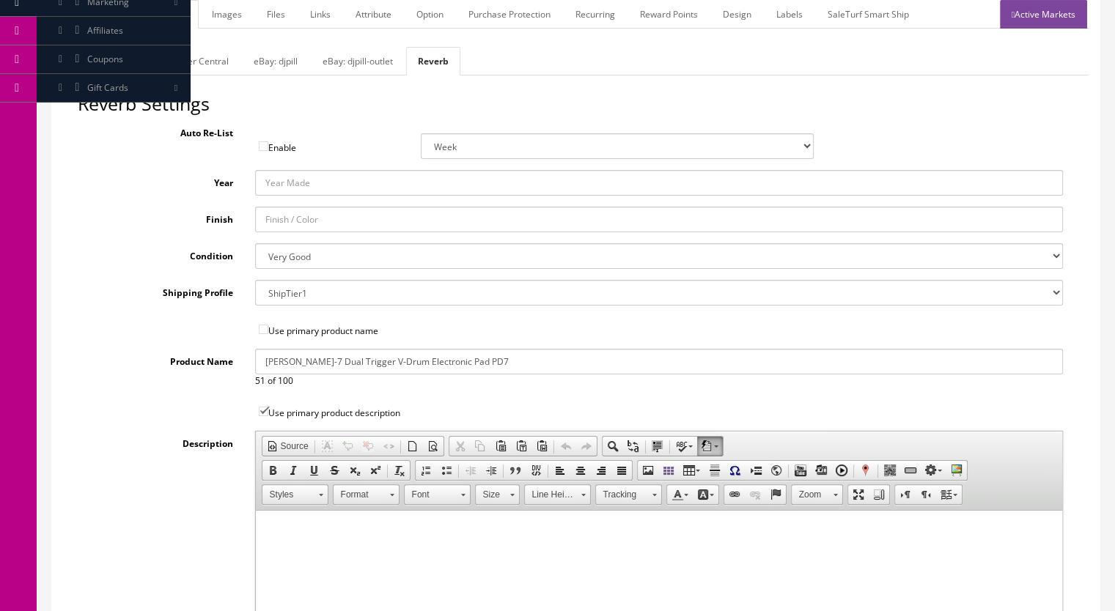
click at [270, 65] on link "eBay: djpill" at bounding box center [275, 61] width 67 height 29
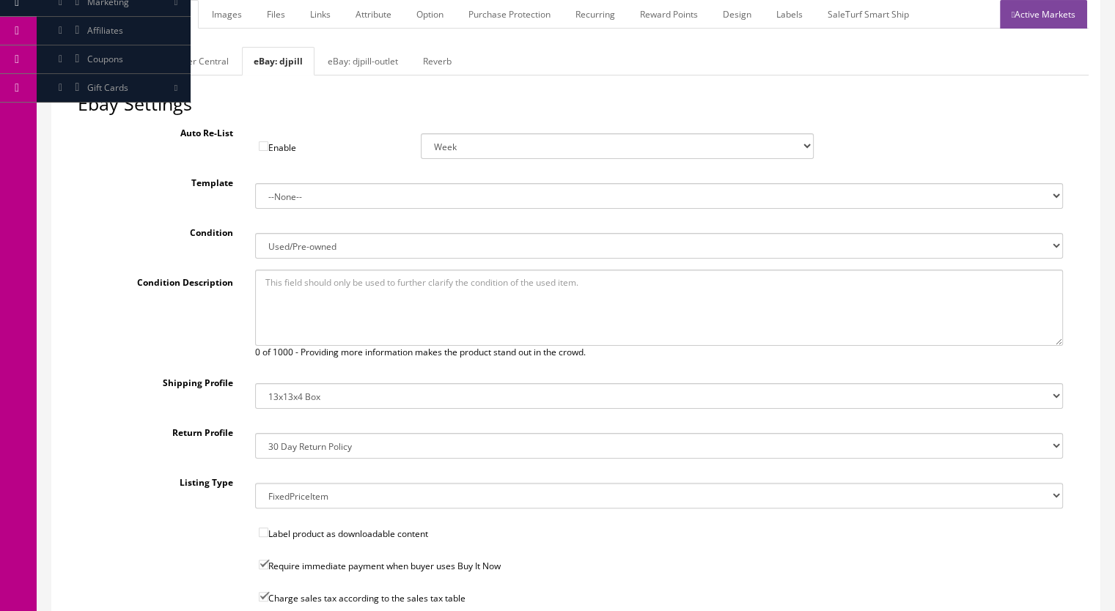
click at [294, 385] on select "14x12x6 Box Flat Rate - 19.99 14x14x5 Box 12x12x5 Box 13x13x5 Box 13x13x4 Box 1…" at bounding box center [659, 396] width 808 height 26
click at [95, 237] on label "Condition" at bounding box center [161, 230] width 166 height 20
click at [255, 237] on select "New New other New with defects Manufacturer refurbished Seller refurbished Used…" at bounding box center [659, 246] width 808 height 26
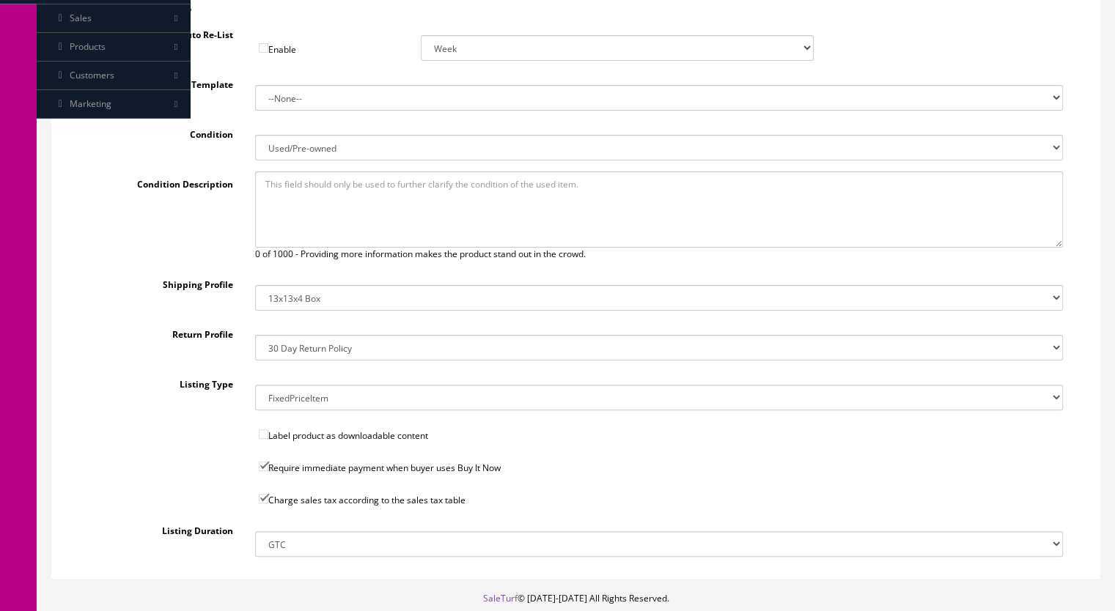
scroll to position [106, 0]
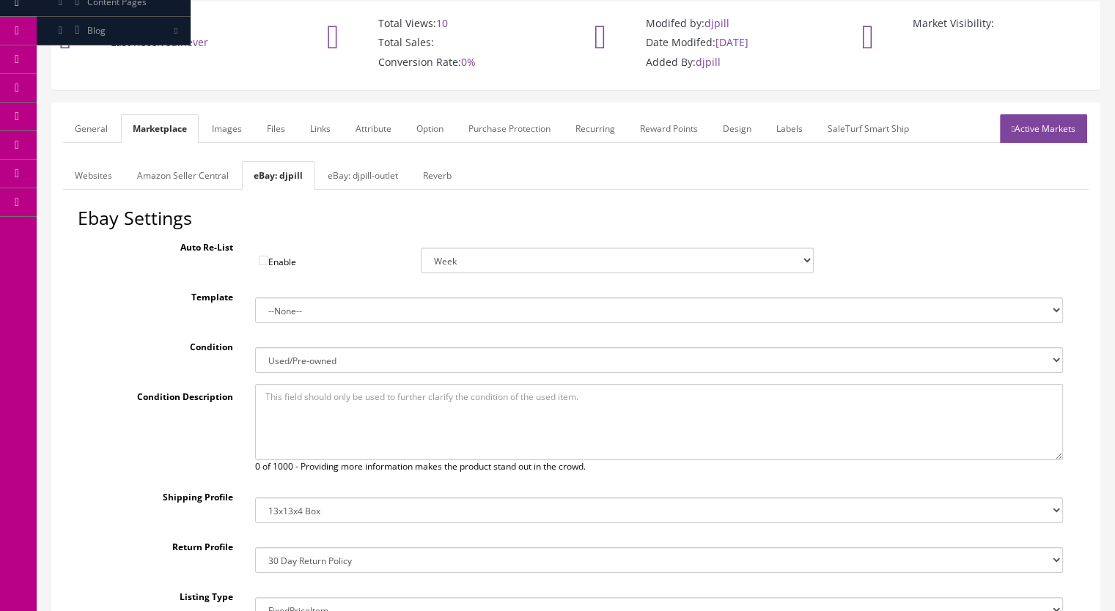
click at [431, 171] on link "Reverb" at bounding box center [437, 175] width 52 height 29
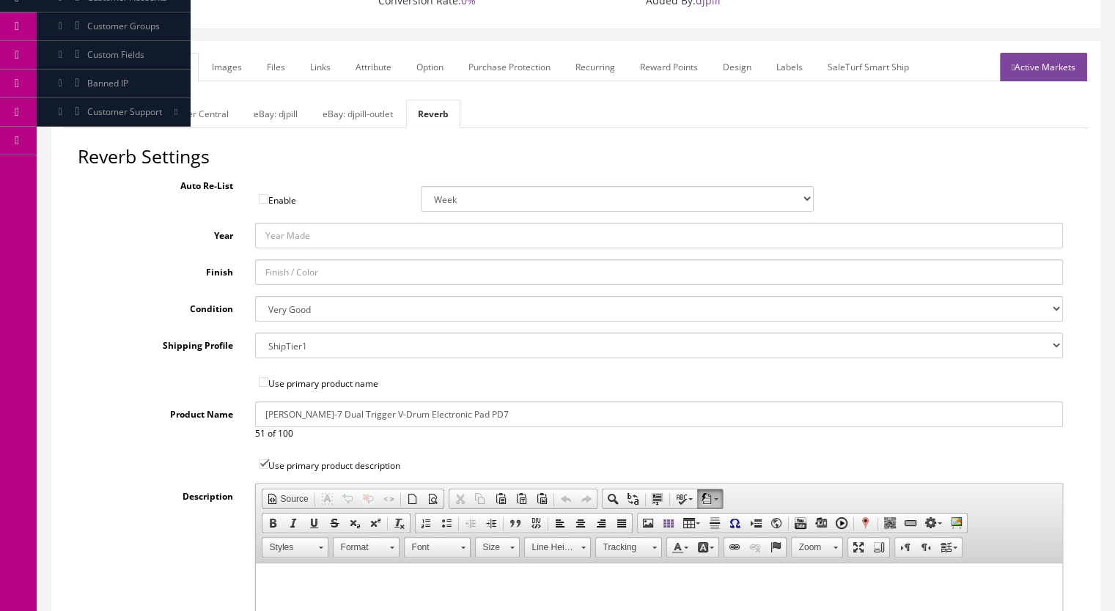
scroll to position [0, 0]
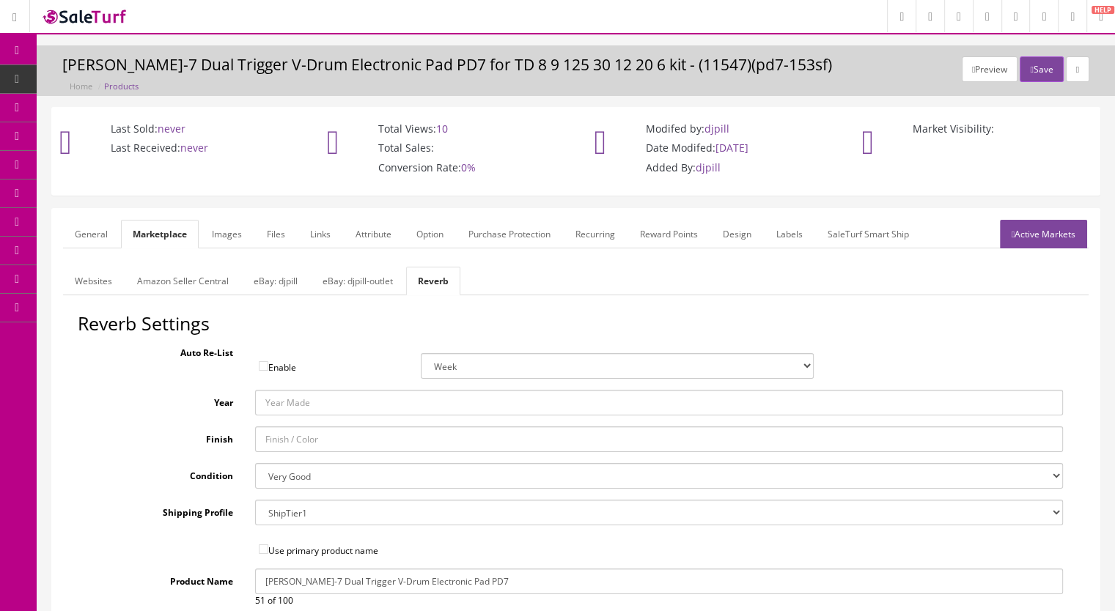
click at [95, 282] on link "Websites" at bounding box center [93, 281] width 61 height 29
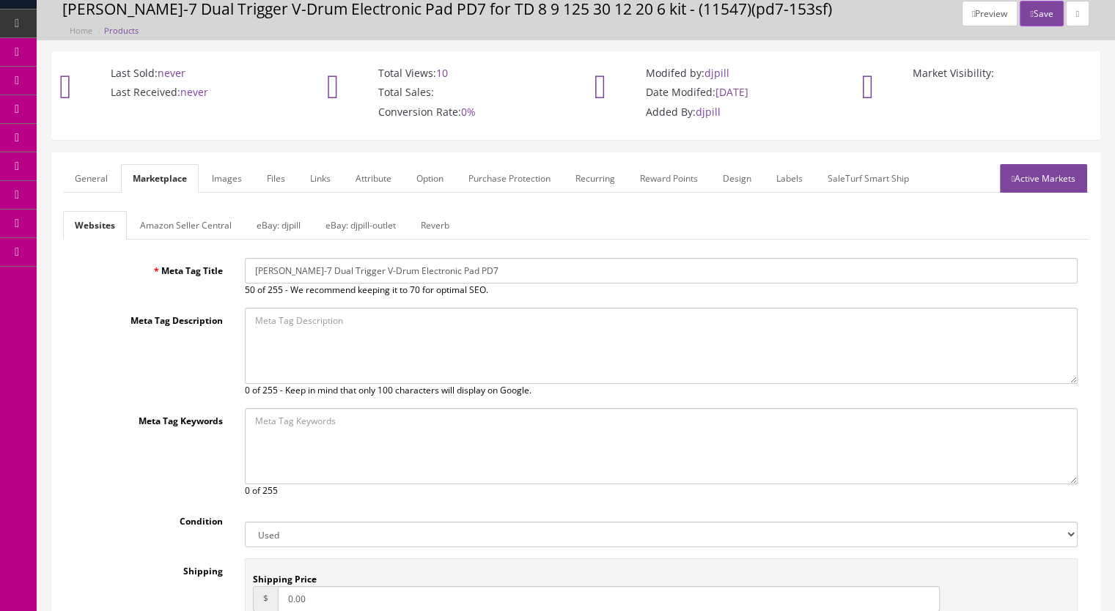
scroll to position [35, 0]
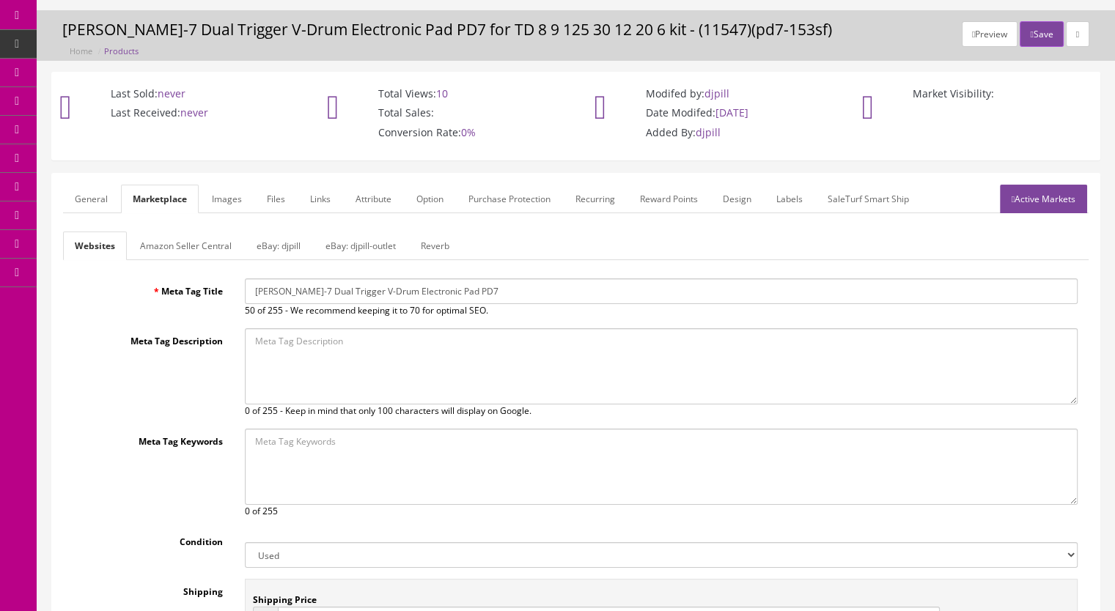
click at [84, 192] on link "General" at bounding box center [91, 199] width 56 height 29
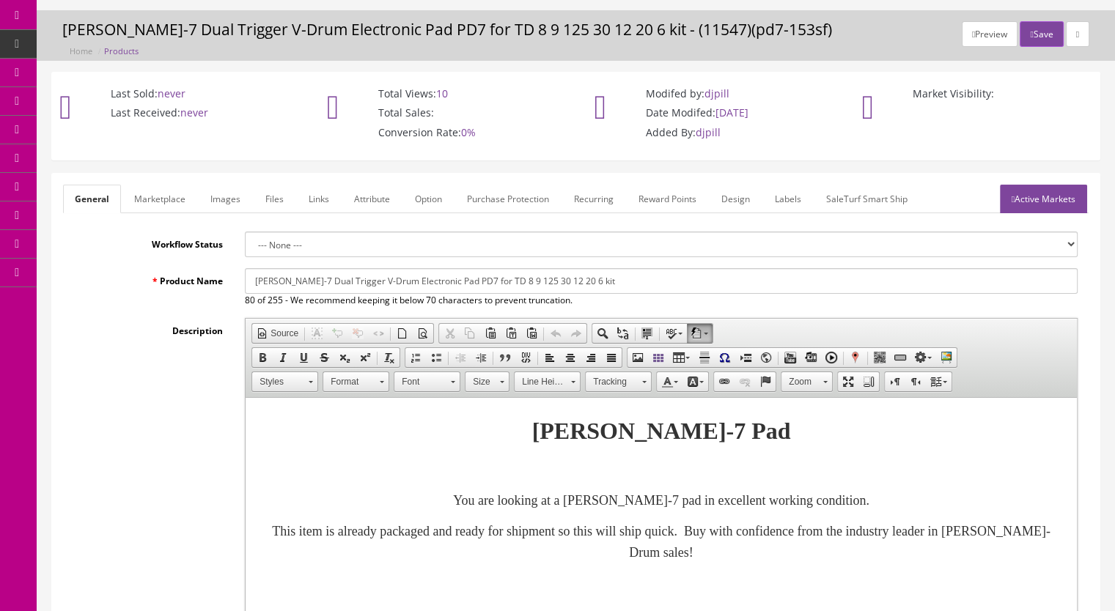
click at [361, 200] on link "Attribute" at bounding box center [371, 199] width 59 height 29
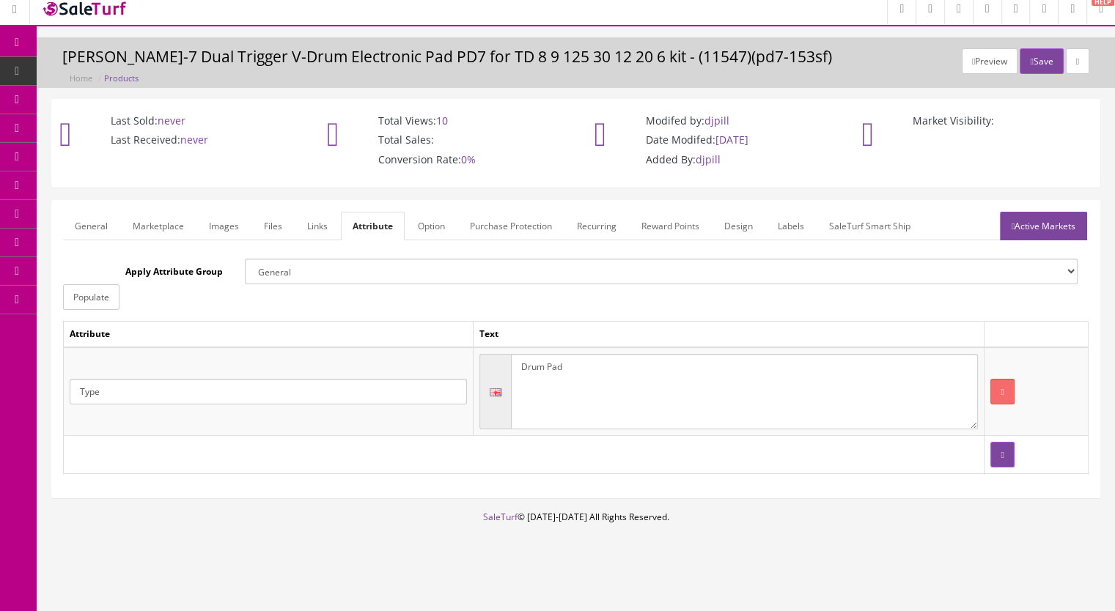
click at [324, 225] on link "Links" at bounding box center [317, 226] width 44 height 29
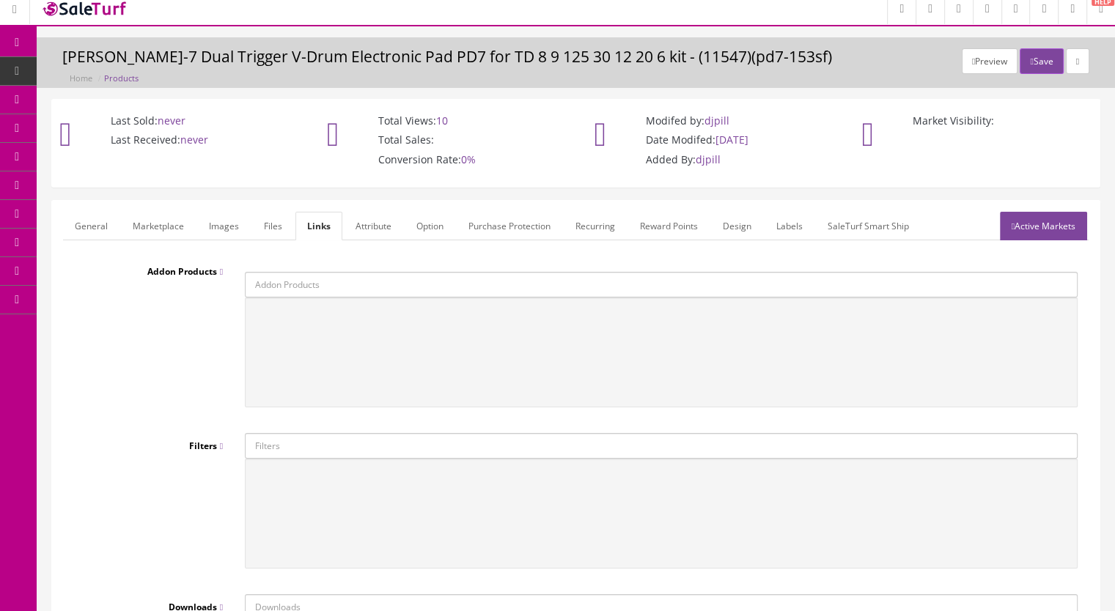
click at [734, 223] on link "Design" at bounding box center [737, 226] width 52 height 29
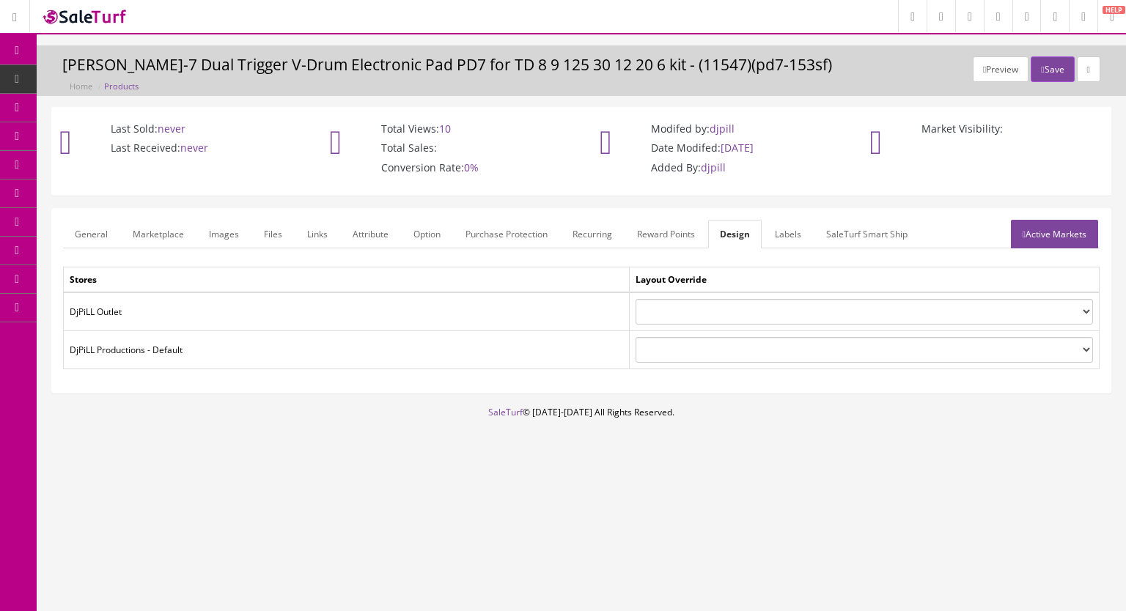
click at [788, 229] on link "Labels" at bounding box center [788, 234] width 50 height 29
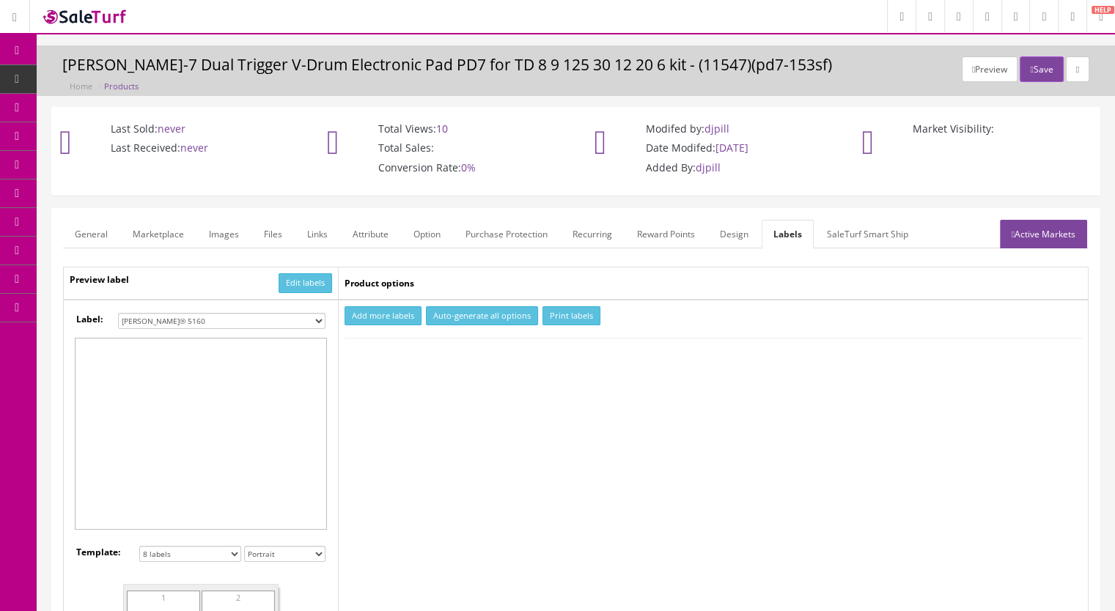
click at [82, 224] on link "General" at bounding box center [91, 234] width 56 height 29
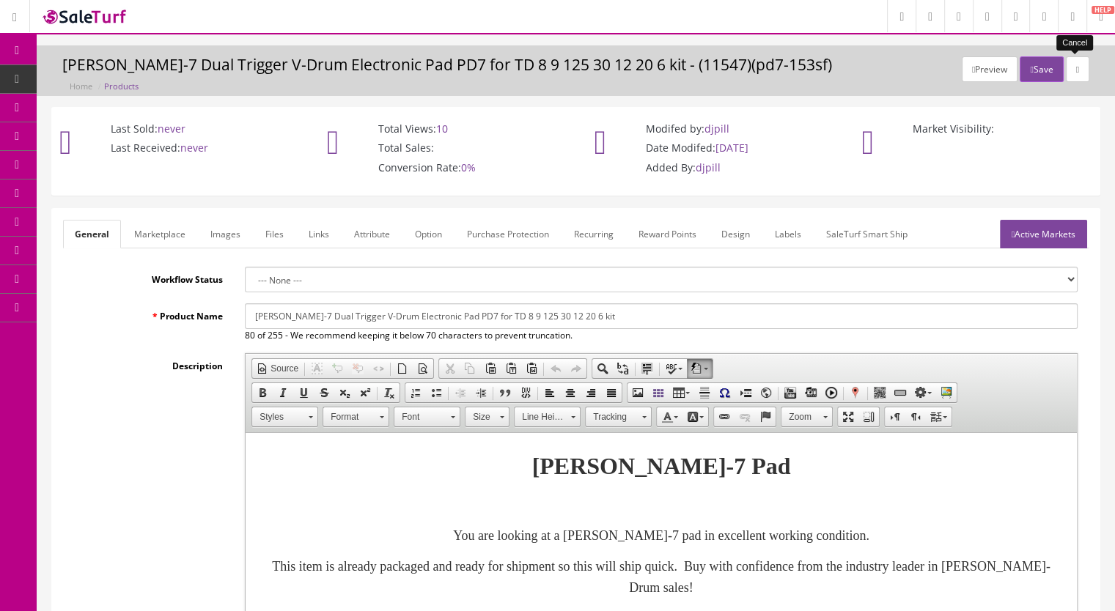
click at [1076, 67] on icon at bounding box center [1077, 69] width 3 height 9
